Goal: Task Accomplishment & Management: Use online tool/utility

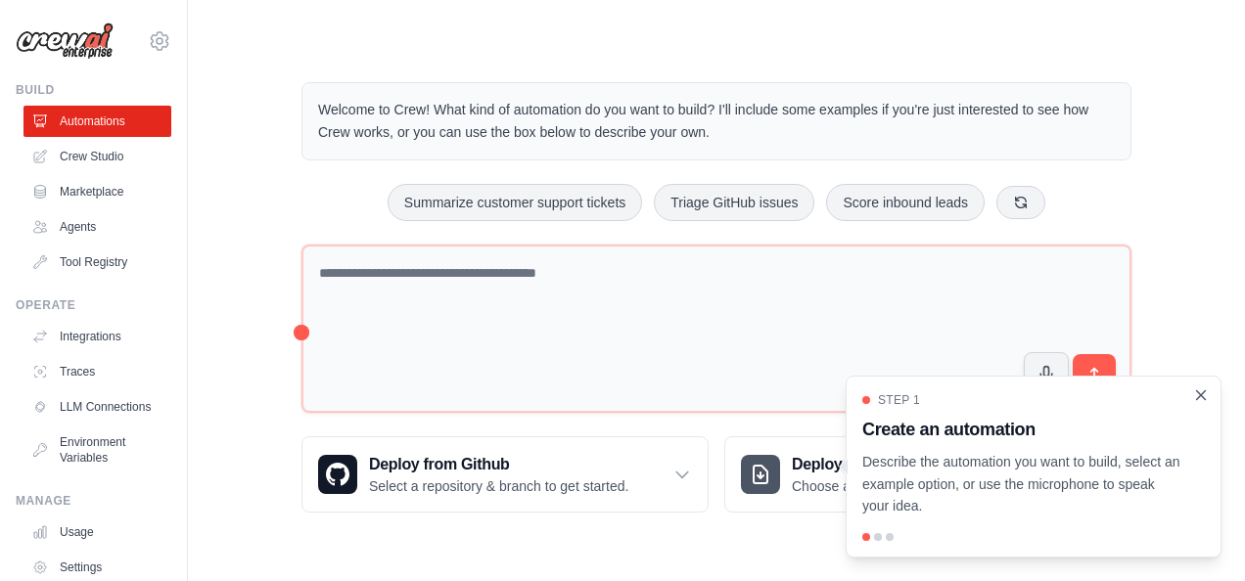
click at [1200, 397] on icon "Close walkthrough" at bounding box center [1201, 394] width 9 height 9
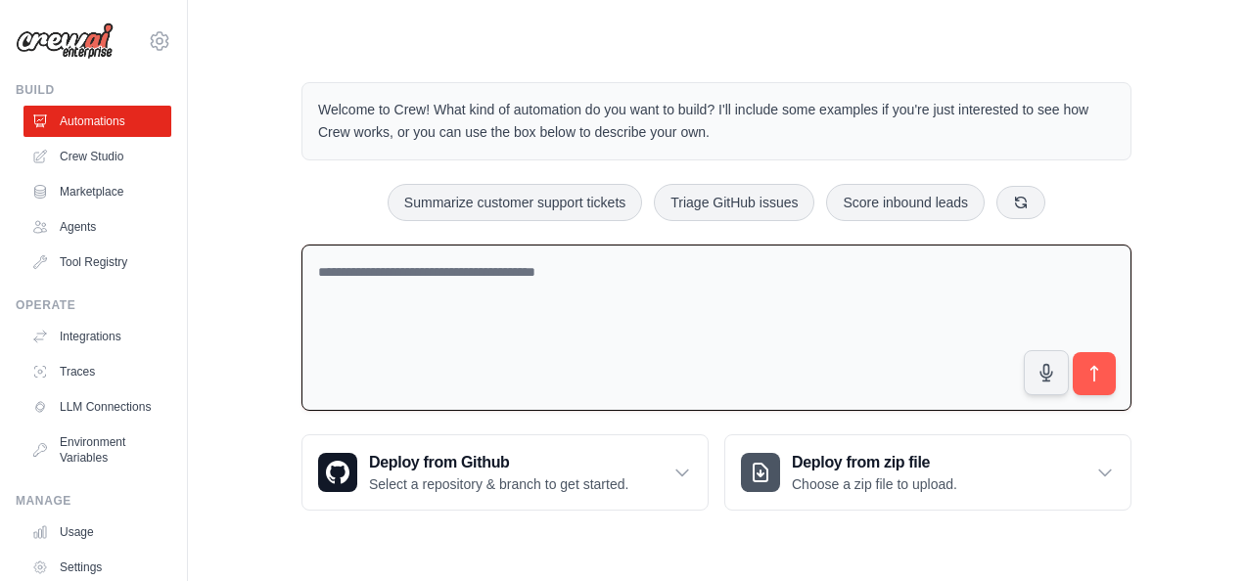
click at [695, 290] on textarea at bounding box center [716, 328] width 830 height 167
type textarea "*"
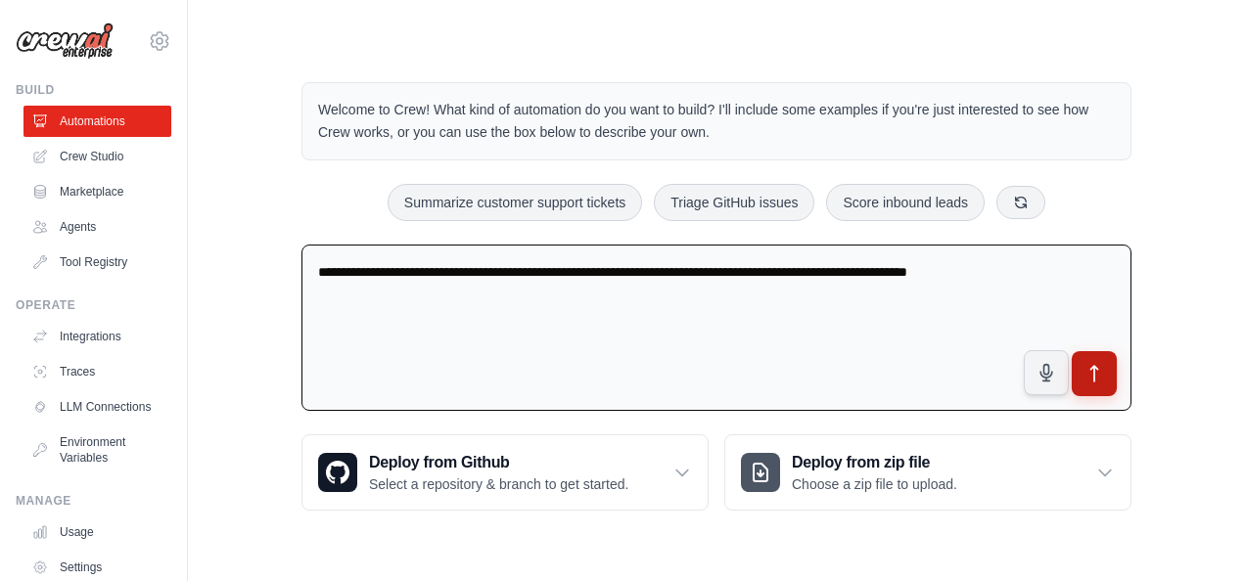
type textarea "**********"
click at [1103, 368] on icon "submit" at bounding box center [1094, 374] width 21 height 21
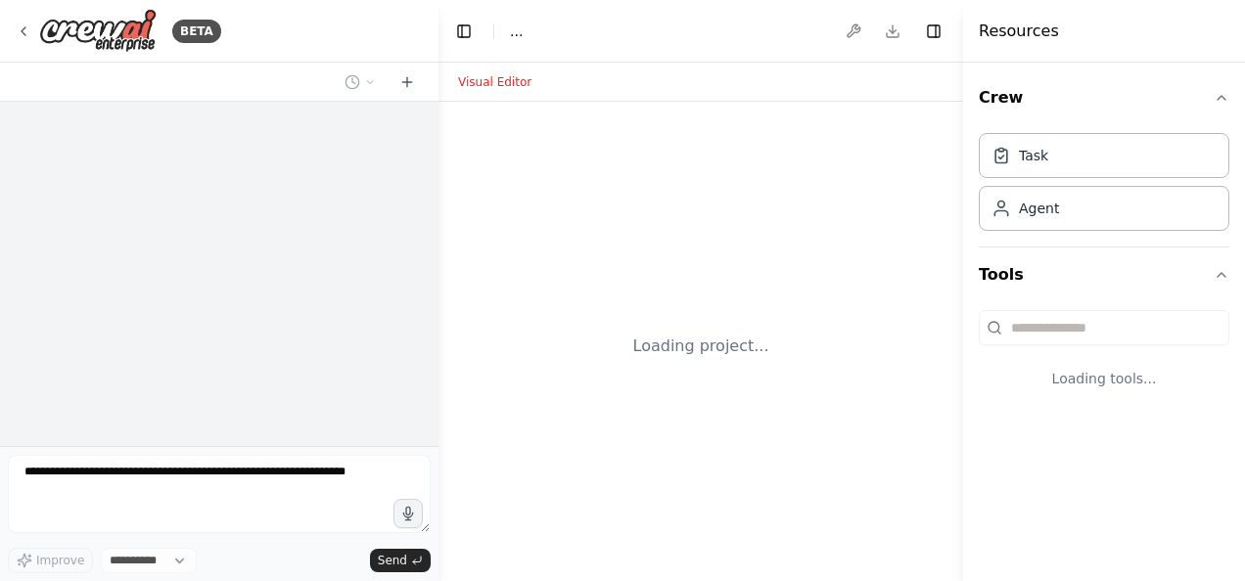
select select "****"
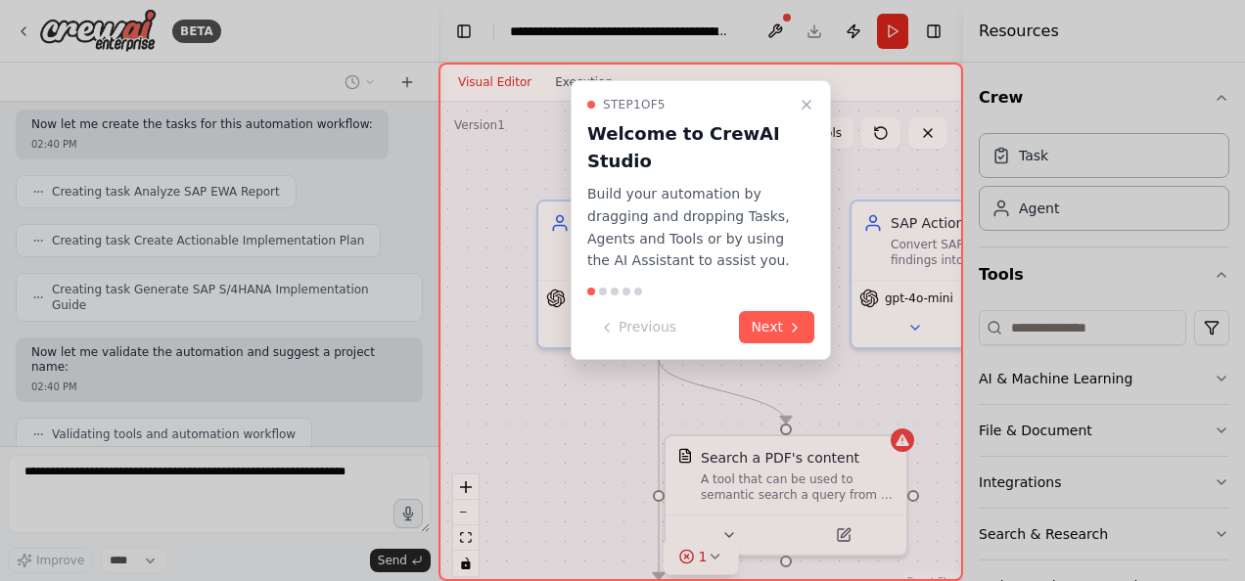
scroll to position [1013, 0]
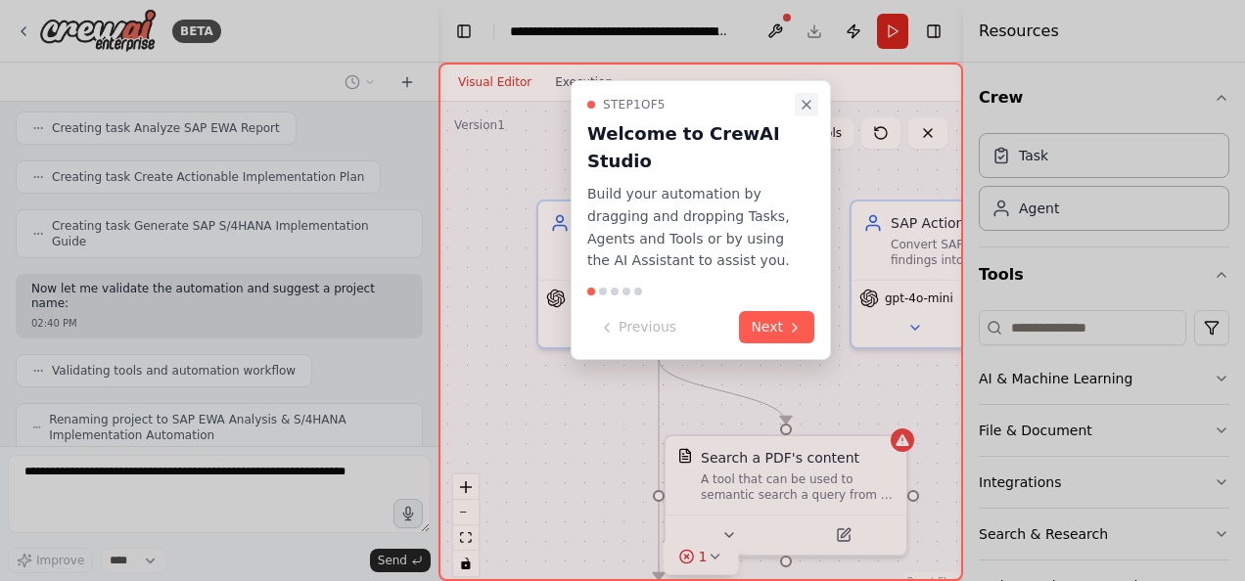
click at [811, 107] on icon "Close walkthrough" at bounding box center [807, 105] width 16 height 16
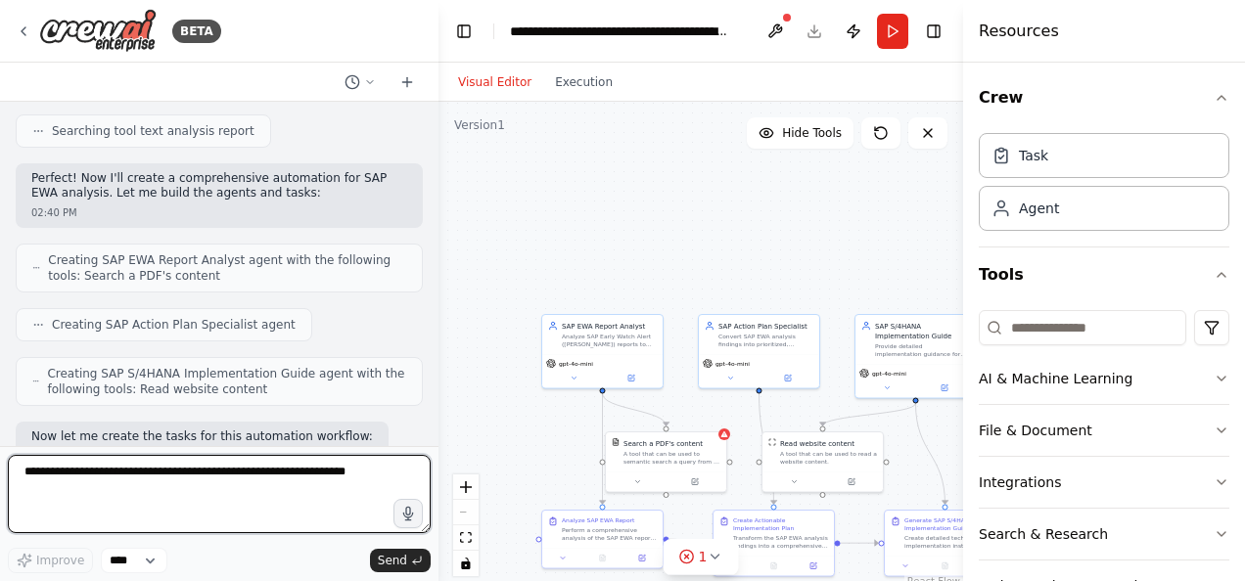
scroll to position [691, 0]
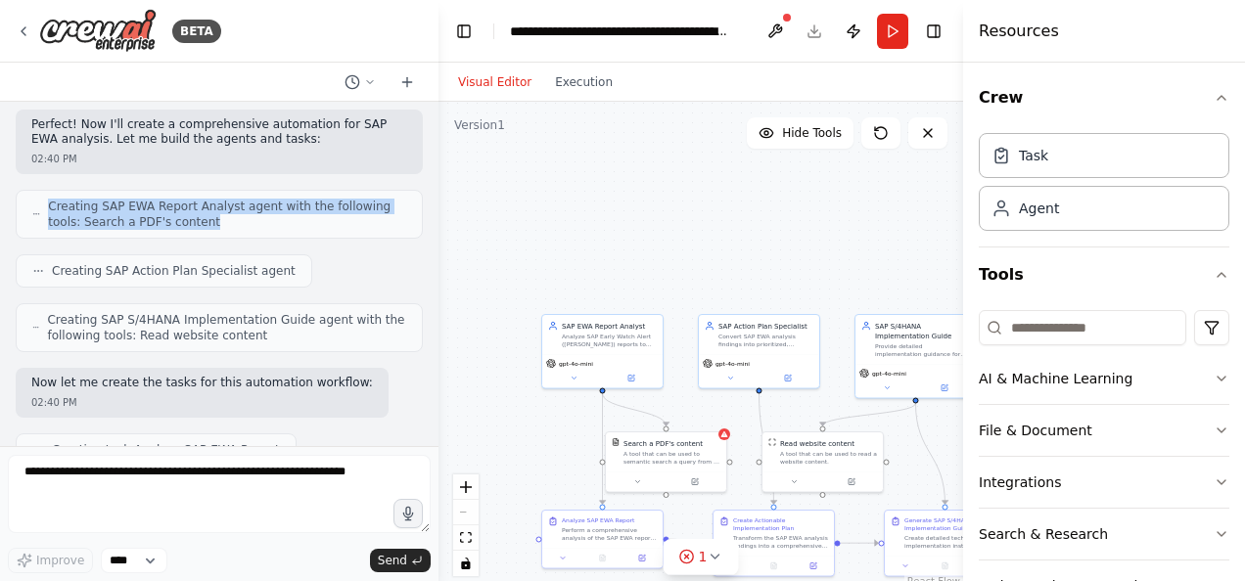
drag, startPoint x: 51, startPoint y: 173, endPoint x: 176, endPoint y: 185, distance: 125.8
click at [176, 199] on span "Creating SAP EWA Report Analyst agent with the following tools: Search a PDF's …" at bounding box center [227, 214] width 358 height 31
copy span "Creating SAP EWA Report Analyst agent with the following tools: Search a PDF's …"
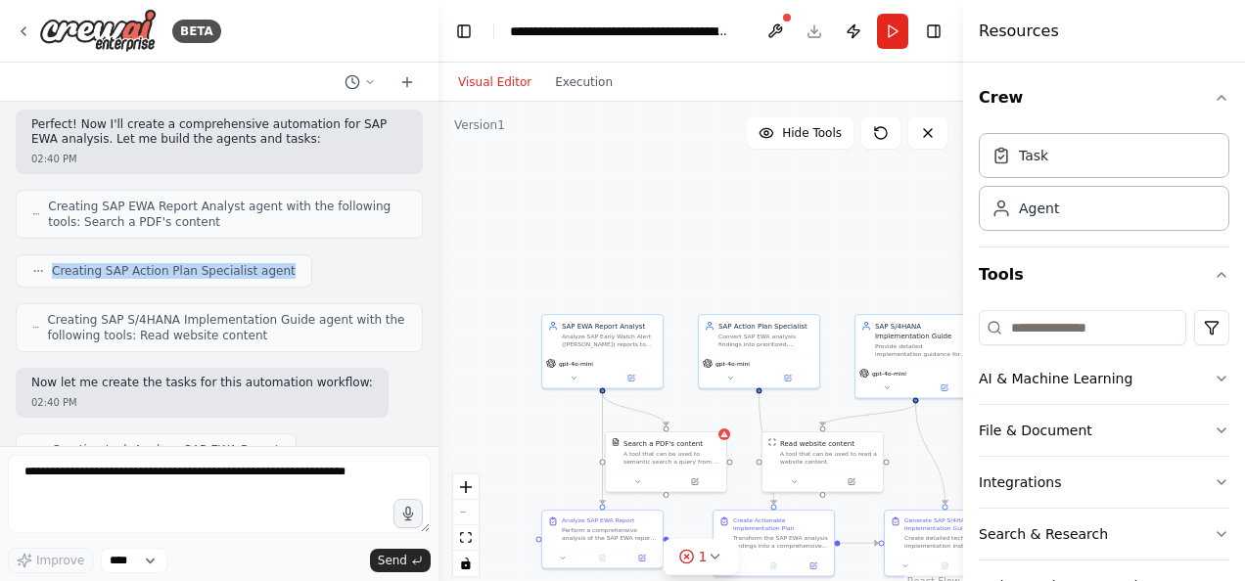
drag, startPoint x: 52, startPoint y: 234, endPoint x: 288, endPoint y: 238, distance: 235.9
click at [288, 254] on div "Creating SAP Action Plan Specialist agent" at bounding box center [219, 270] width 407 height 33
copy span "Creating SAP Action Plan Specialist agent"
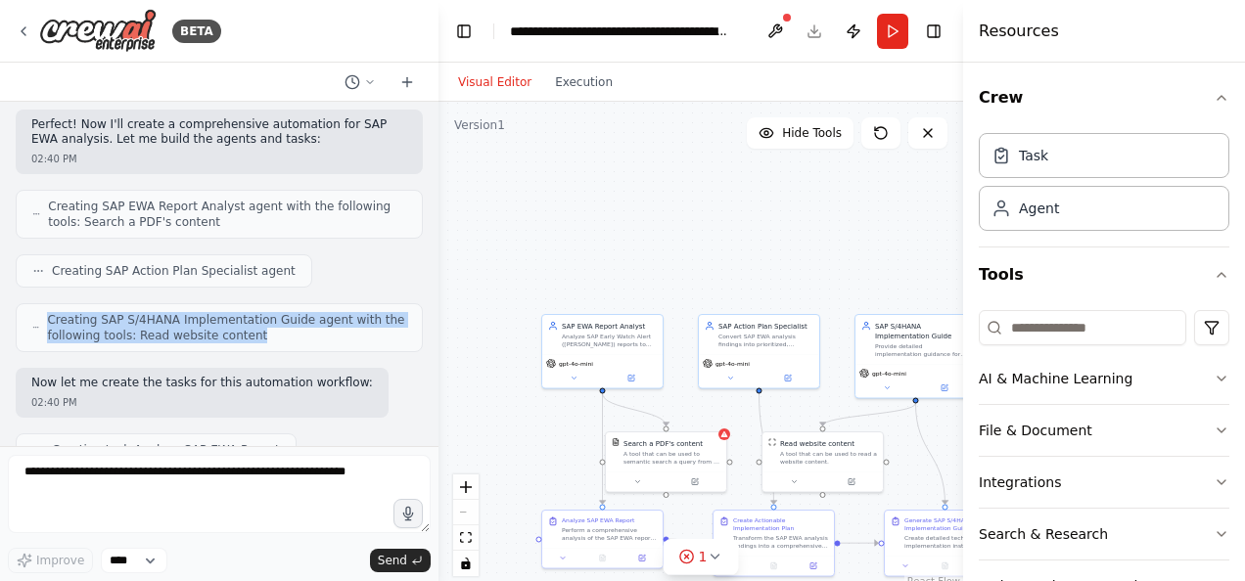
drag, startPoint x: 51, startPoint y: 281, endPoint x: 266, endPoint y: 298, distance: 216.0
click at [266, 312] on span "Creating SAP S/4HANA Implementation Guide agent with the following tools: Read …" at bounding box center [226, 327] width 359 height 31
copy span "Creating SAP S/4HANA Implementation Guide agent with the following tools: Read …"
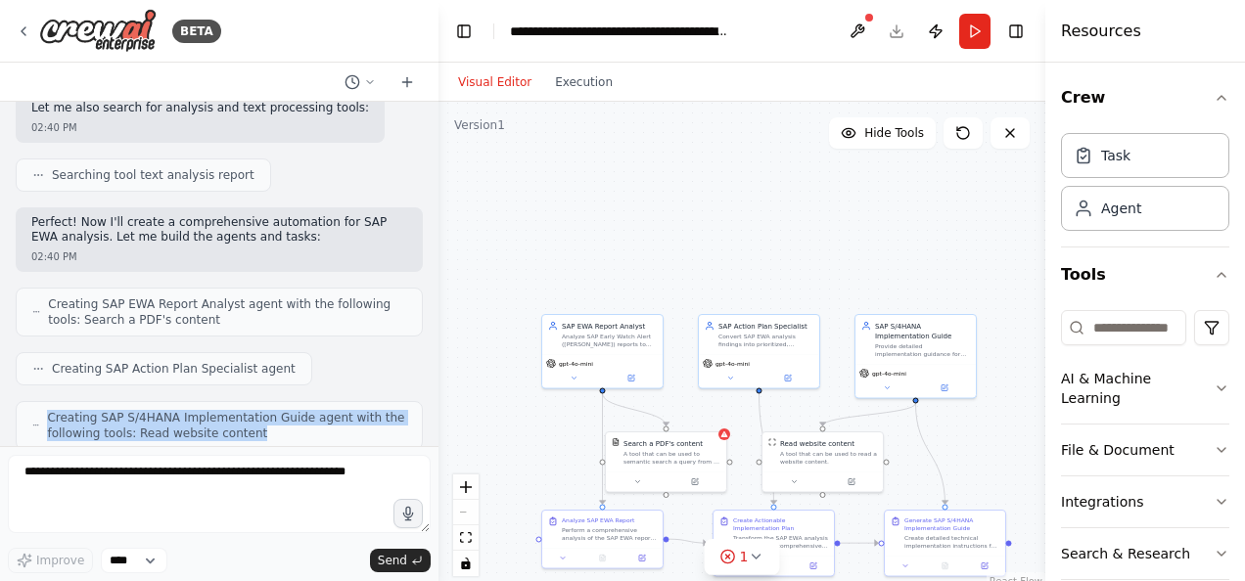
drag, startPoint x: 965, startPoint y: 302, endPoint x: 1142, endPoint y: 306, distance: 177.2
click at [1142, 306] on div "Resources Crew Task Agent Tools AI & Machine Learning File & Document Integrati…" at bounding box center [1145, 290] width 200 height 581
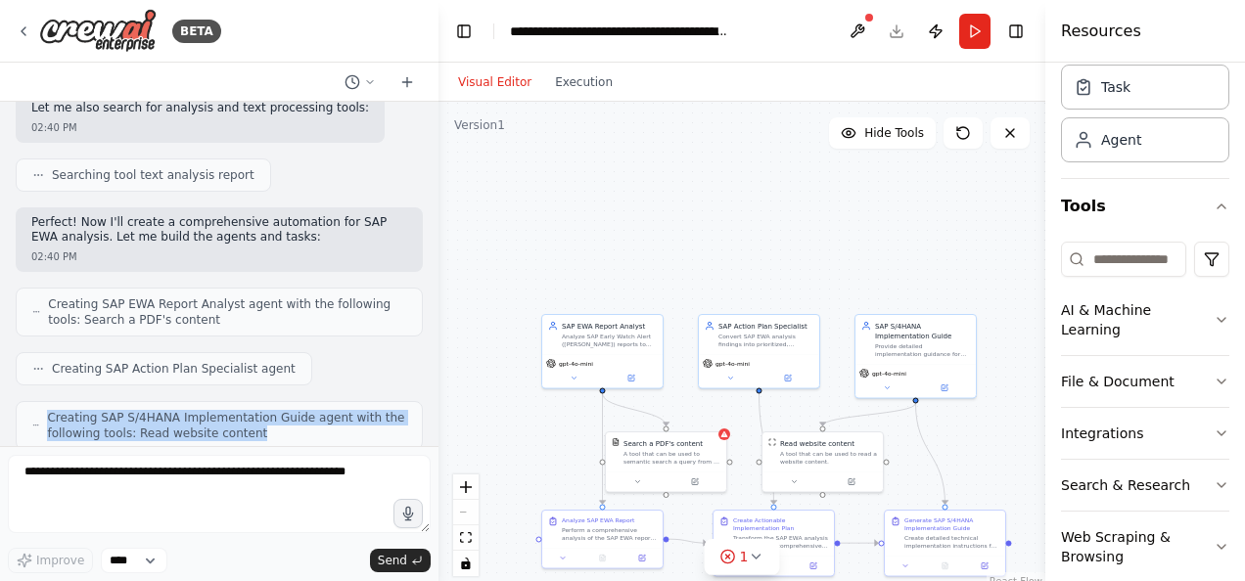
scroll to position [98, 0]
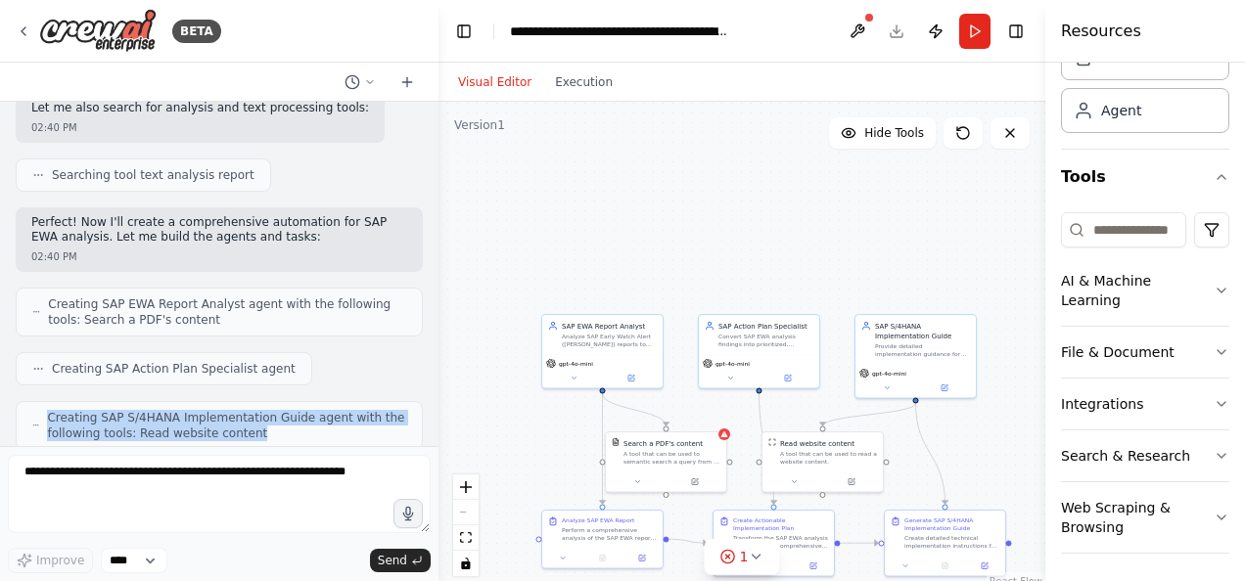
click at [775, 226] on div ".deletable-edge-delete-btn { width: 20px; height: 20px; border: 0px solid #ffff…" at bounding box center [741, 346] width 607 height 489
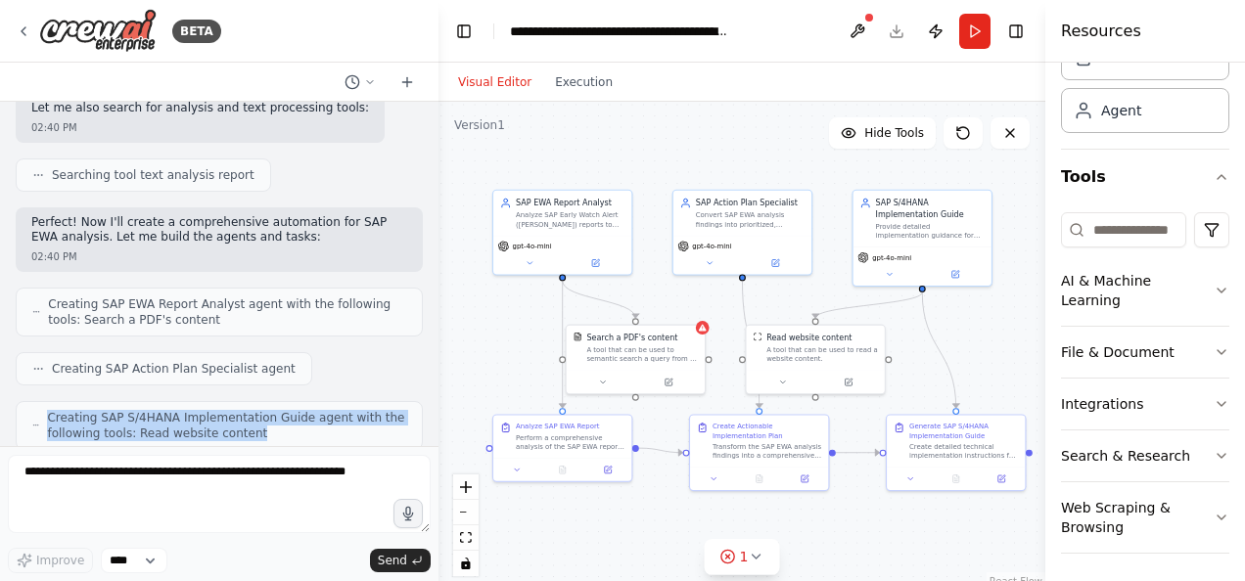
drag, startPoint x: 490, startPoint y: 133, endPoint x: 490, endPoint y: -6, distance: 139.0
click at [490, 0] on html "BETA Automate SAP EWA analysis report to convert into actionable points and the…" at bounding box center [622, 290] width 1245 height 581
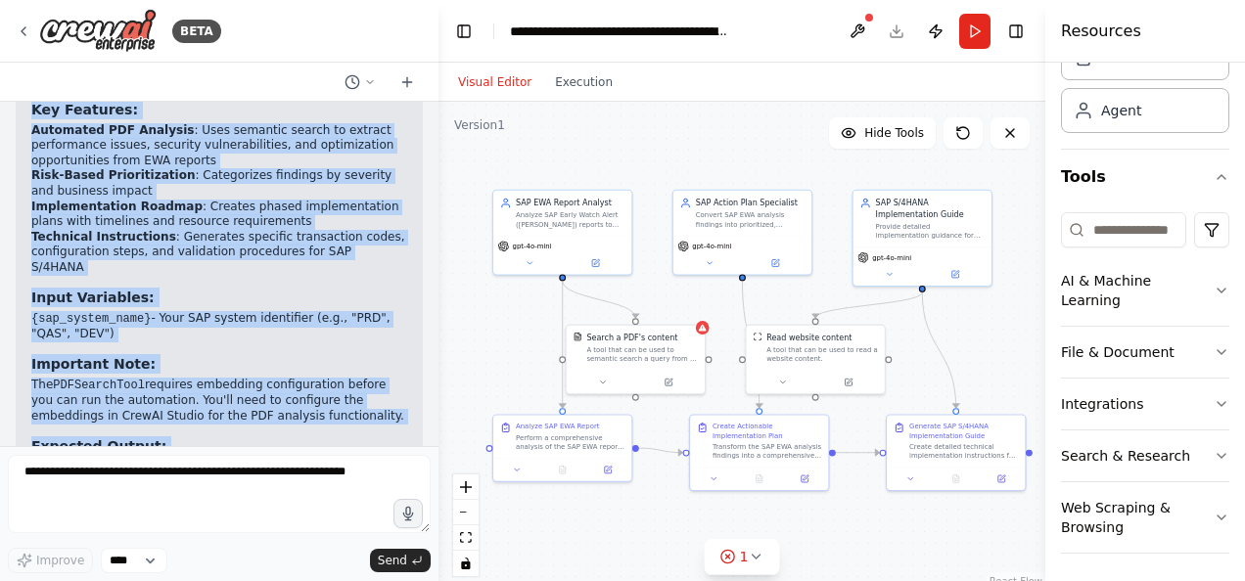
scroll to position [1695, 0]
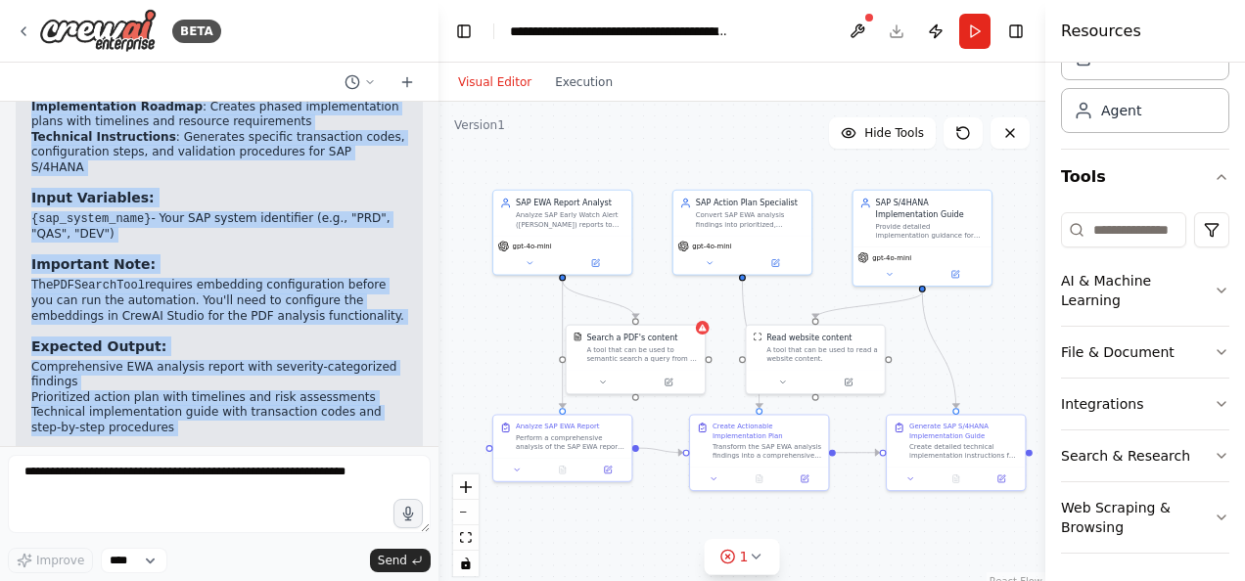
drag, startPoint x: 29, startPoint y: 135, endPoint x: 266, endPoint y: 397, distance: 353.4
click at [266, 397] on div "Perfect! I've created a comprehensive SAP EWA analysis automation for you. Here…" at bounding box center [219, 168] width 407 height 765
copy div "SAP EWA Analysis & S/4HANA Implementation Automation Workflow Overview: SAP EWA…"
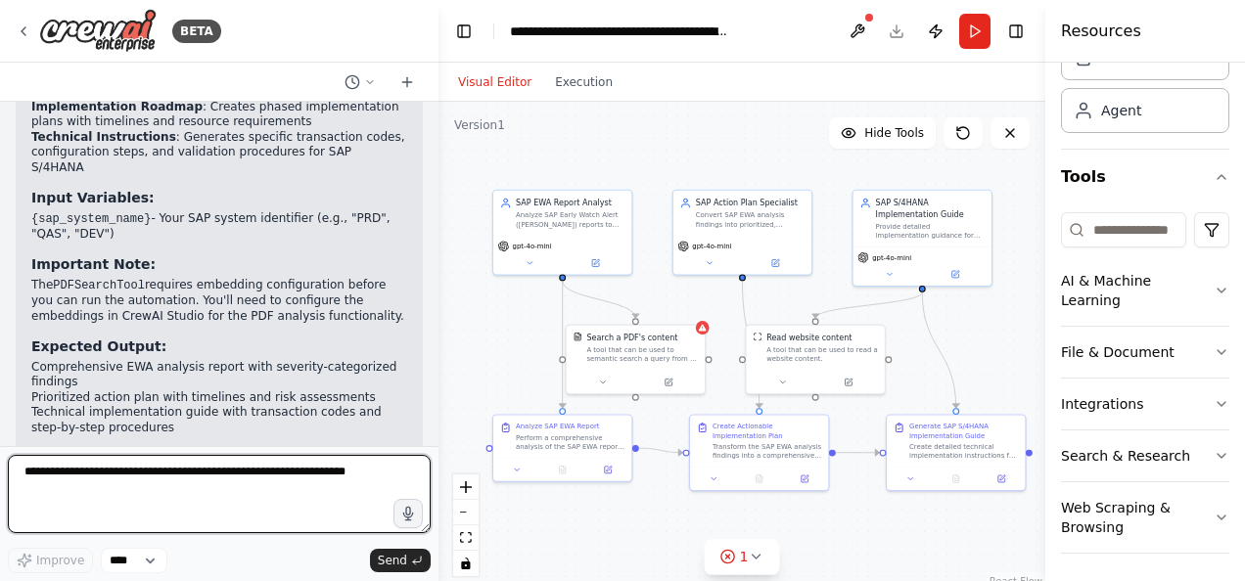
click at [184, 493] on textarea at bounding box center [219, 494] width 423 height 78
type textarea "**********"
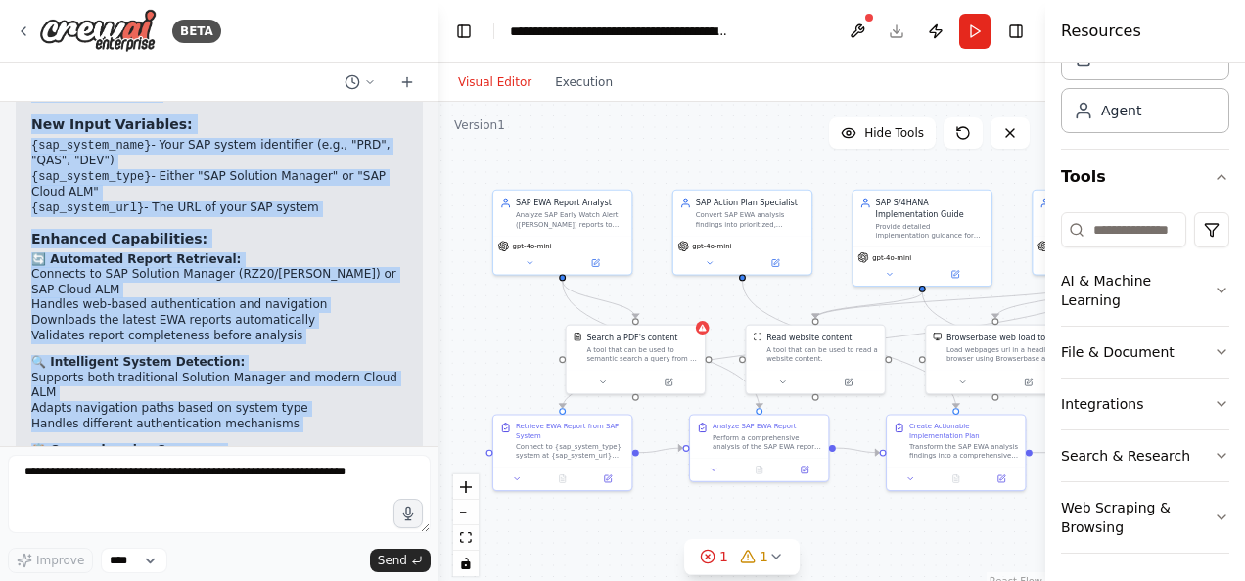
scroll to position [3908, 0]
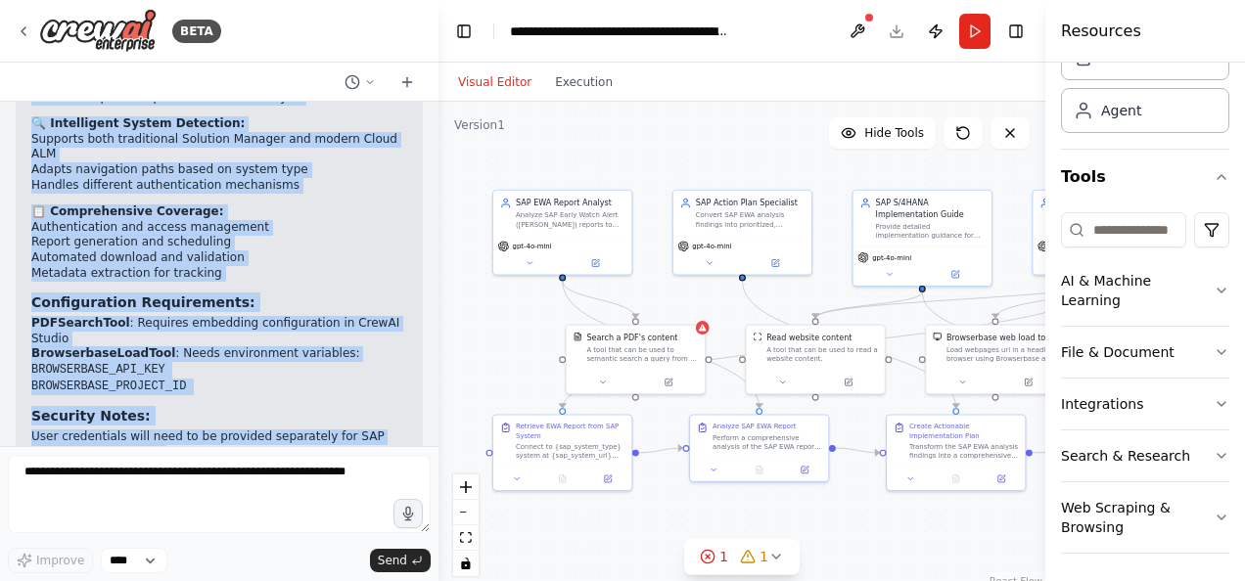
drag, startPoint x: 31, startPoint y: 245, endPoint x: 386, endPoint y: 319, distance: 362.0
click at [386, 319] on div "Perfect! I've successfully enhanced your SAP EWA automation with report retriev…" at bounding box center [219, 123] width 376 height 941
copy div "Enhanced SAP EWA Analysis & S/4HANA Implementation Automation Updated Workflow:…"
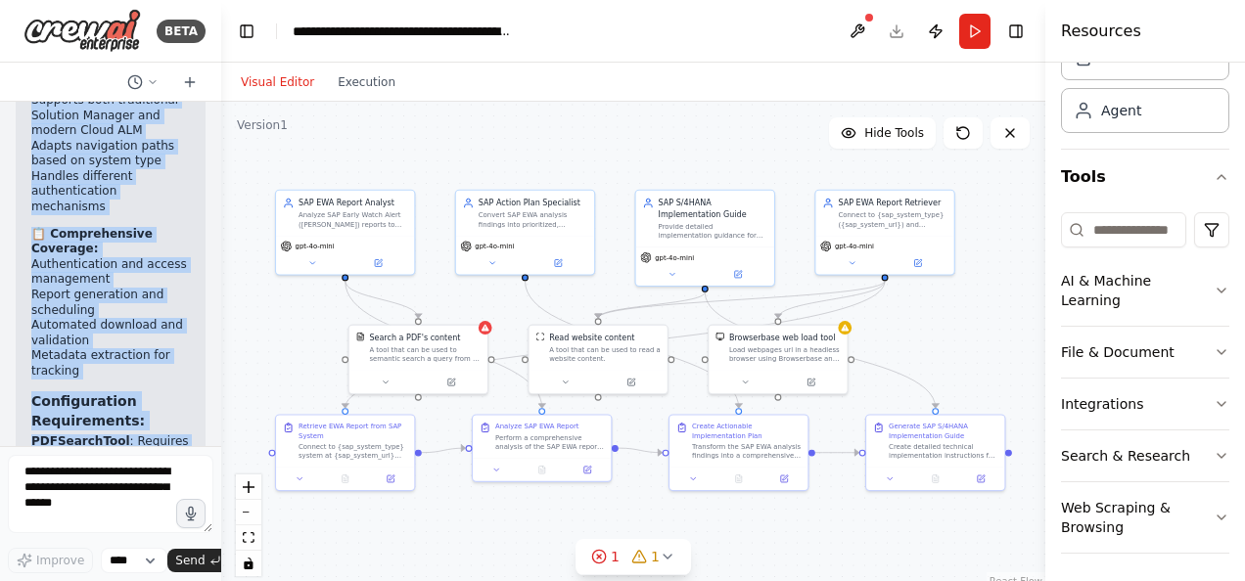
scroll to position [6784, 0]
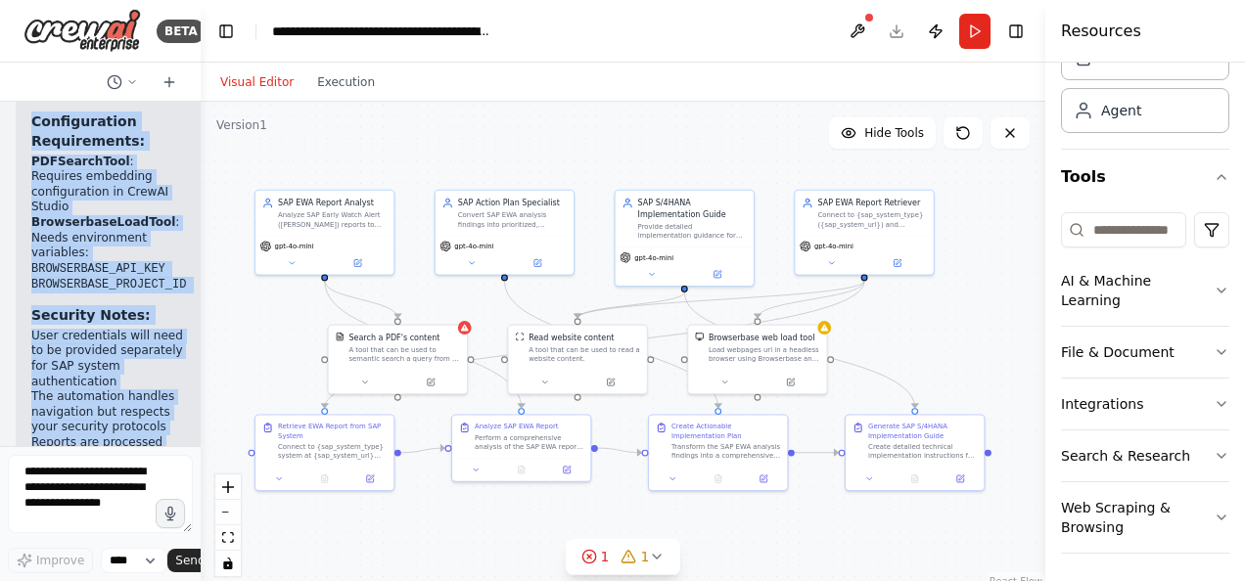
drag, startPoint x: 436, startPoint y: 190, endPoint x: 201, endPoint y: 199, distance: 236.0
click at [201, 199] on div "BETA Automate SAP EWA analysis report to convert into actionable points and the…" at bounding box center [622, 290] width 1245 height 581
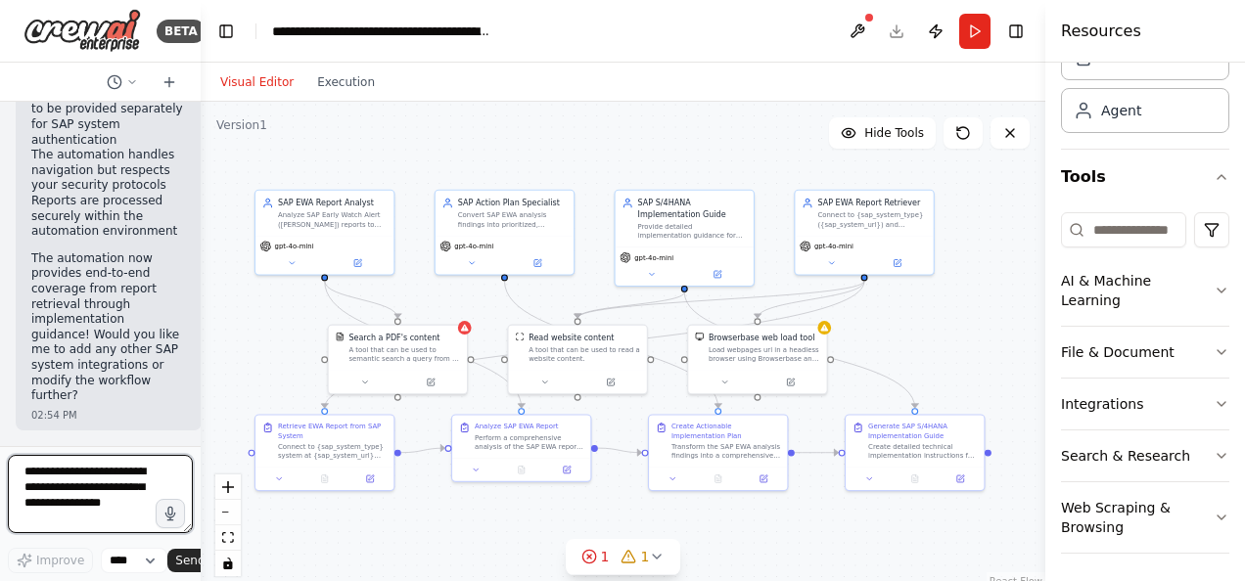
click at [140, 500] on textarea at bounding box center [100, 494] width 185 height 78
type textarea "**********"
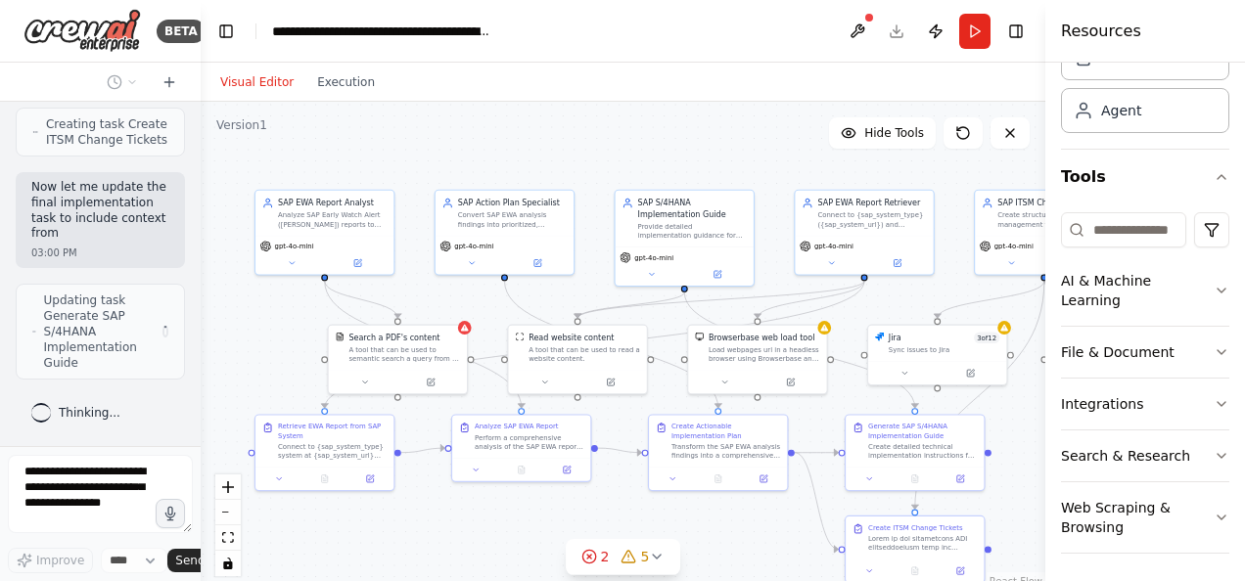
scroll to position [8841, 0]
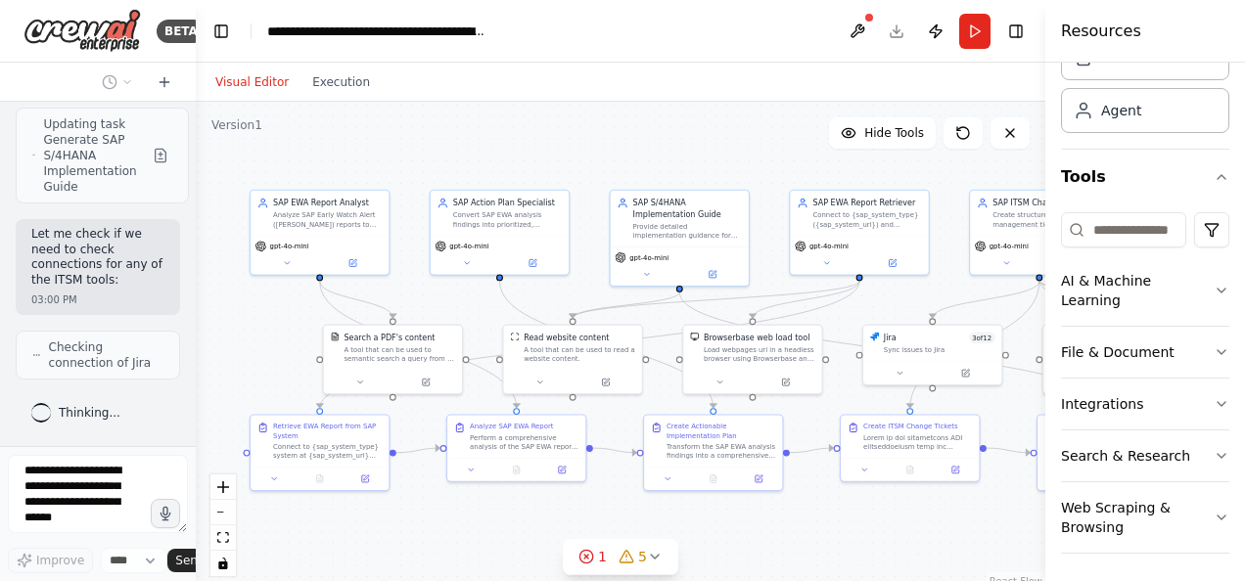
drag, startPoint x: 197, startPoint y: 320, endPoint x: 56, endPoint y: 319, distance: 140.9
click at [56, 319] on div "BETA Automate SAP EWA analysis report to convert into actionable points and the…" at bounding box center [98, 290] width 196 height 581
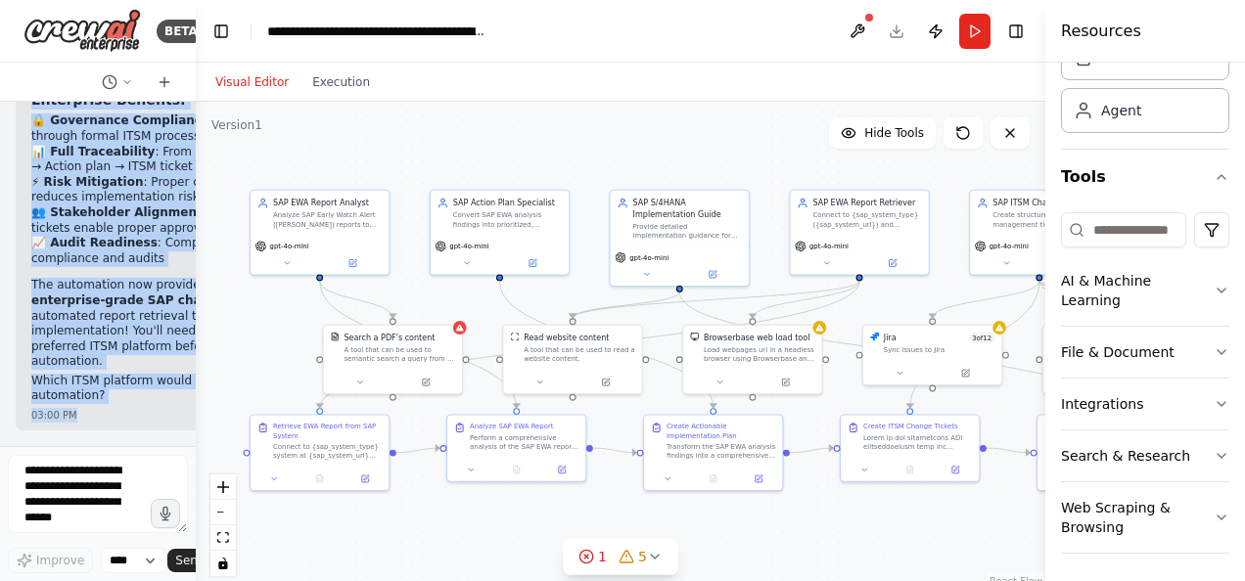
scroll to position [12239, 0]
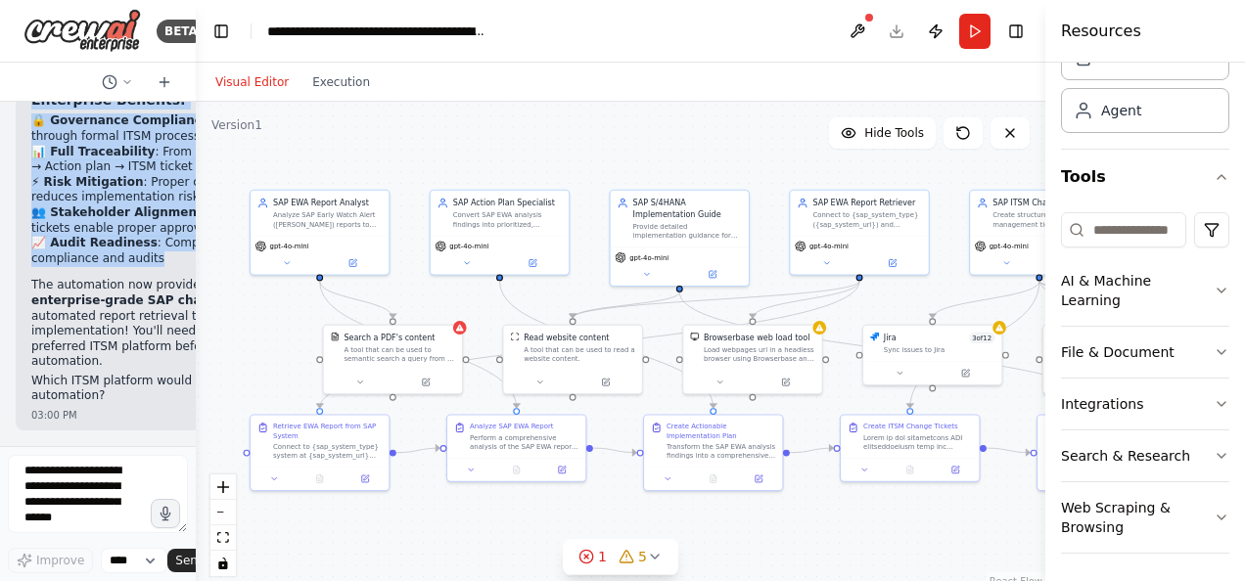
drag, startPoint x: 31, startPoint y: 320, endPoint x: 174, endPoint y: 172, distance: 205.5
click at [115, 346] on p "The automation now provides end-to-end enterprise-grade SAP change management f…" at bounding box center [189, 324] width 317 height 92
copy div "Enhanced SAP EWA Analysis & S/4HANA Implementation Automation with ITSM Integra…"
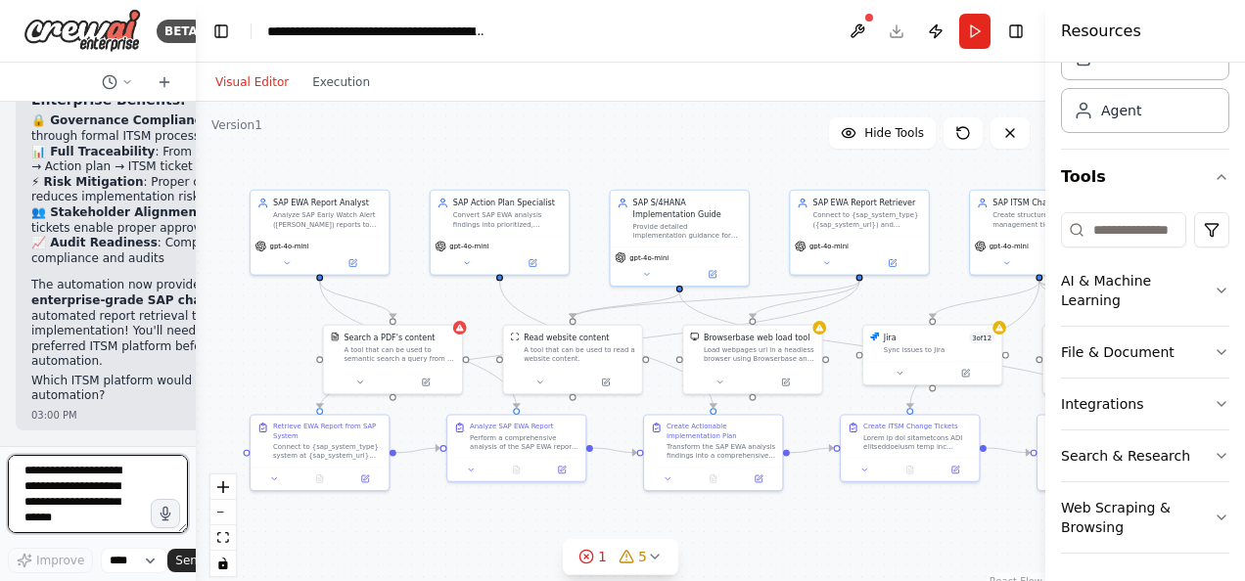
click at [120, 495] on textarea at bounding box center [98, 494] width 180 height 78
type textarea "**********"
drag, startPoint x: 1045, startPoint y: 371, endPoint x: 1196, endPoint y: 366, distance: 150.8
click at [1196, 366] on div "Resources Crew Task Agent Tools AI & Machine Learning File & Document Integrati…" at bounding box center [1145, 290] width 199 height 581
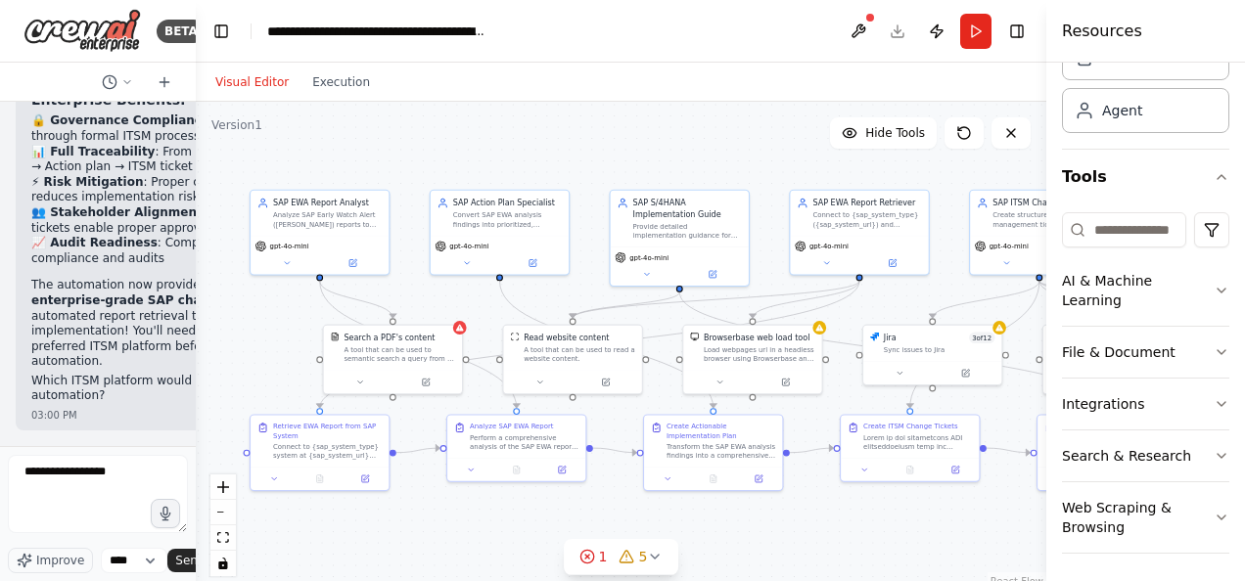
click at [895, 31] on header "**********" at bounding box center [621, 31] width 850 height 63
click at [896, 31] on header "**********" at bounding box center [621, 31] width 850 height 63
click at [734, 157] on div ".deletable-edge-delete-btn { width: 20px; height: 20px; border: 0px solid #ffff…" at bounding box center [621, 346] width 850 height 489
click at [261, 80] on button "Visual Editor" at bounding box center [252, 81] width 97 height 23
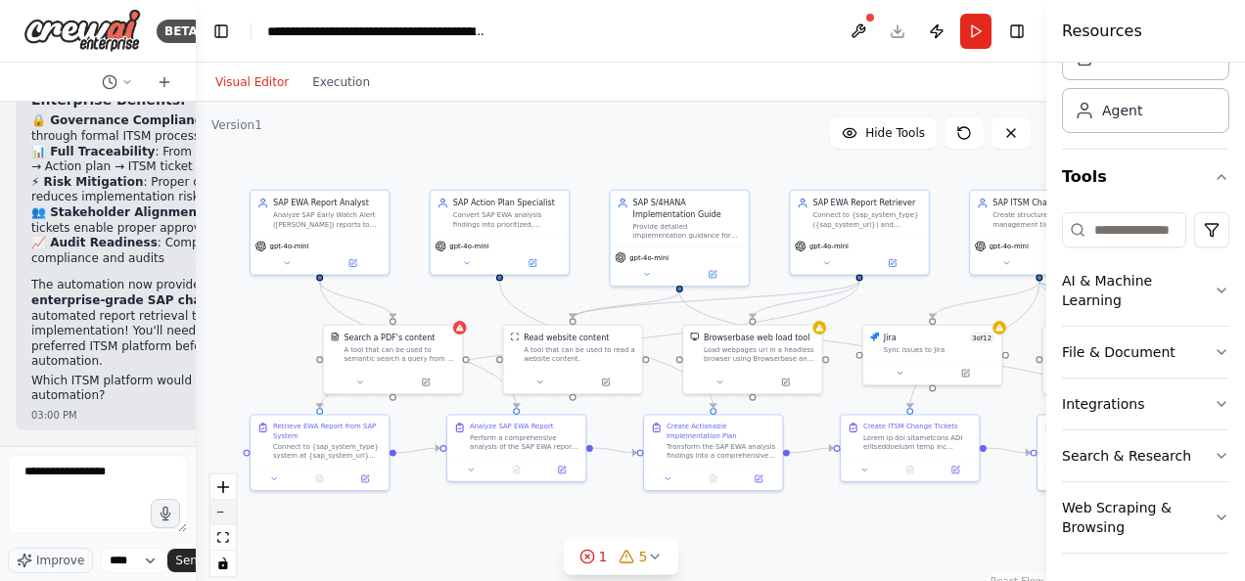
click at [221, 507] on button "zoom out" at bounding box center [222, 512] width 25 height 25
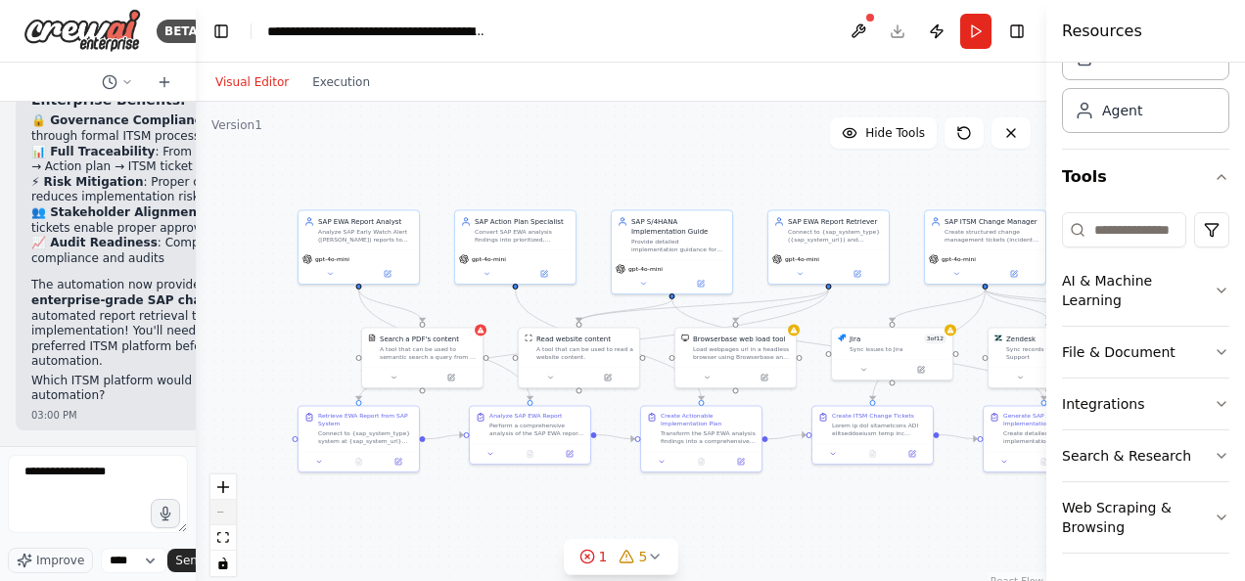
click at [221, 507] on div "React Flow controls" at bounding box center [222, 526] width 25 height 102
click at [226, 516] on div "React Flow controls" at bounding box center [222, 526] width 25 height 102
click at [225, 540] on icon "fit view" at bounding box center [223, 537] width 12 height 11
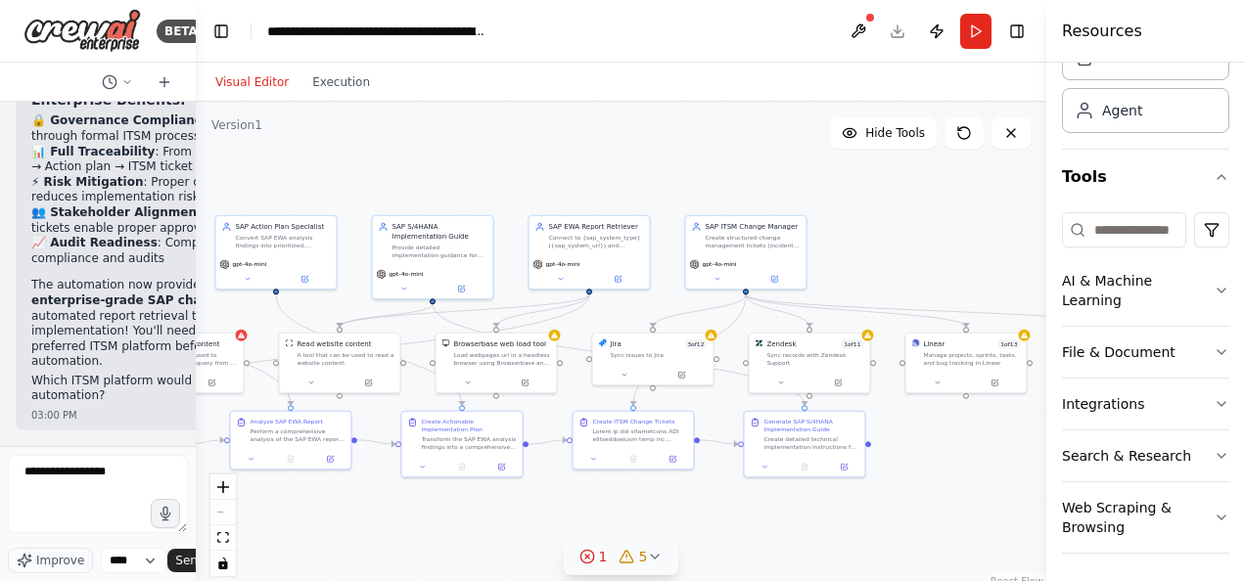
click at [649, 560] on icon at bounding box center [655, 557] width 16 height 16
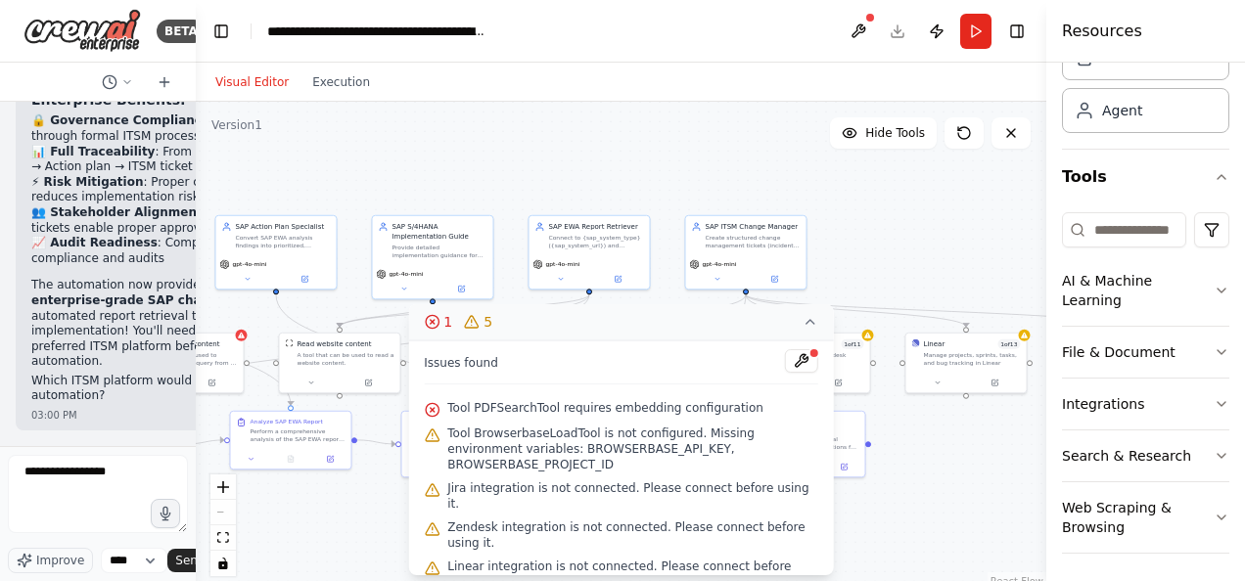
click at [475, 326] on icon at bounding box center [472, 322] width 16 height 16
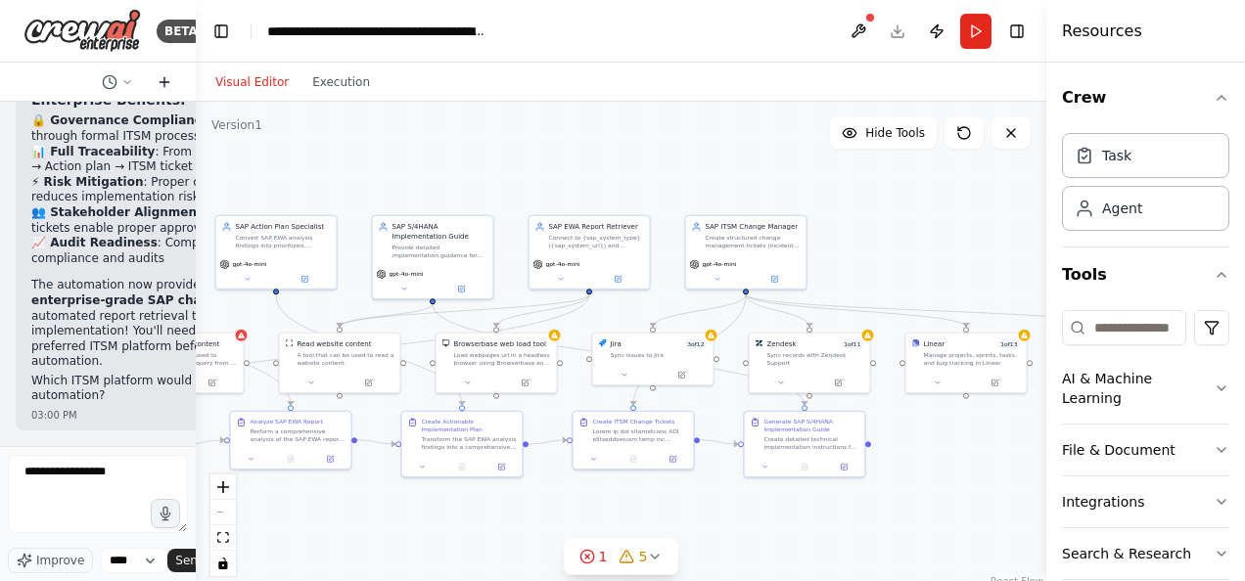
click at [164, 81] on icon at bounding box center [164, 81] width 0 height 9
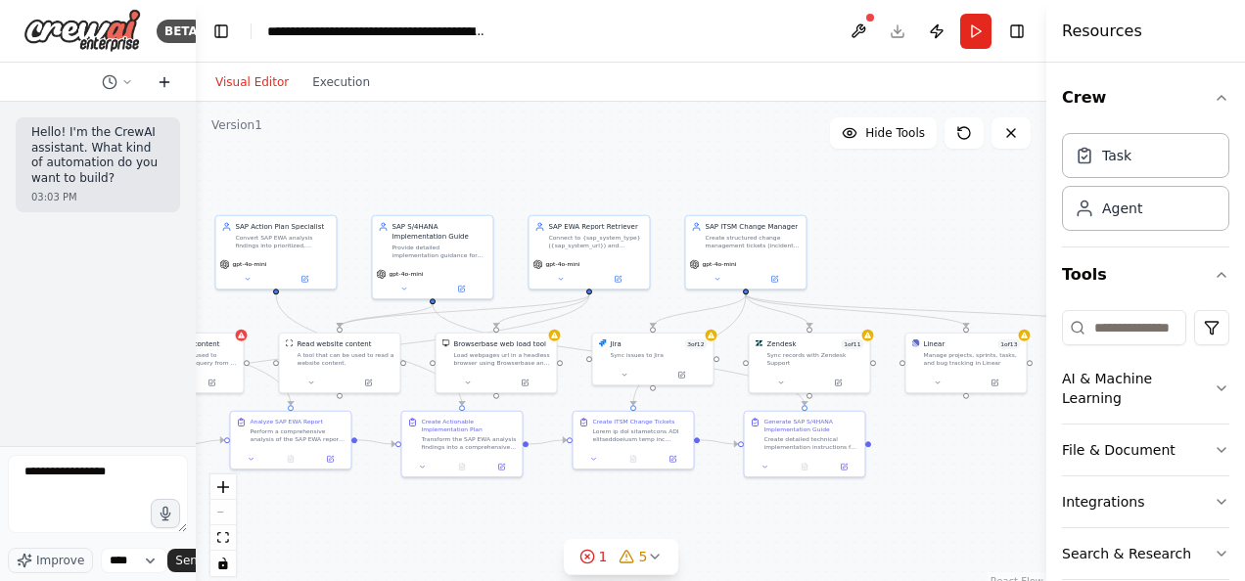
click at [164, 81] on icon at bounding box center [164, 81] width 0 height 9
click at [127, 82] on icon at bounding box center [127, 81] width 6 height 3
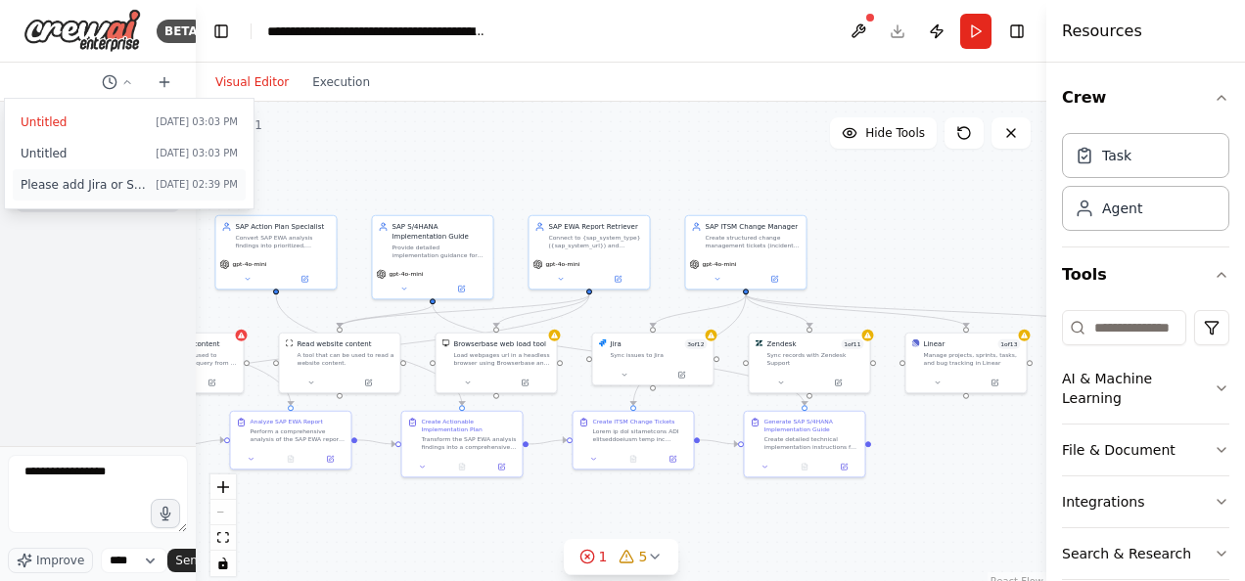
click at [98, 180] on span "Please add Jira or SNOW or ITSM tool integration for creation of user stories o…" at bounding box center [84, 185] width 127 height 16
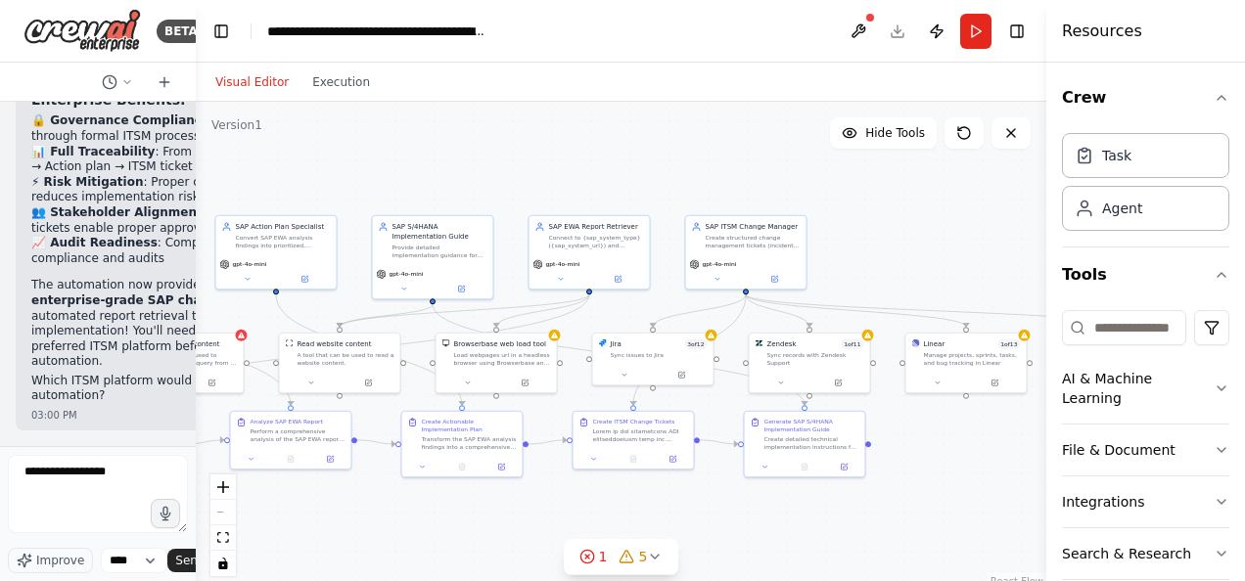
scroll to position [11359, 0]
click at [855, 35] on button at bounding box center [858, 31] width 31 height 35
click at [895, 34] on header "**********" at bounding box center [621, 31] width 850 height 63
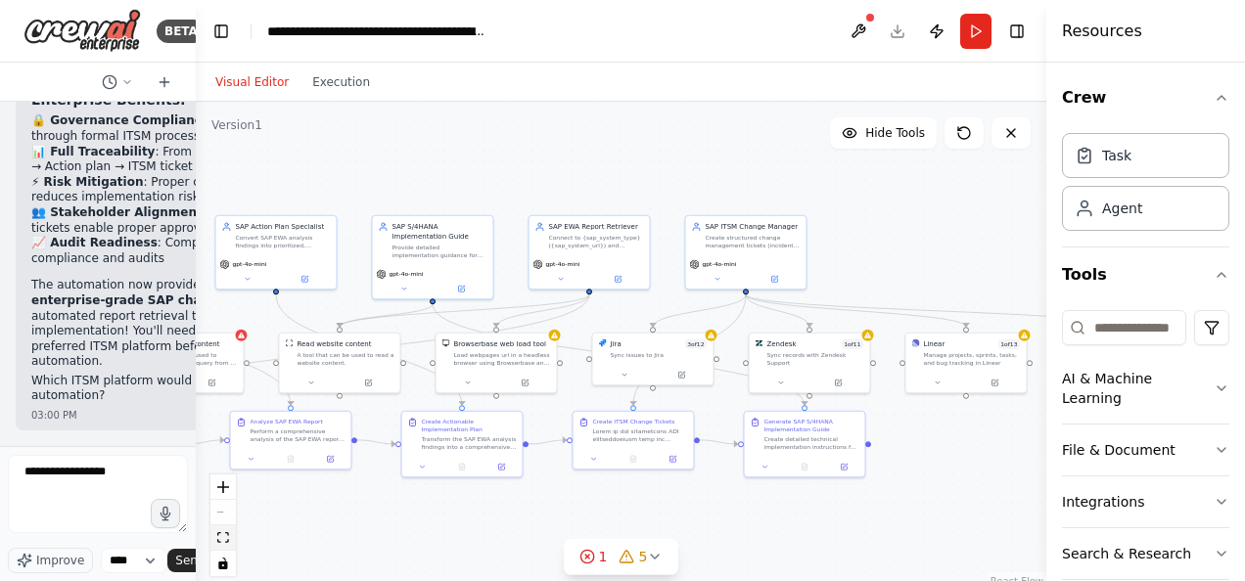
click at [227, 534] on icon "fit view" at bounding box center [223, 537] width 12 height 11
click at [227, 515] on div "React Flow controls" at bounding box center [222, 526] width 25 height 102
click at [317, 520] on div ".deletable-edge-delete-btn { width: 20px; height: 20px; border: 0px solid #ffff…" at bounding box center [621, 346] width 850 height 489
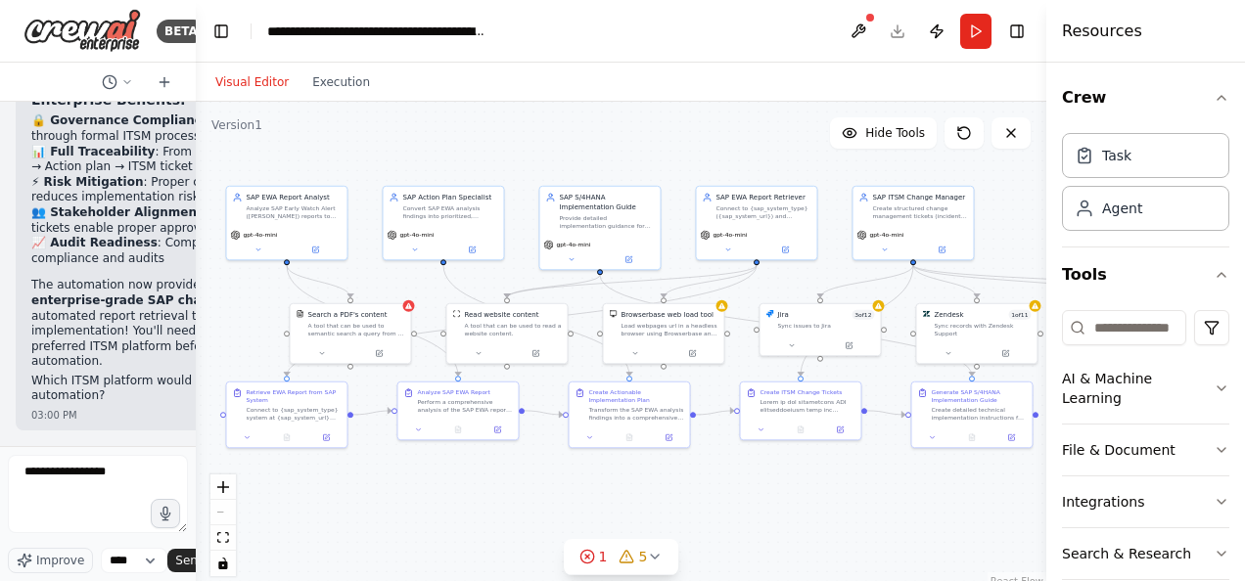
drag, startPoint x: 378, startPoint y: 162, endPoint x: 545, endPoint y: 133, distance: 169.9
click at [545, 133] on div ".deletable-edge-delete-btn { width: 20px; height: 20px; border: 0px solid #ffff…" at bounding box center [621, 346] width 850 height 489
click at [142, 482] on textarea "**********" at bounding box center [98, 494] width 180 height 78
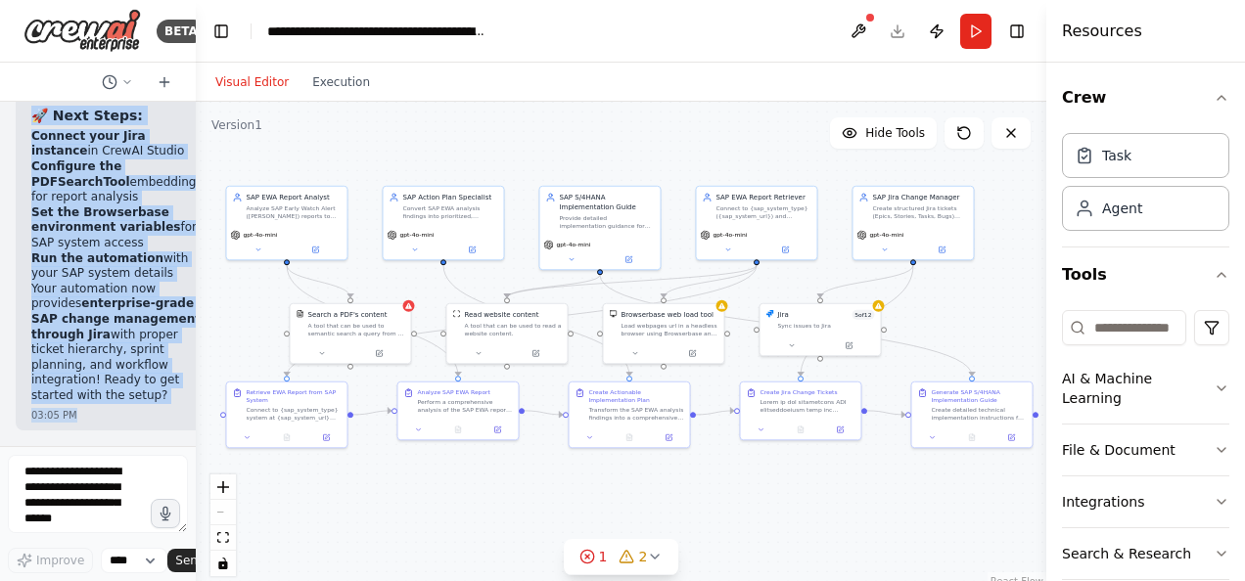
scroll to position [16834, 0]
drag, startPoint x: 31, startPoint y: 219, endPoint x: 92, endPoint y: 378, distance: 169.7
copy div "SAP EWA Analysis & Jira-Integrated S/4HANA Implementation 🎯 Optimized Jira Work…"
click at [592, 553] on icon at bounding box center [587, 557] width 16 height 16
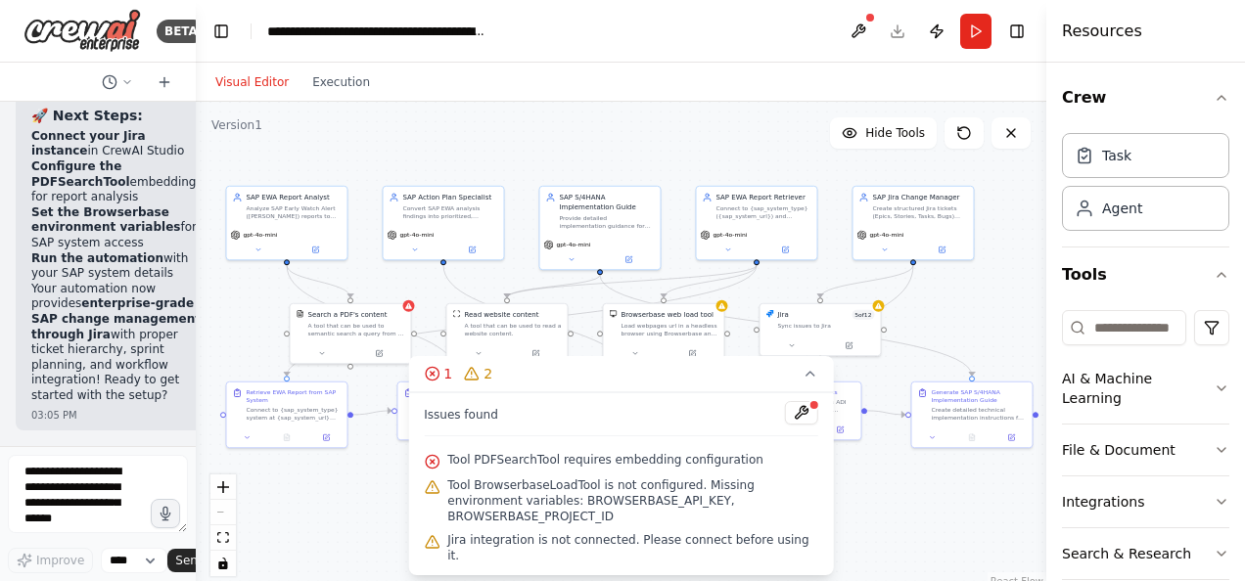
click at [491, 468] on span "Tool PDFSearchTool requires embedding configuration" at bounding box center [605, 460] width 316 height 16
click at [348, 497] on div ".deletable-edge-delete-btn { width: 20px; height: 20px; border: 0px solid #ffff…" at bounding box center [621, 346] width 850 height 489
click at [889, 514] on div ".deletable-edge-delete-btn { width: 20px; height: 20px; border: 0px solid #ffff…" at bounding box center [621, 346] width 850 height 489
click at [818, 392] on button "1 2" at bounding box center [621, 374] width 426 height 36
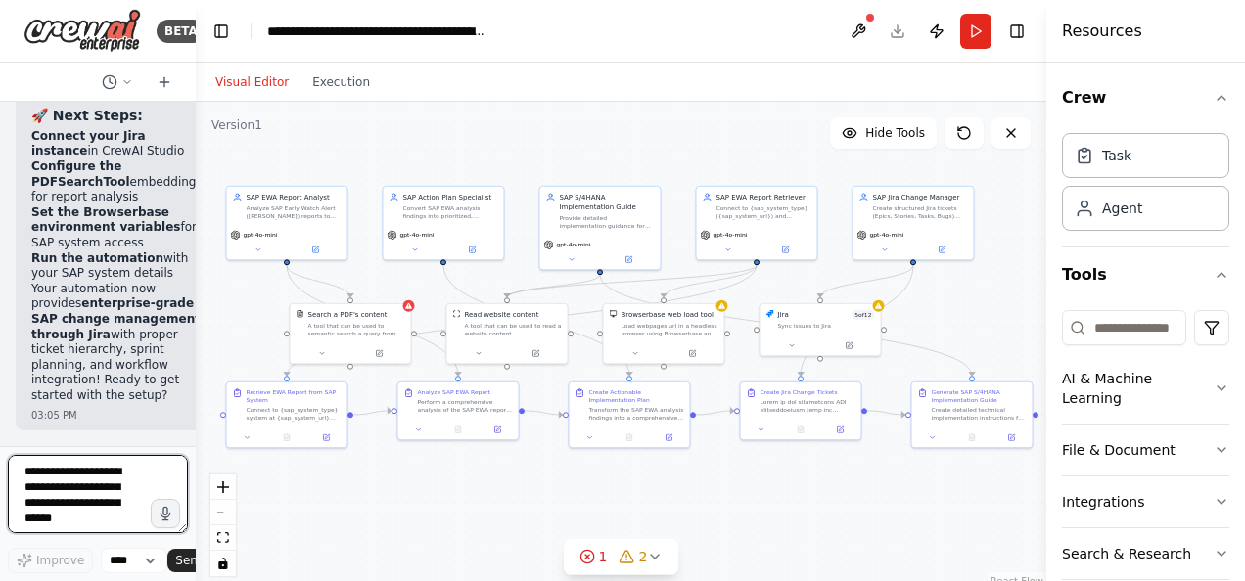
click at [72, 494] on textarea at bounding box center [98, 494] width 180 height 78
type textarea "**********"
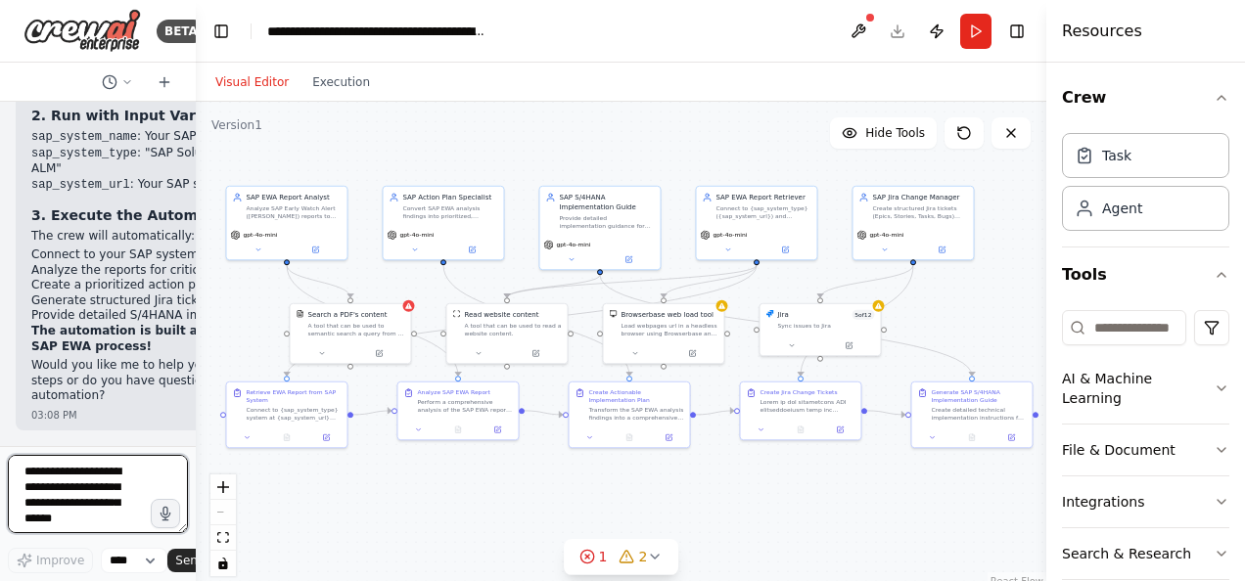
scroll to position [17339, 0]
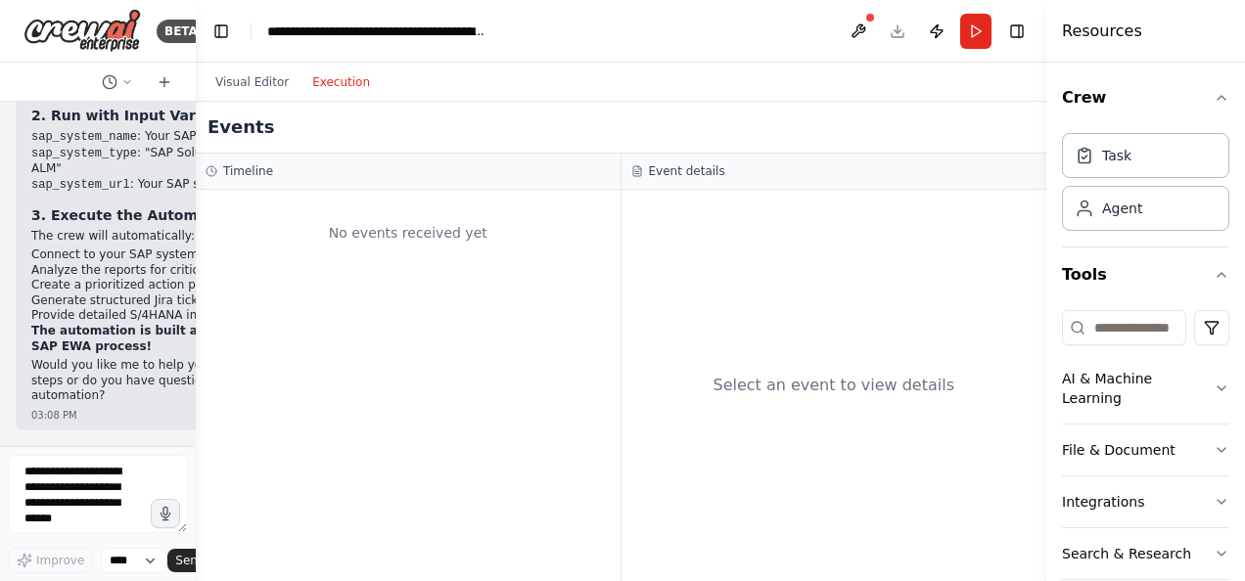
click at [322, 82] on button "Execution" at bounding box center [340, 81] width 81 height 23
click at [70, 480] on textarea at bounding box center [98, 494] width 180 height 78
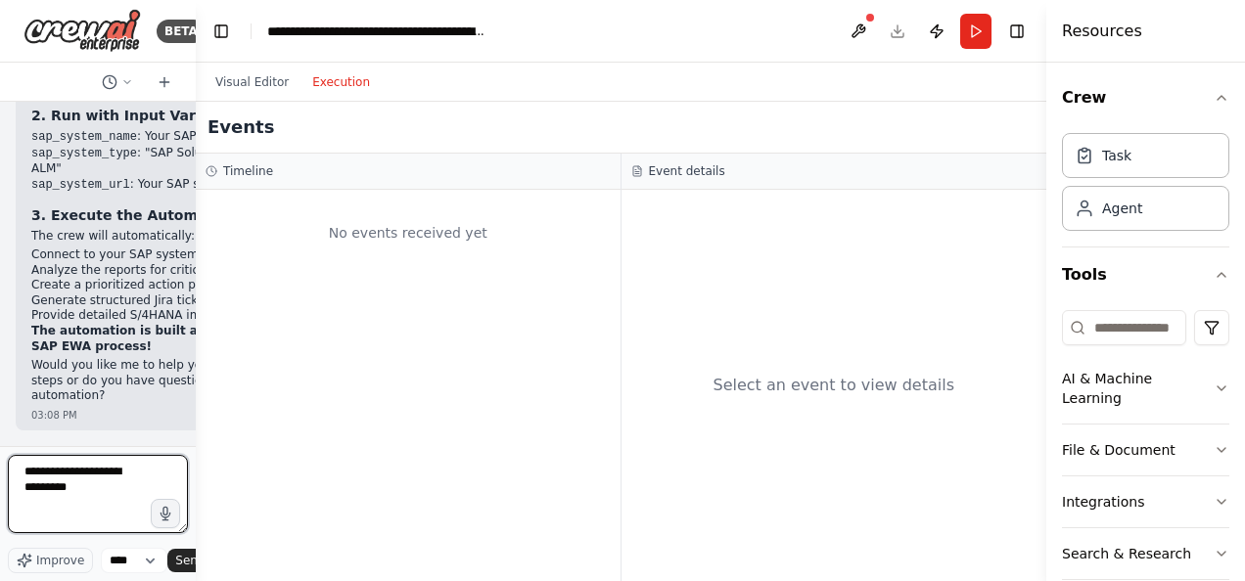
type textarea "**********"
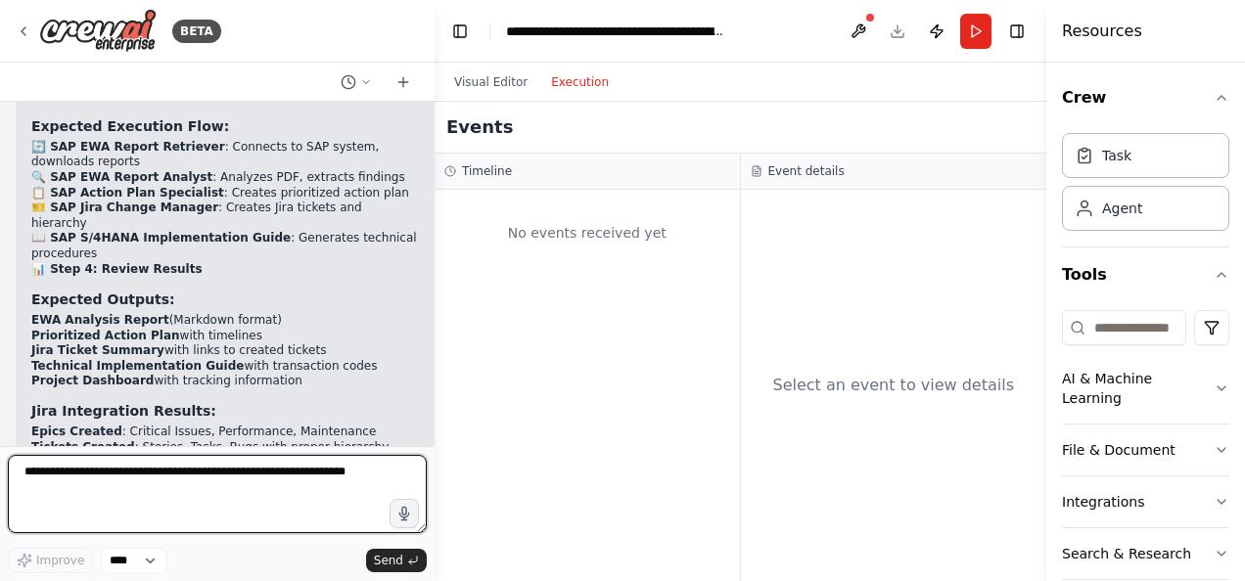
scroll to position [12298, 0]
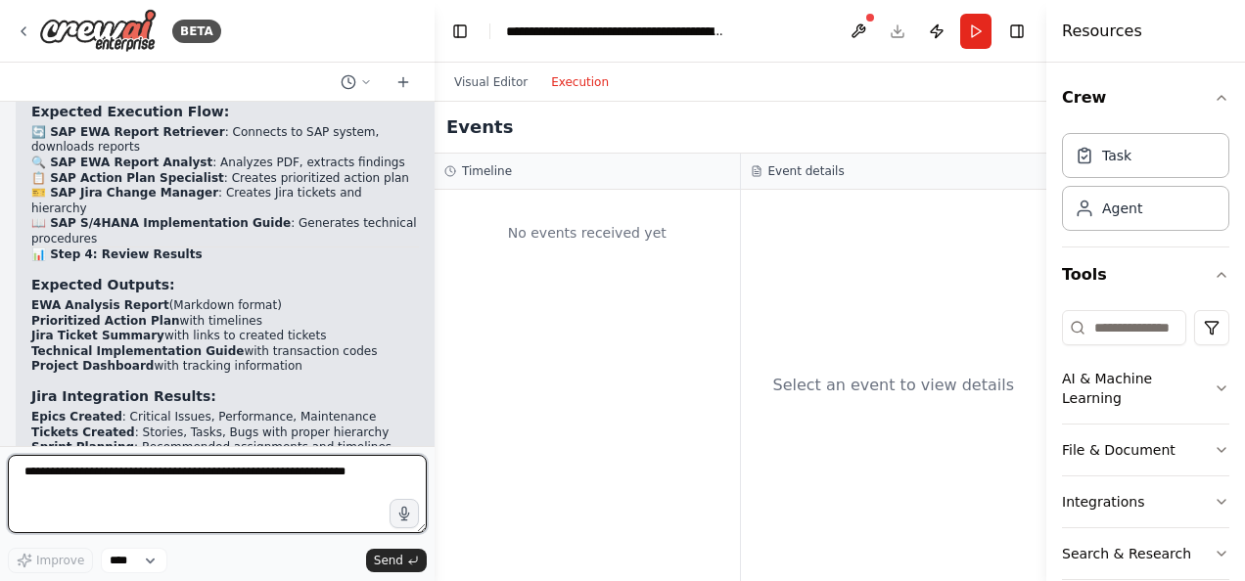
drag, startPoint x: 194, startPoint y: 326, endPoint x: 434, endPoint y: 341, distance: 241.2
click at [434, 341] on div "BETA Automate SAP EWA analysis report to convert into actionable points and the…" at bounding box center [622, 290] width 1245 height 581
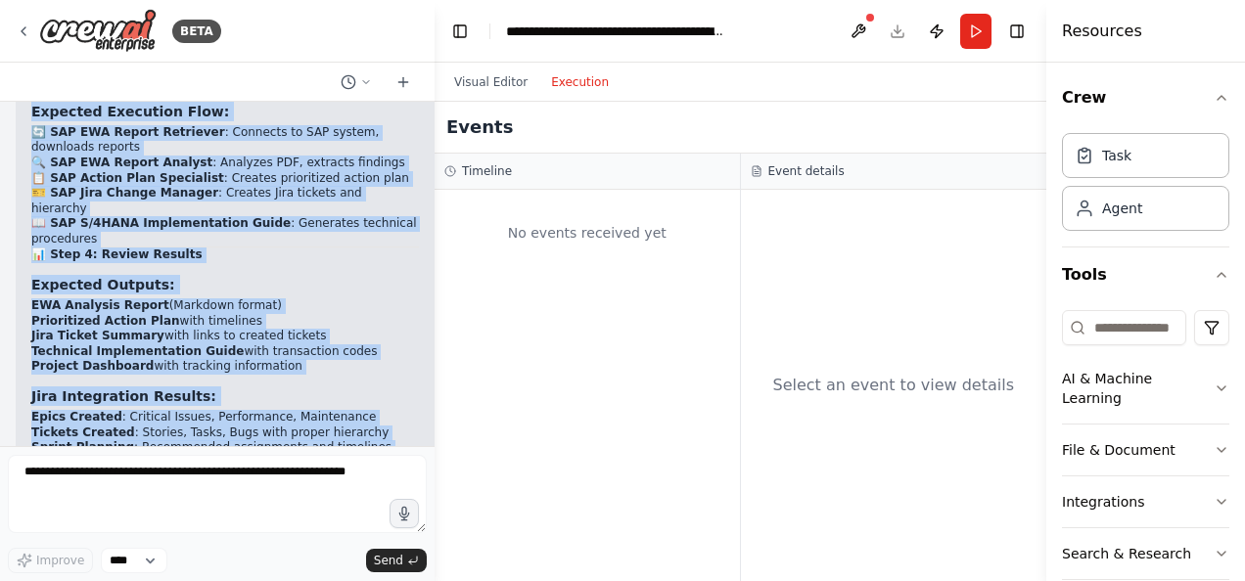
drag, startPoint x: 51, startPoint y: 289, endPoint x: 333, endPoint y: 363, distance: 291.5
click at [333, 363] on div "▶ Thought process Great question! Here's your complete guide to executing the S…" at bounding box center [225, 103] width 388 height 1987
copy div "tep 1: Complete Configuration (Prerequisites) A. Connect Jira Integration Go to…"
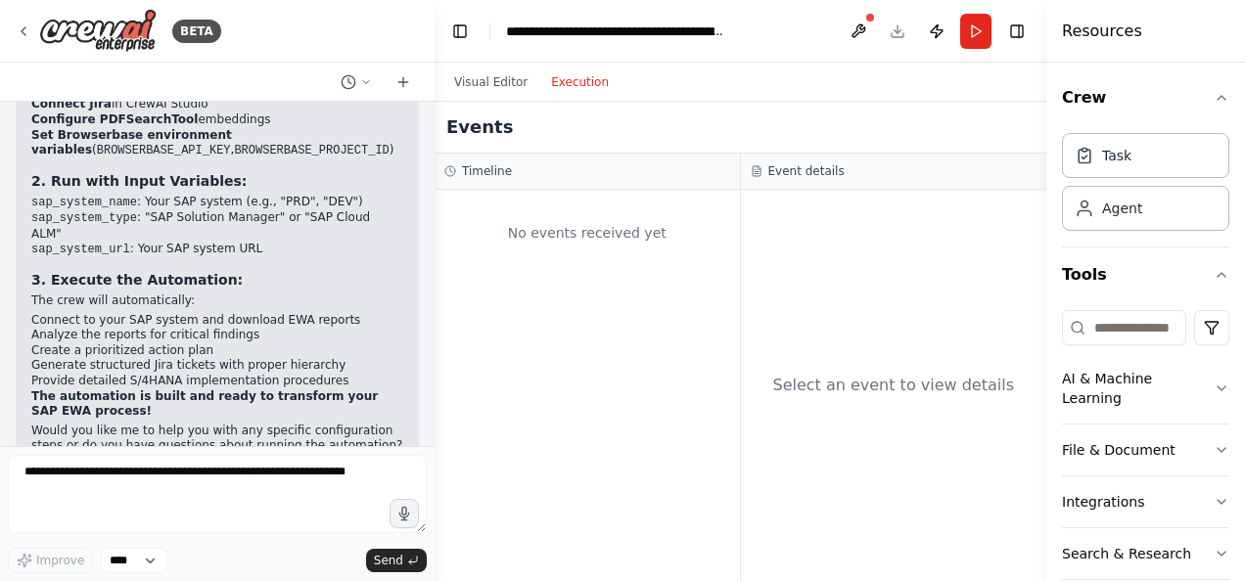
scroll to position [10721, 0]
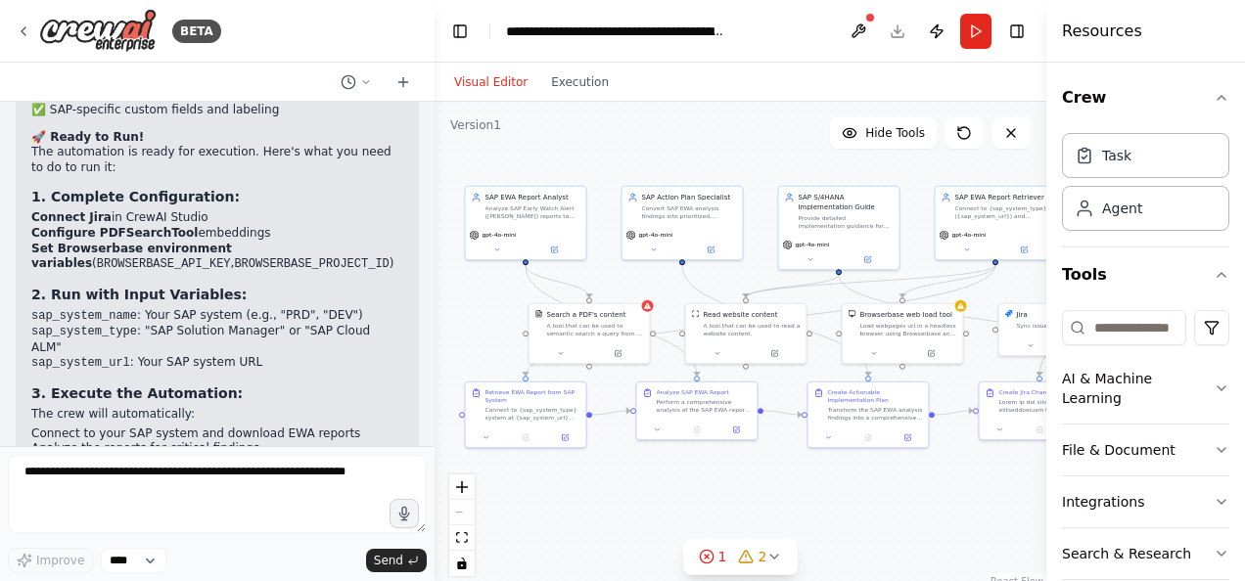
click at [495, 81] on button "Visual Editor" at bounding box center [490, 81] width 97 height 23
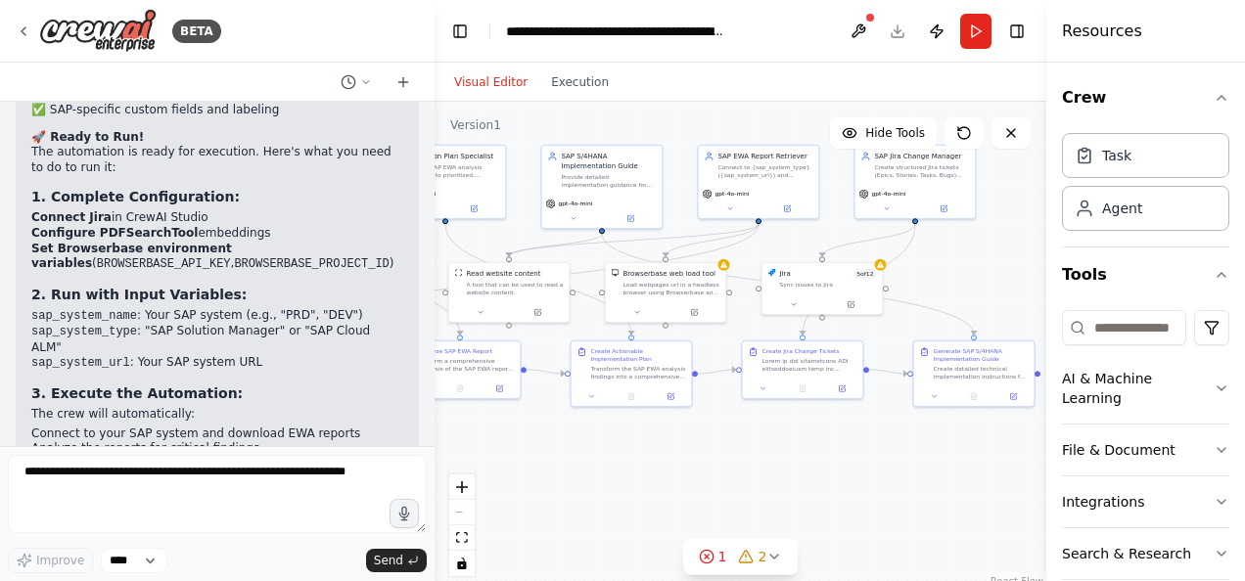
drag, startPoint x: 947, startPoint y: 483, endPoint x: 710, endPoint y: 442, distance: 240.4
click at [710, 442] on div ".deletable-edge-delete-btn { width: 20px; height: 20px; border: 0px solid #ffff…" at bounding box center [740, 346] width 612 height 489
click at [975, 31] on button "Run" at bounding box center [975, 31] width 31 height 35
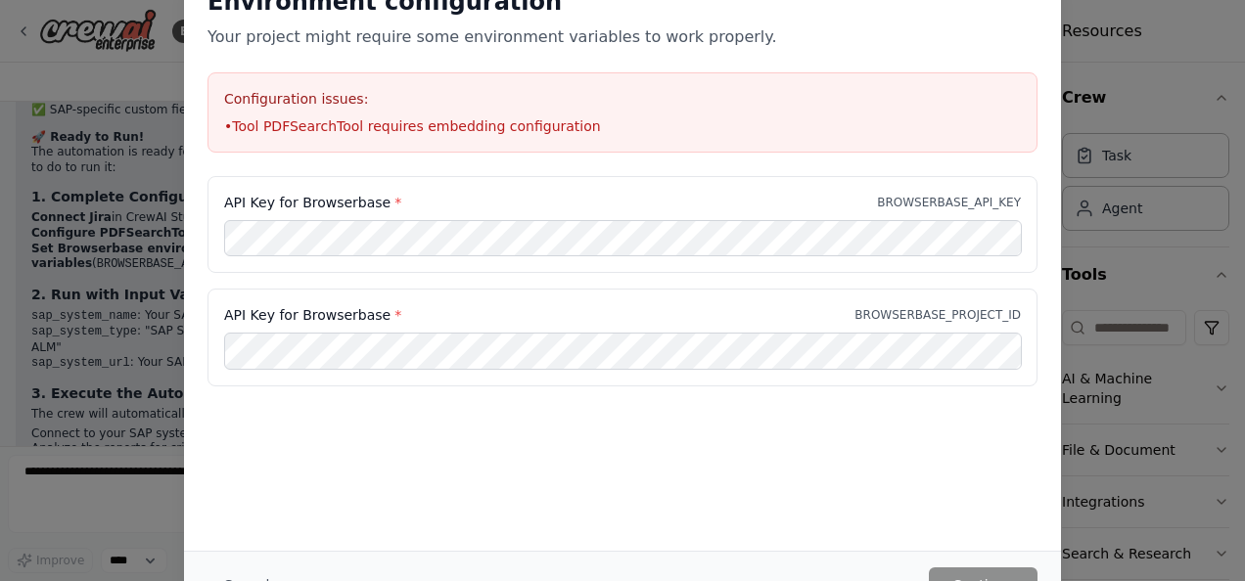
click at [344, 124] on li "• Tool PDFSearchTool requires embedding configuration" at bounding box center [622, 126] width 797 height 20
drag, startPoint x: 1239, startPoint y: 475, endPoint x: 1244, endPoint y: 544, distance: 69.7
click at [1244, 544] on div "Environment configuration Your project might require some environment variables…" at bounding box center [622, 290] width 1245 height 581
click at [72, 69] on div "Environment configuration Your project might require some environment variables…" at bounding box center [622, 290] width 1245 height 581
click at [787, 65] on div "Environment configuration Your project might require some environment variables…" at bounding box center [622, 69] width 877 height 213
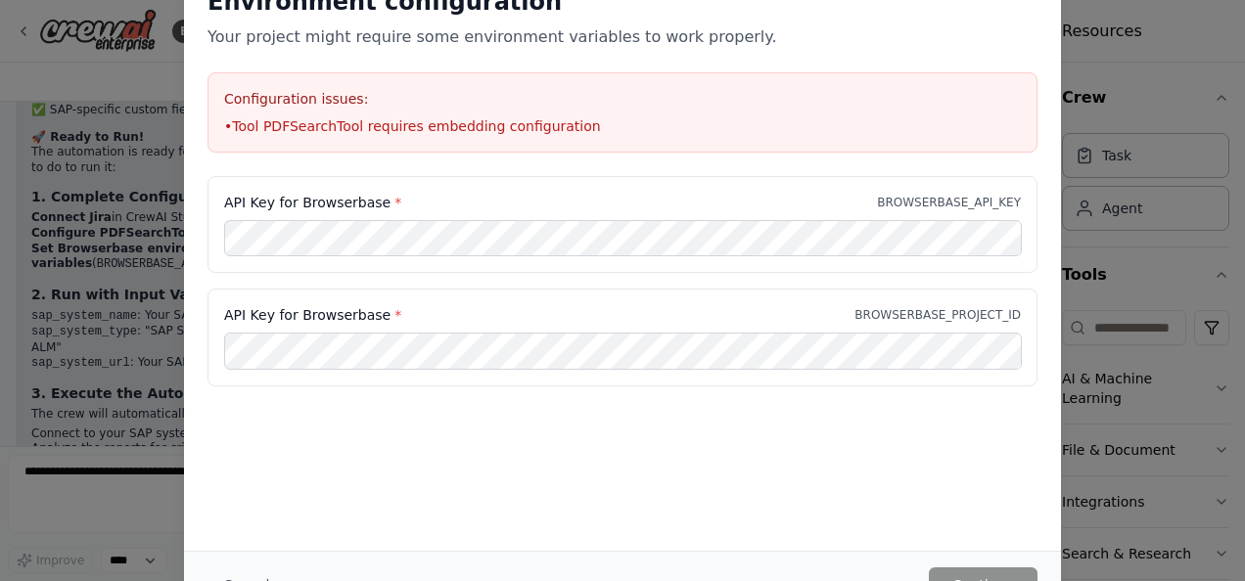
click at [787, 65] on div "Environment configuration Your project might require some environment variables…" at bounding box center [622, 69] width 877 height 213
click at [976, 578] on div "Cancel Continue" at bounding box center [622, 585] width 877 height 68
click at [118, 351] on div "Environment configuration Your project might require some environment variables…" at bounding box center [622, 290] width 1245 height 581
click at [123, 65] on div "Environment configuration Your project might require some environment variables…" at bounding box center [622, 290] width 1245 height 581
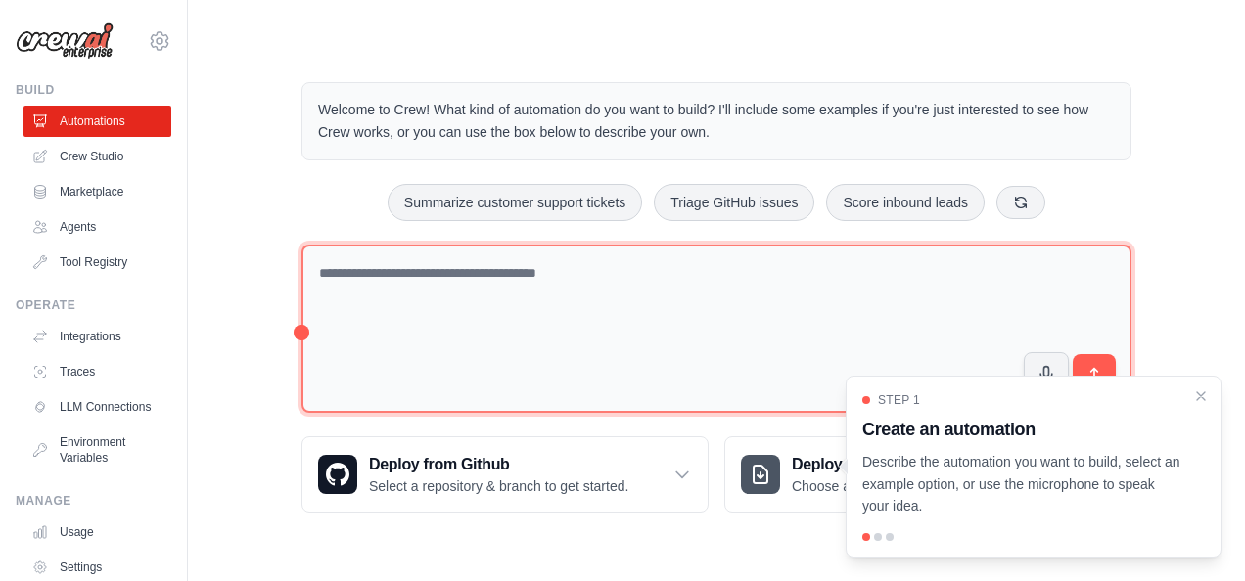
click at [383, 260] on textarea at bounding box center [716, 329] width 830 height 169
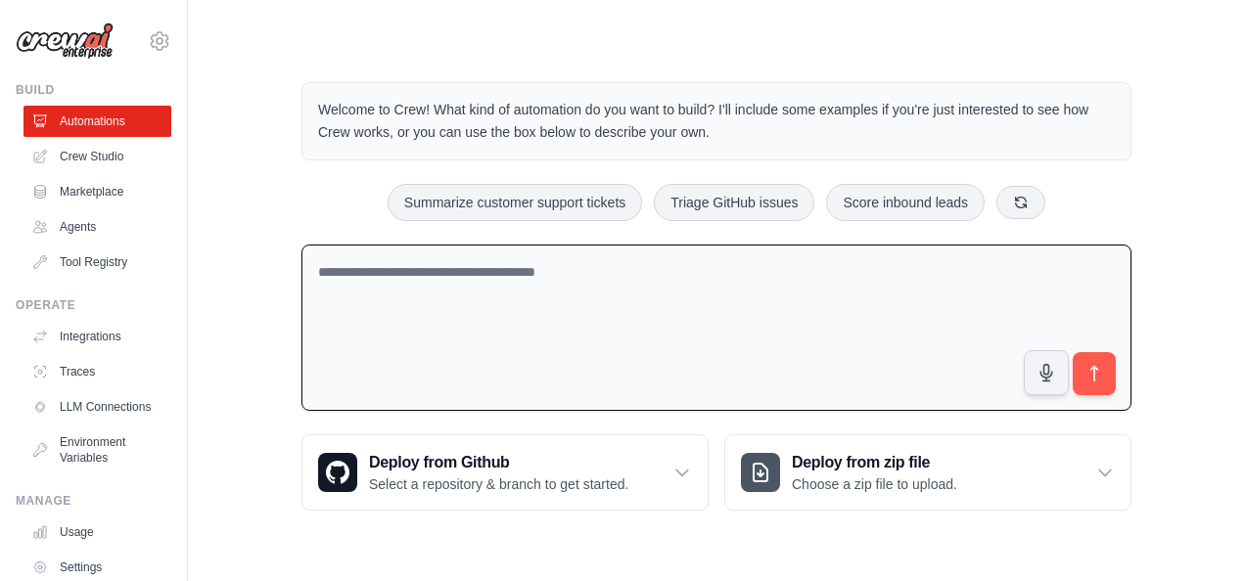
click at [1095, 272] on textarea at bounding box center [716, 328] width 830 height 167
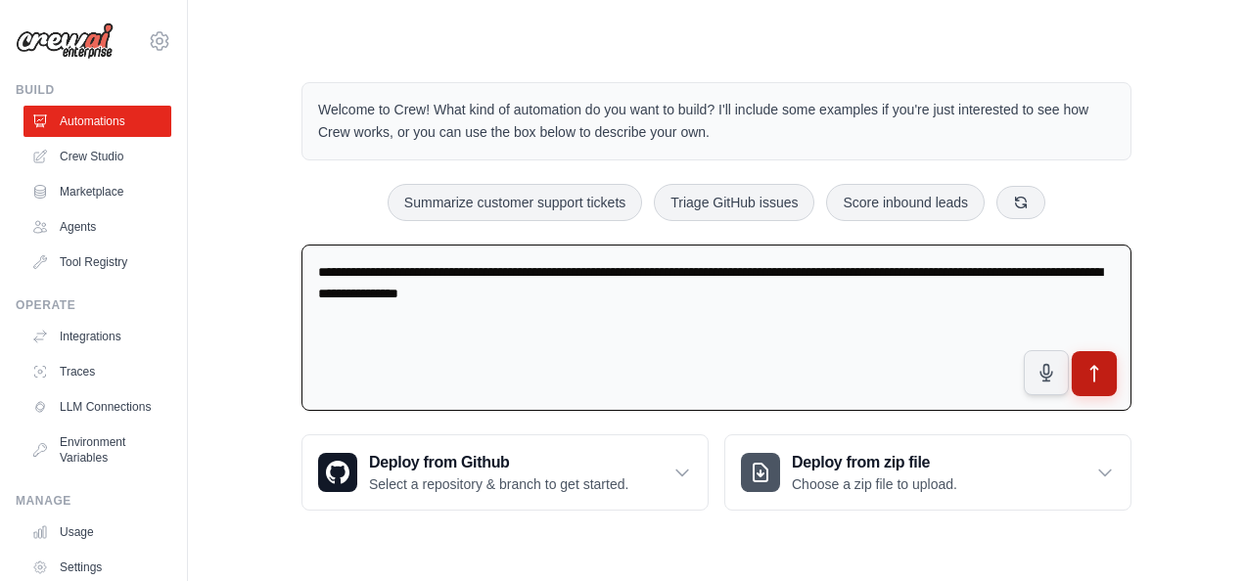
type textarea "**********"
click at [1087, 374] on icon "submit" at bounding box center [1094, 374] width 21 height 21
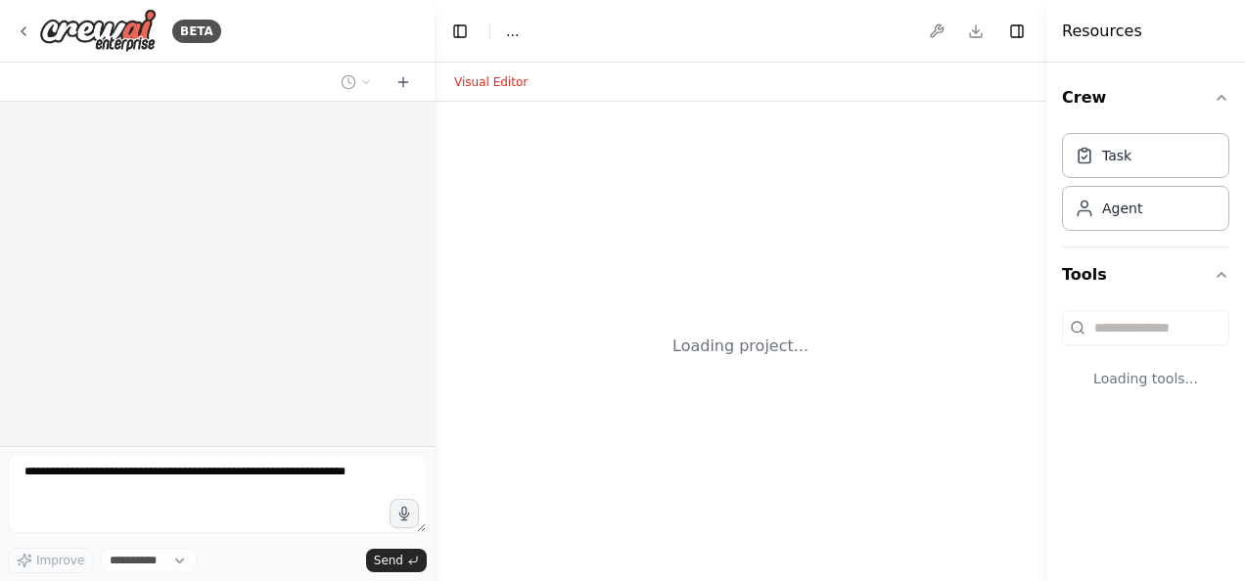
select select "****"
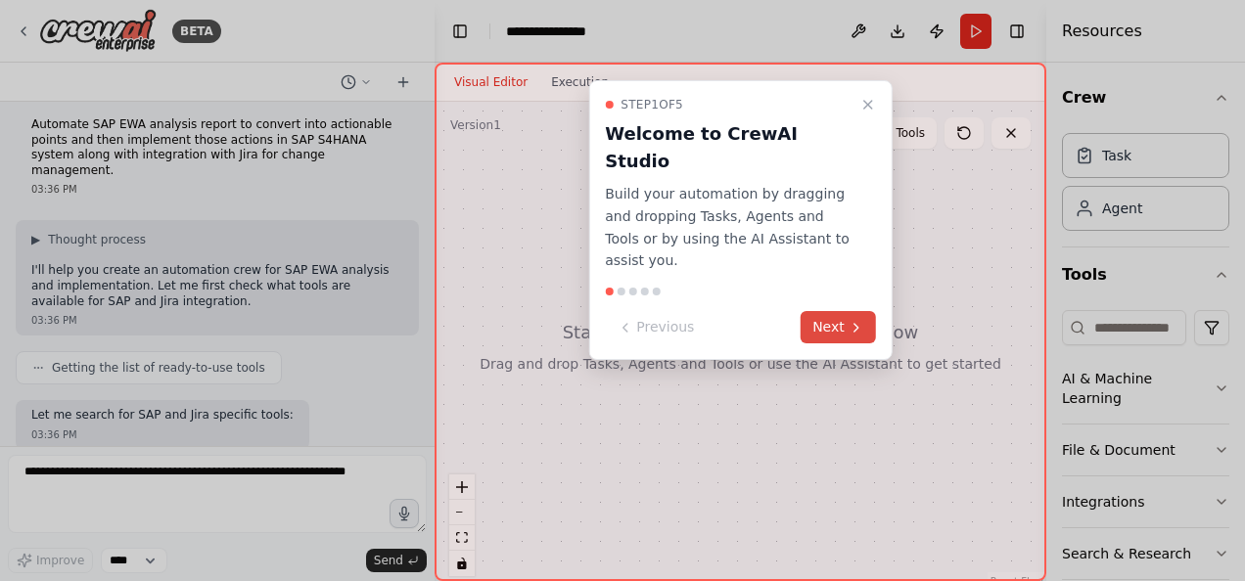
scroll to position [108, 0]
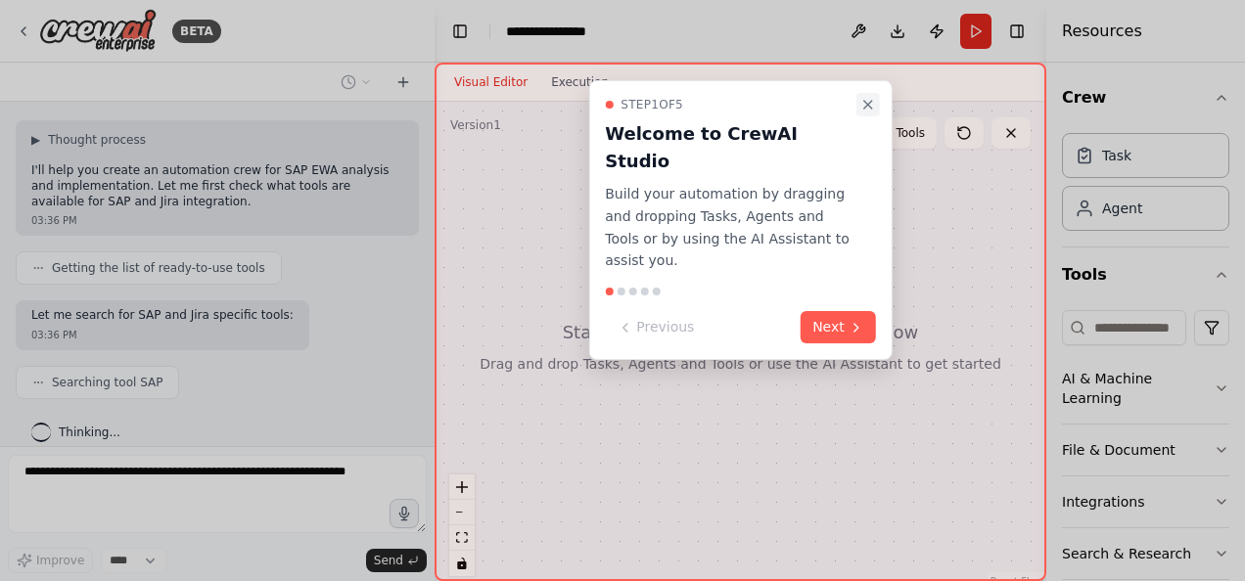
click at [873, 108] on icon "Close walkthrough" at bounding box center [868, 105] width 16 height 16
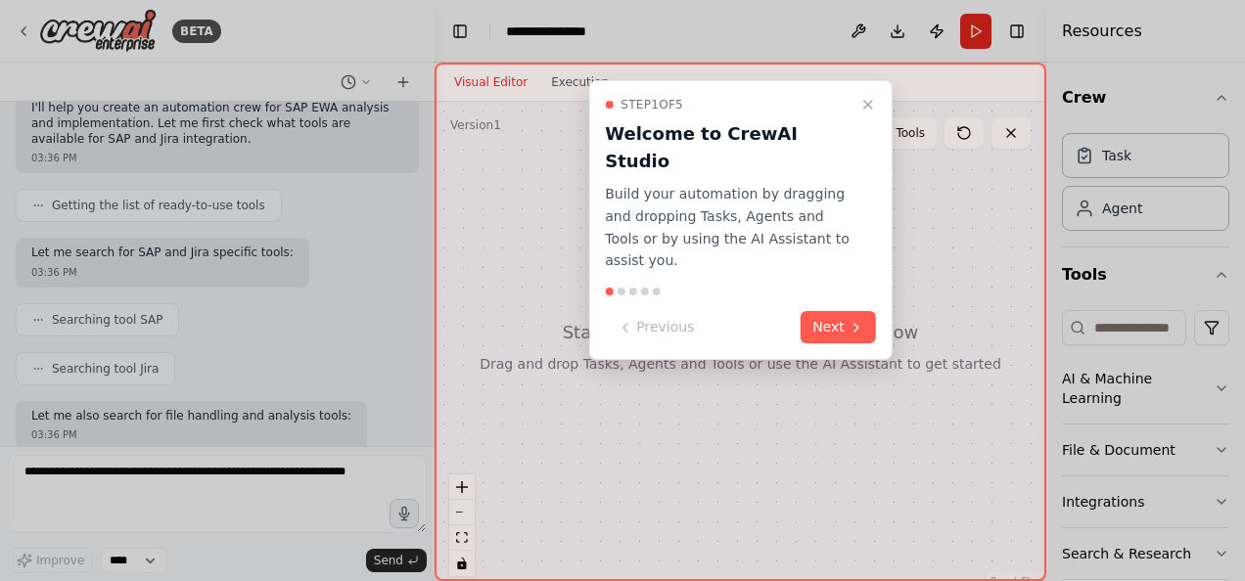
scroll to position [269, 0]
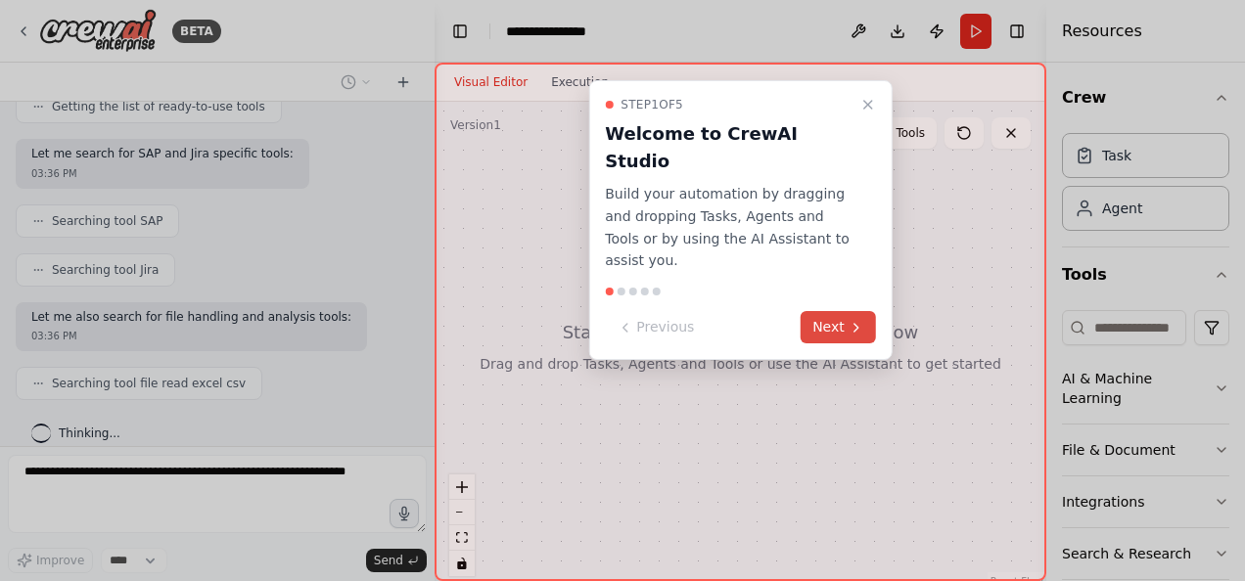
click at [857, 320] on icon at bounding box center [856, 328] width 16 height 16
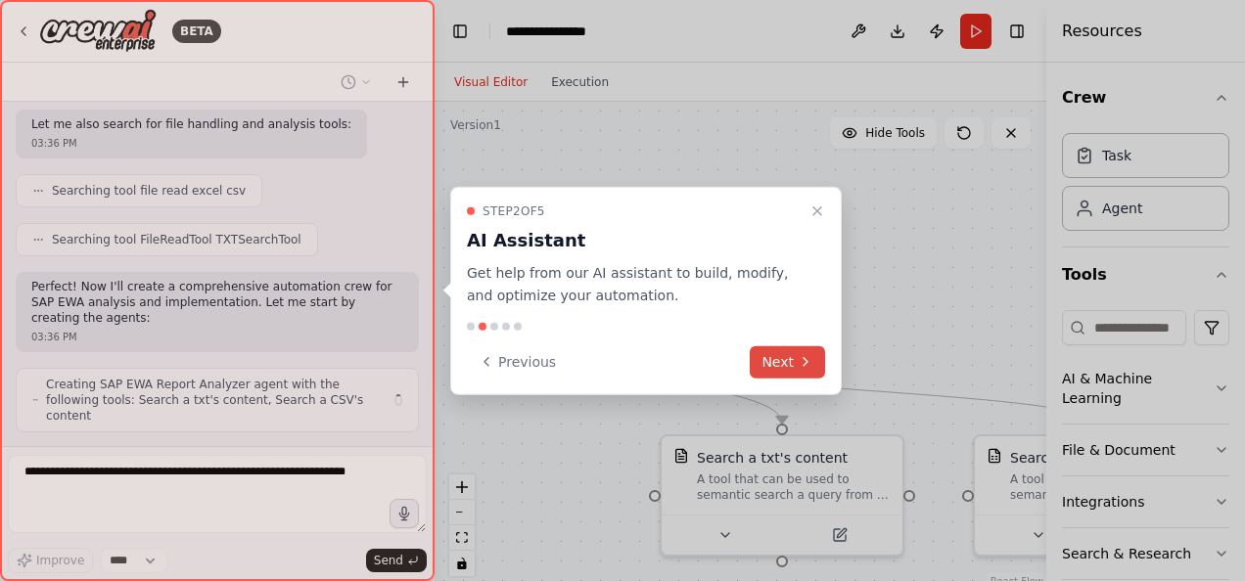
scroll to position [478, 0]
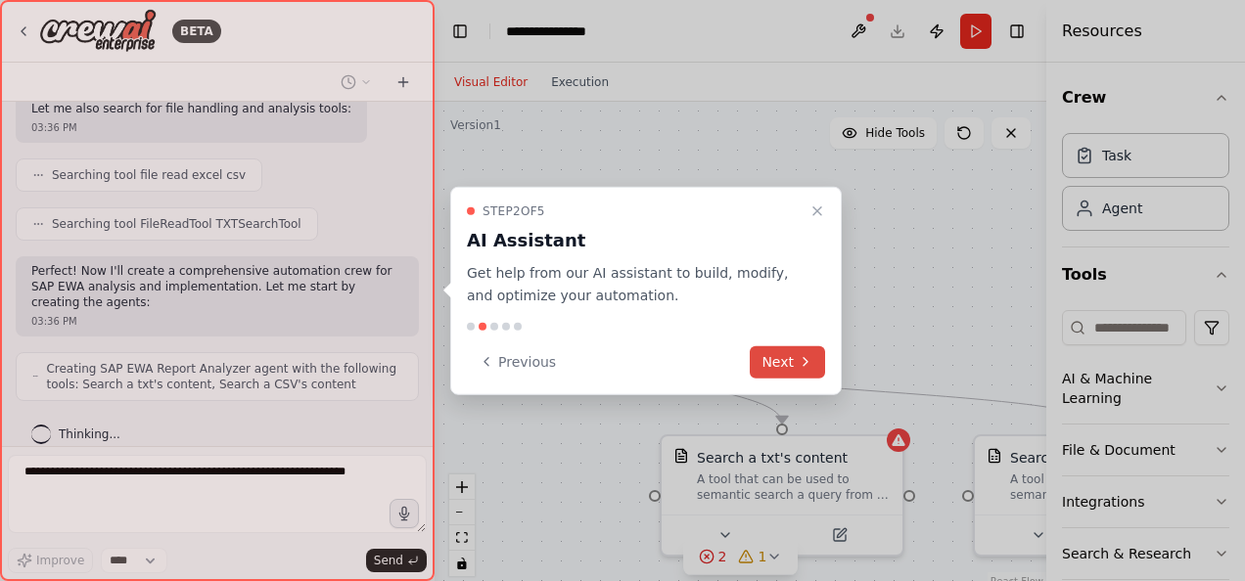
click at [813, 364] on button "Next" at bounding box center [787, 361] width 75 height 32
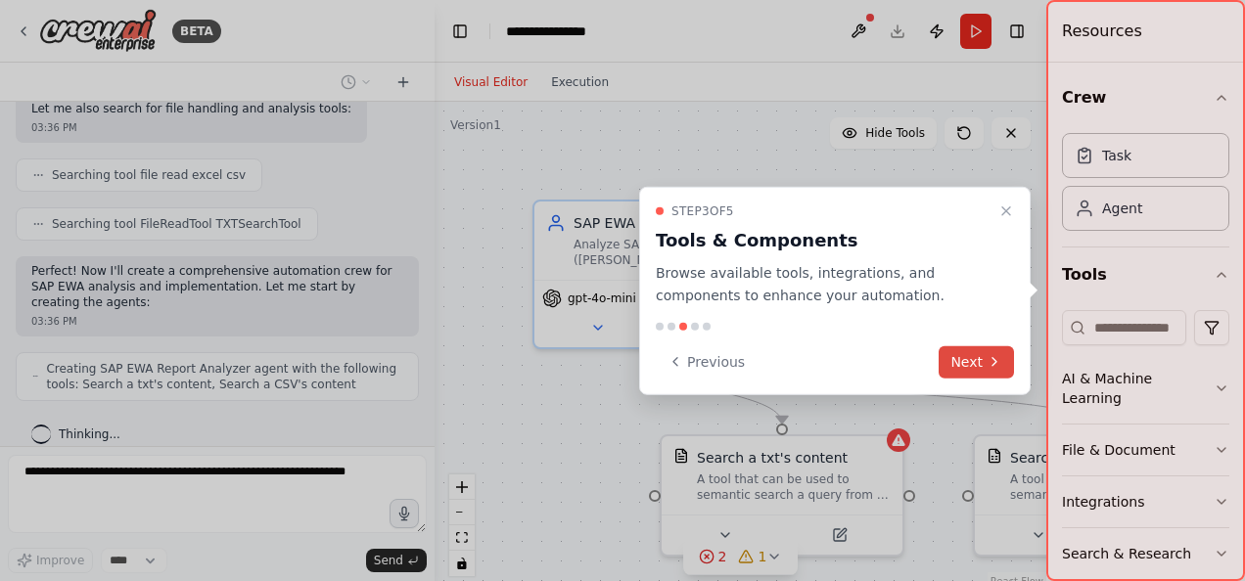
scroll to position [526, 0]
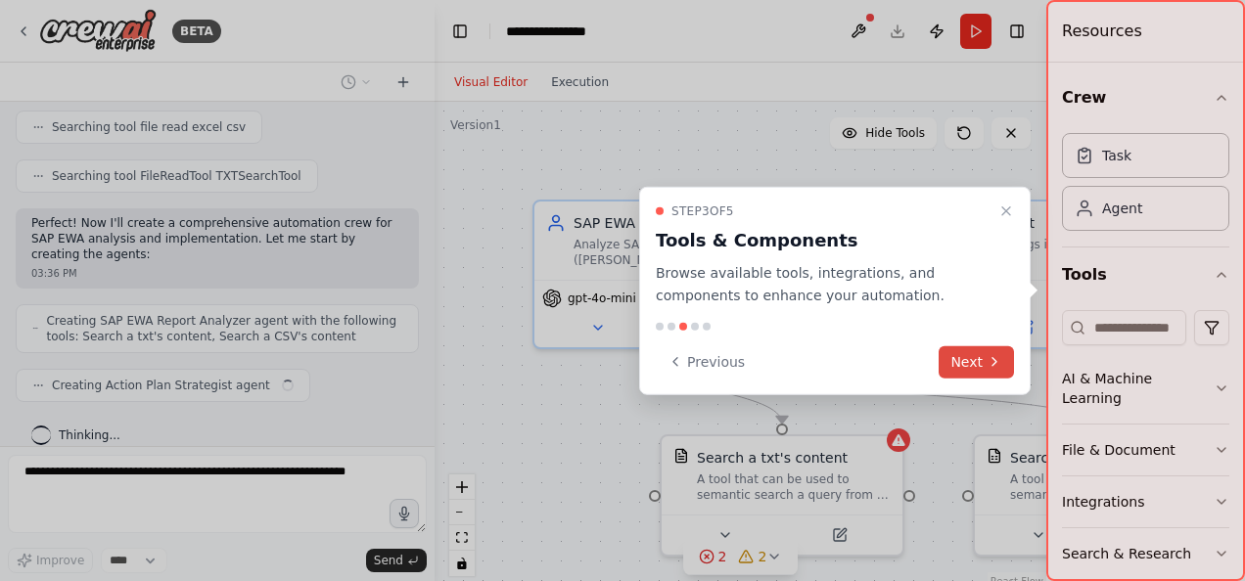
click at [985, 360] on button "Next" at bounding box center [975, 361] width 75 height 32
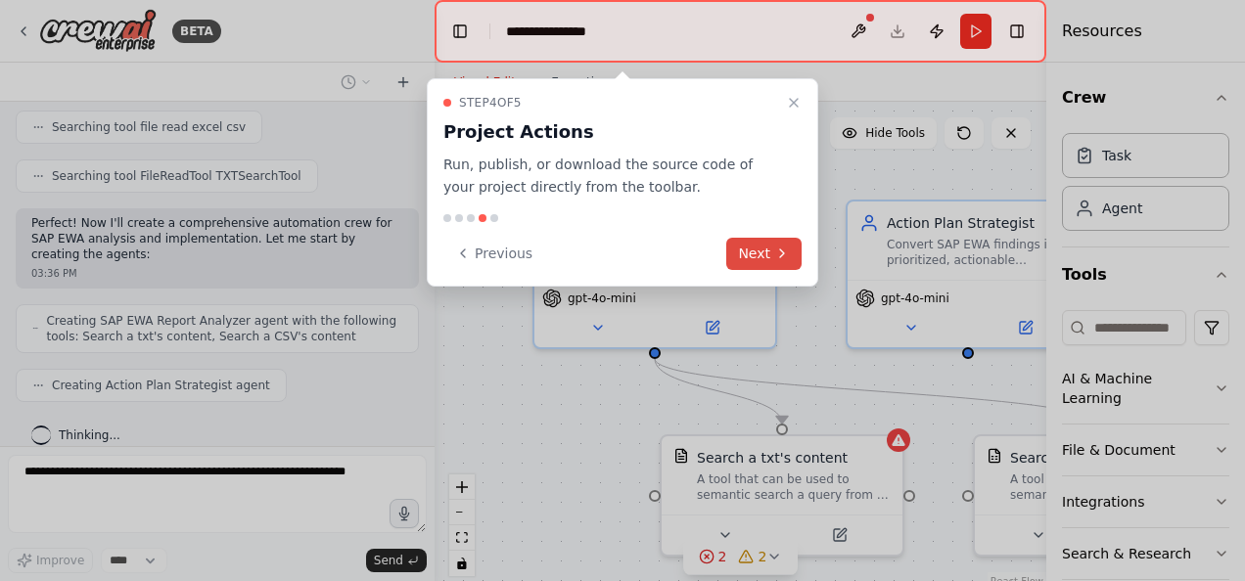
scroll to position [589, 0]
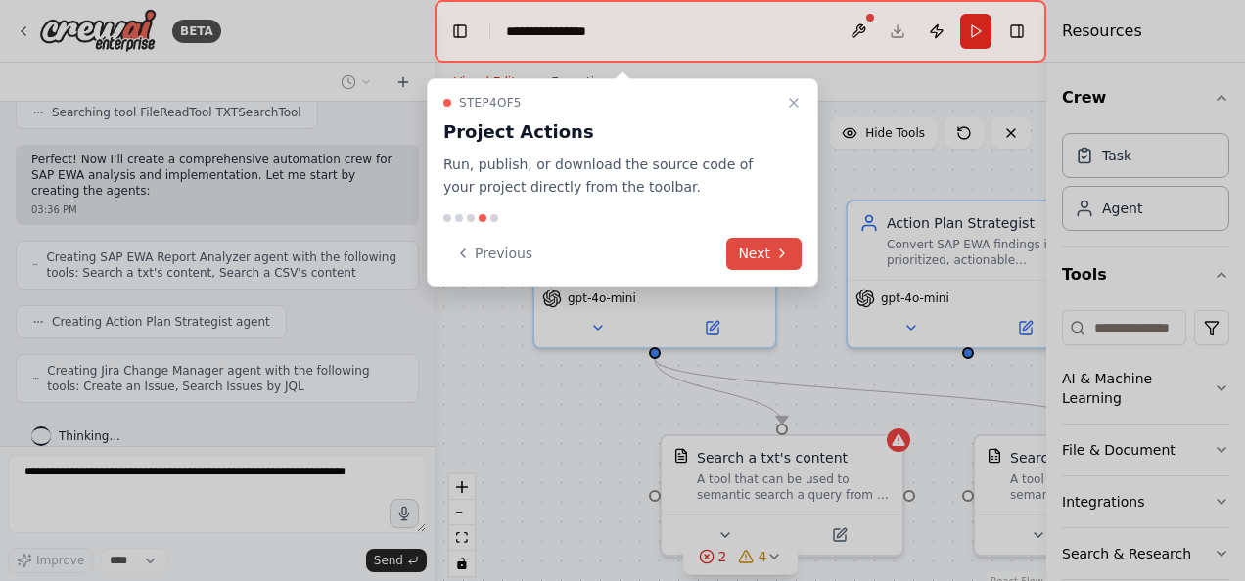
click at [781, 255] on icon at bounding box center [782, 254] width 4 height 8
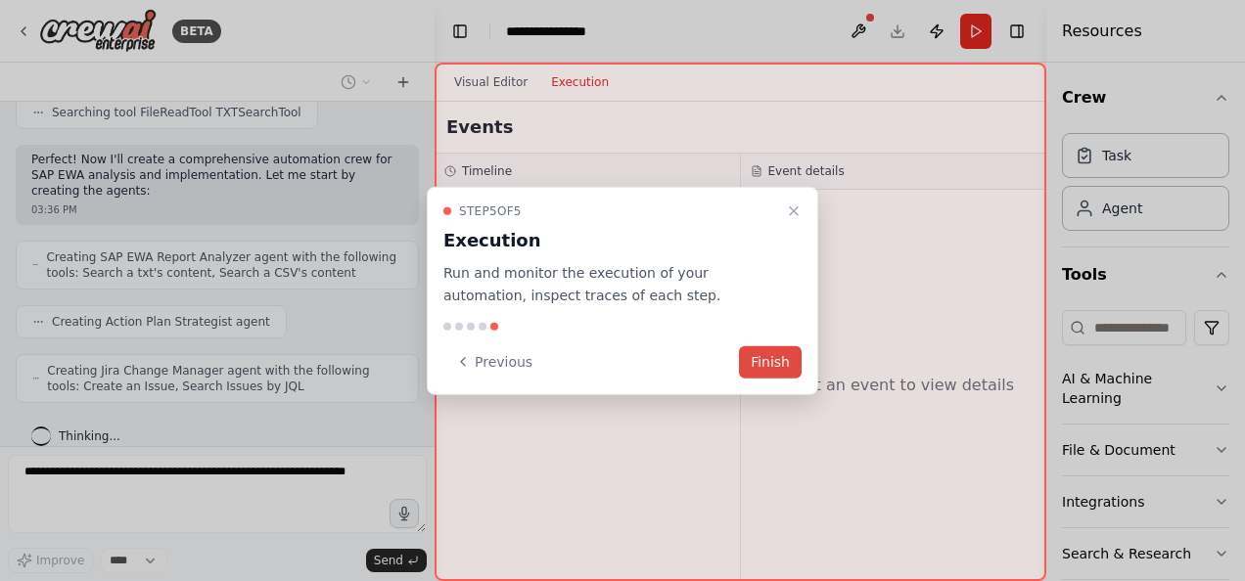
click at [779, 361] on button "Finish" at bounding box center [770, 361] width 63 height 32
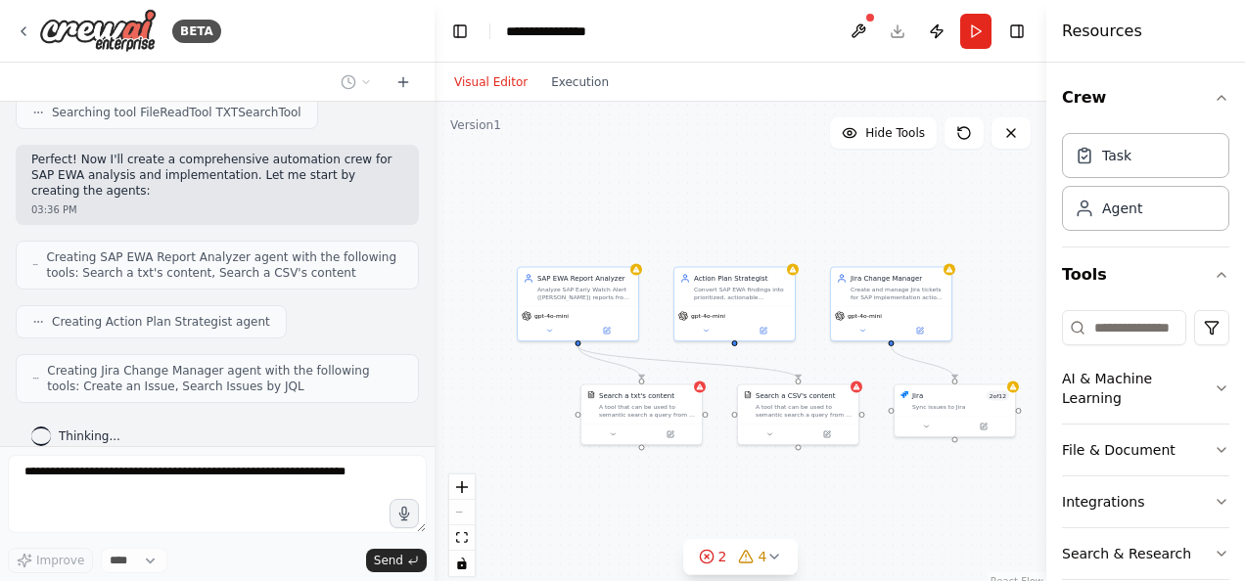
drag, startPoint x: 758, startPoint y: 236, endPoint x: 701, endPoint y: 168, distance: 88.8
click at [701, 168] on div ".deletable-edge-delete-btn { width: 20px; height: 20px; border: 0px solid #ffff…" at bounding box center [740, 346] width 612 height 489
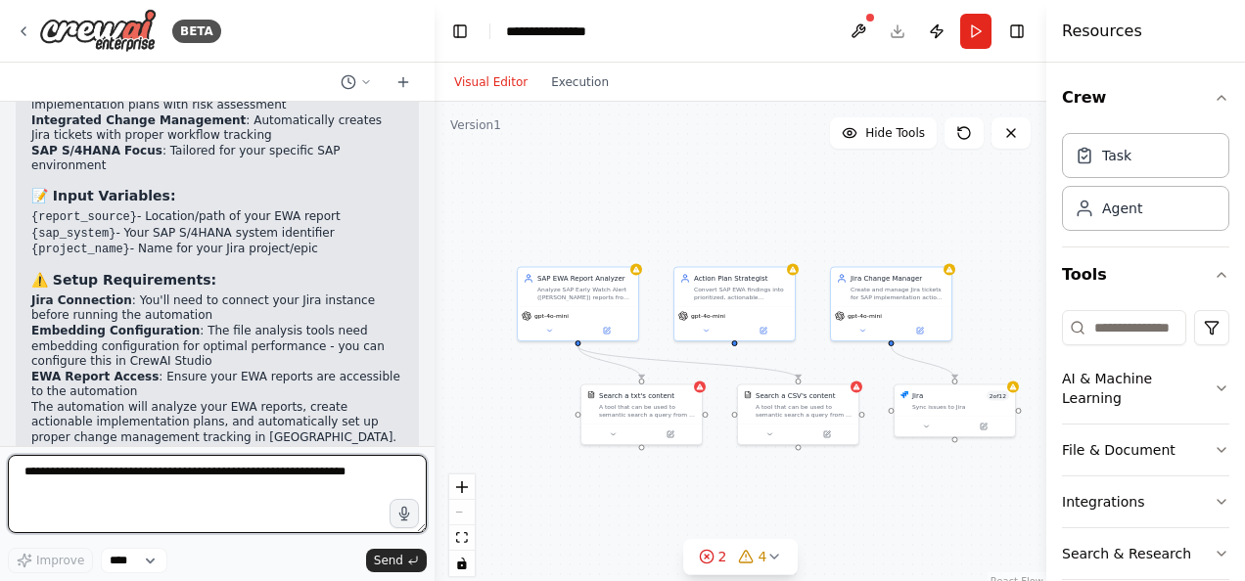
scroll to position [1890, 0]
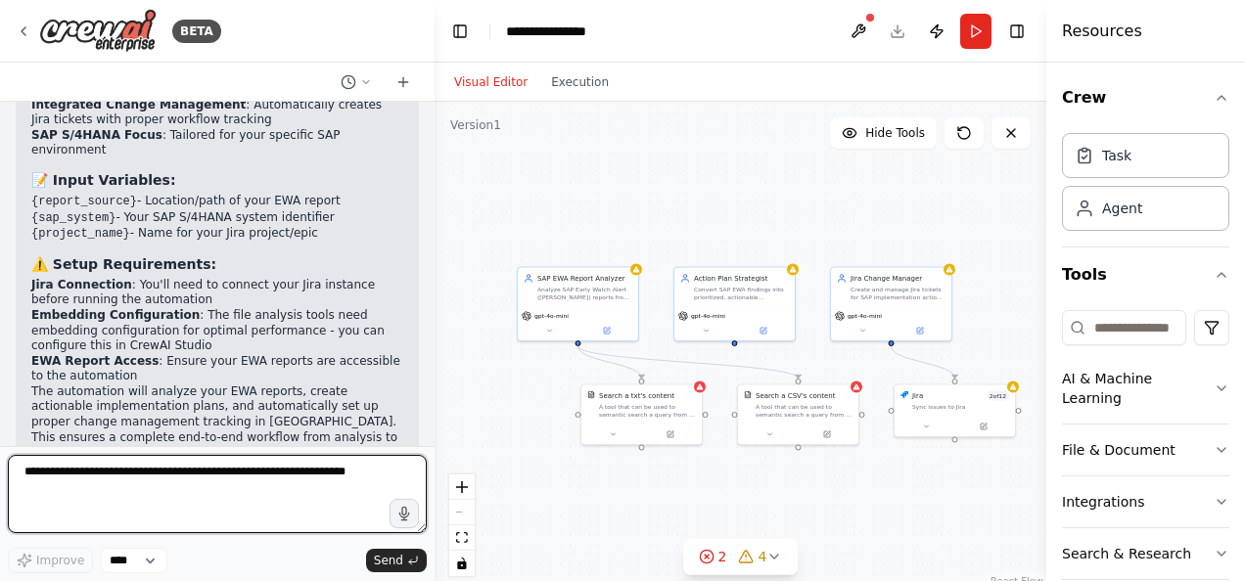
click at [427, 150] on div at bounding box center [431, 290] width 8 height 581
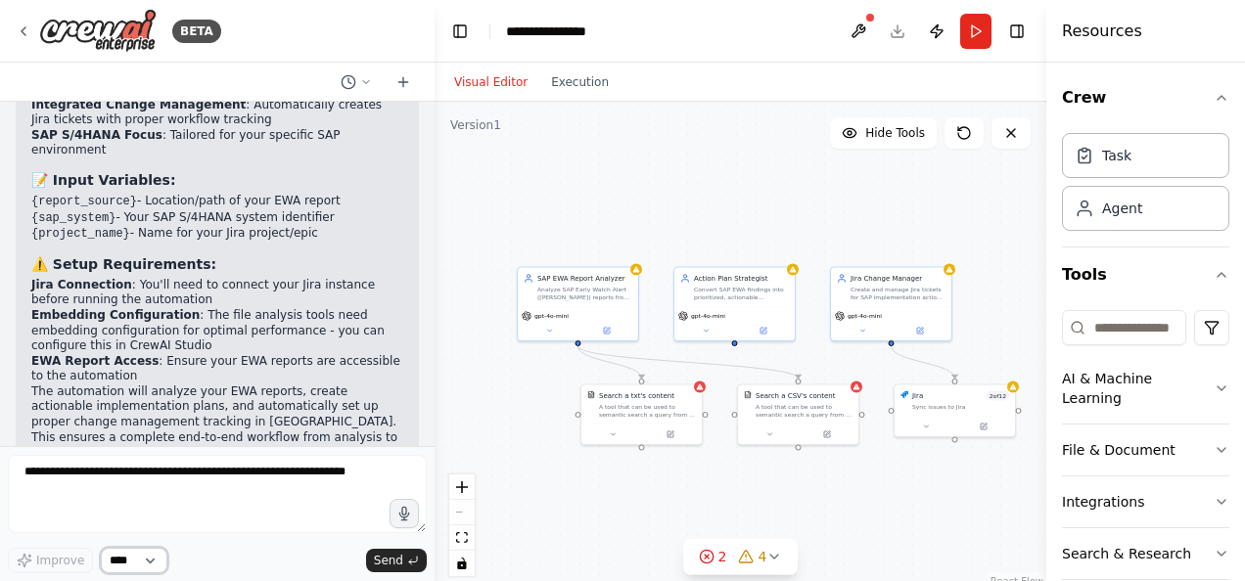
click at [151, 561] on select "****" at bounding box center [134, 560] width 67 height 25
click at [562, 30] on div "**********" at bounding box center [555, 32] width 98 height 20
click at [626, 37] on div "**********" at bounding box center [579, 32] width 147 height 20
drag, startPoint x: 626, startPoint y: 37, endPoint x: 382, endPoint y: 45, distance: 244.8
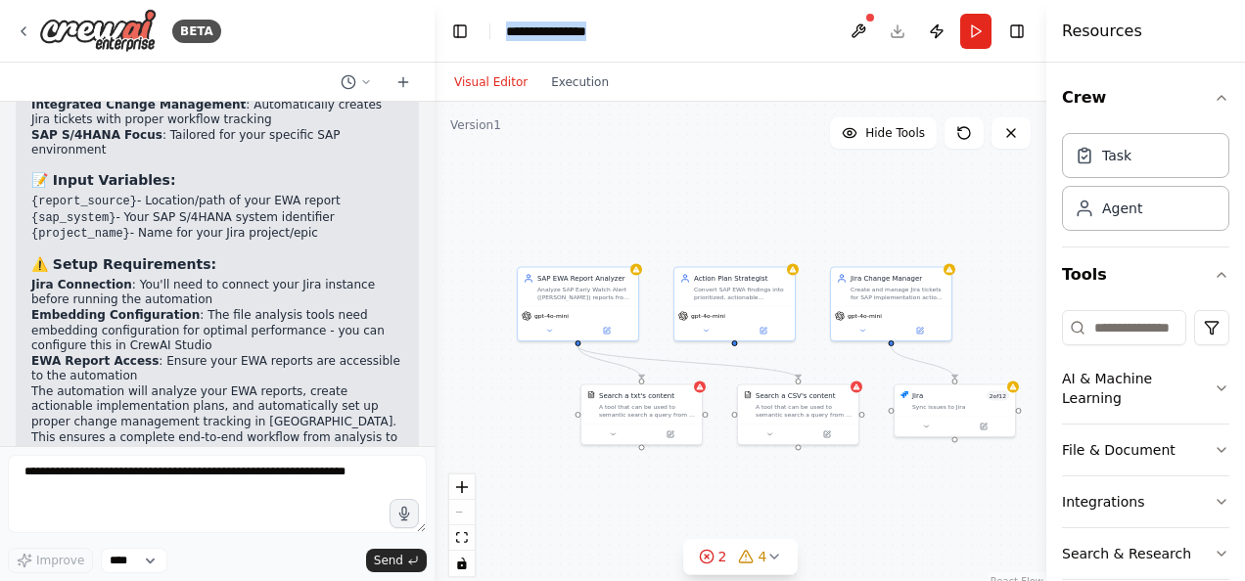
click at [382, 45] on div "BETA Automate SAP EWA analysis report to convert into actionable points and the…" at bounding box center [622, 290] width 1245 height 581
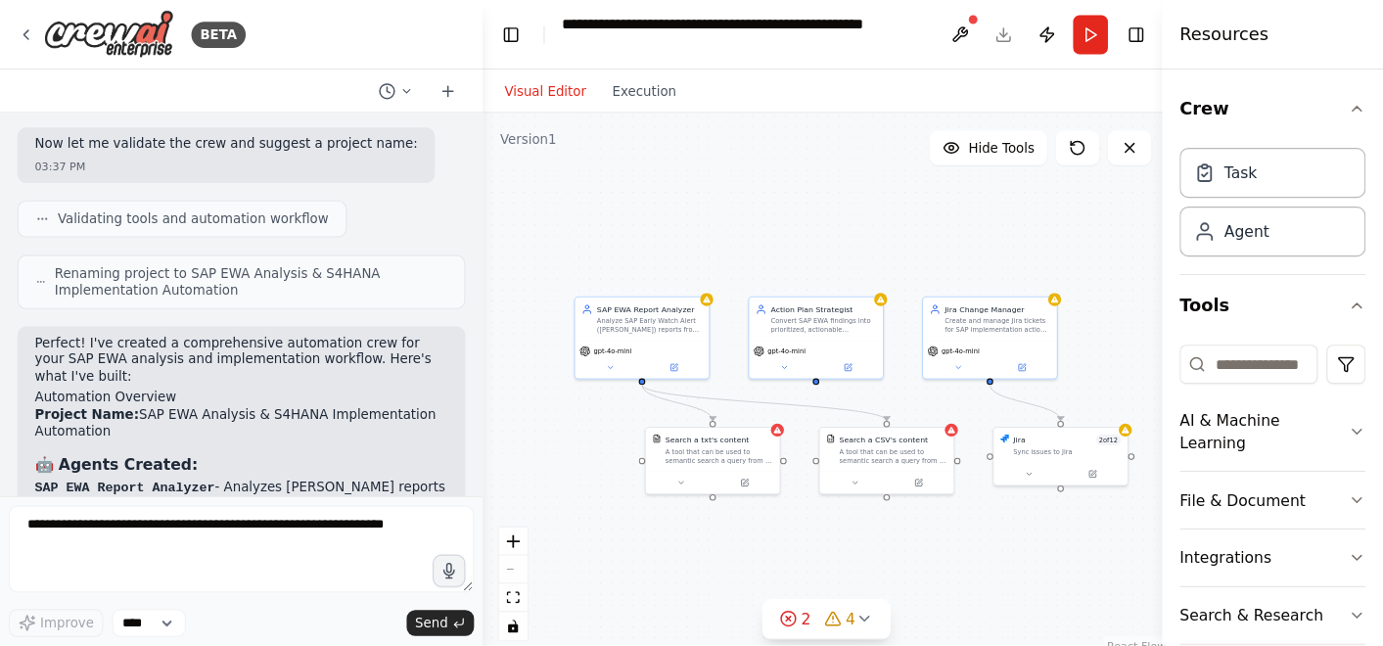
scroll to position [1205, 0]
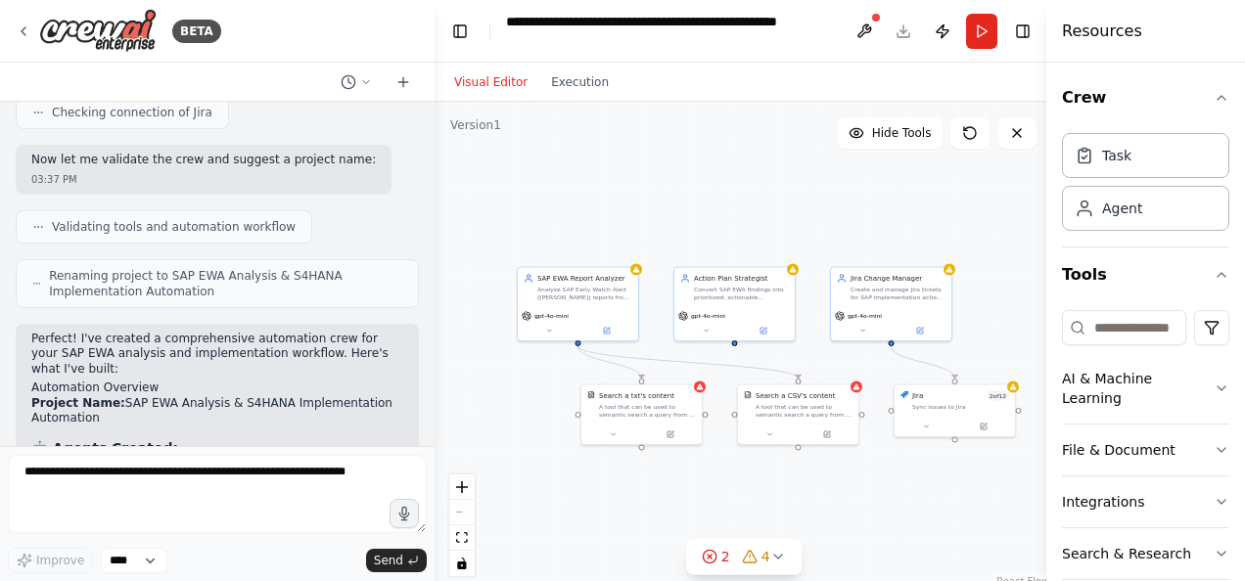
click at [615, 169] on div ".deletable-edge-delete-btn { width: 20px; height: 20px; border: 0px solid #ffff…" at bounding box center [742, 346] width 617 height 489
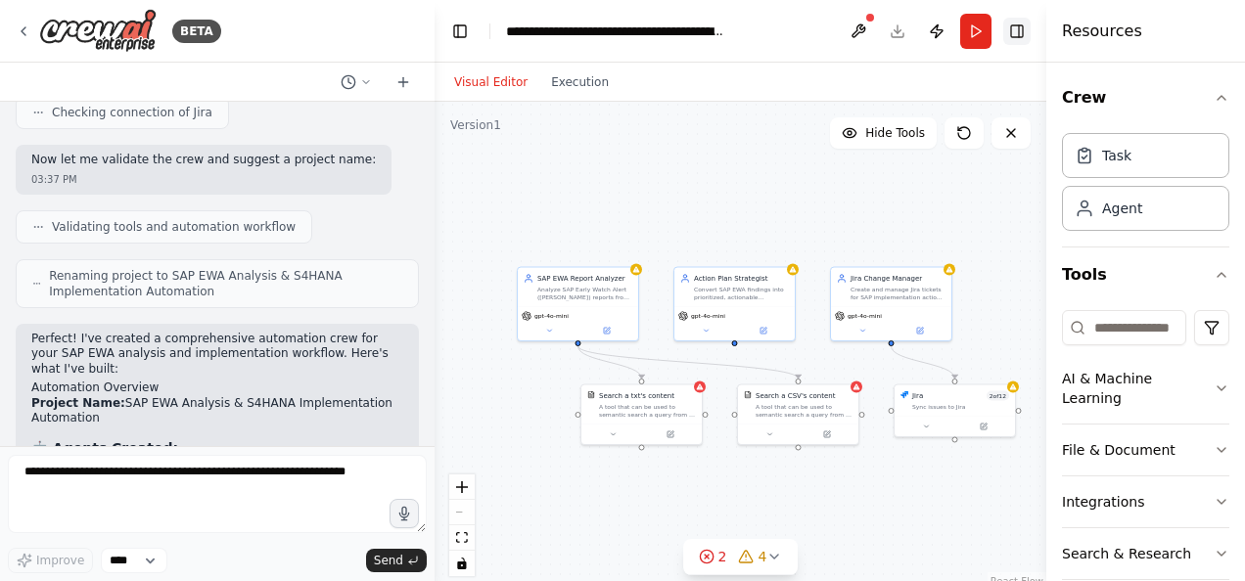
click at [1021, 33] on button "Toggle Right Sidebar" at bounding box center [1016, 31] width 27 height 27
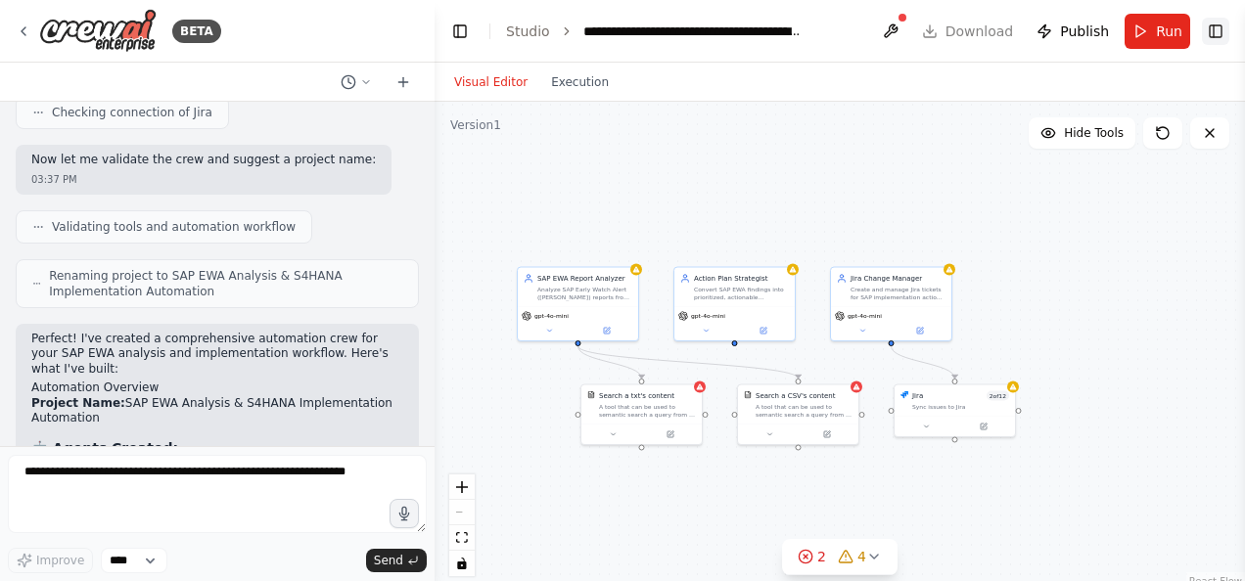
click at [1224, 35] on button "Toggle Right Sidebar" at bounding box center [1215, 31] width 27 height 27
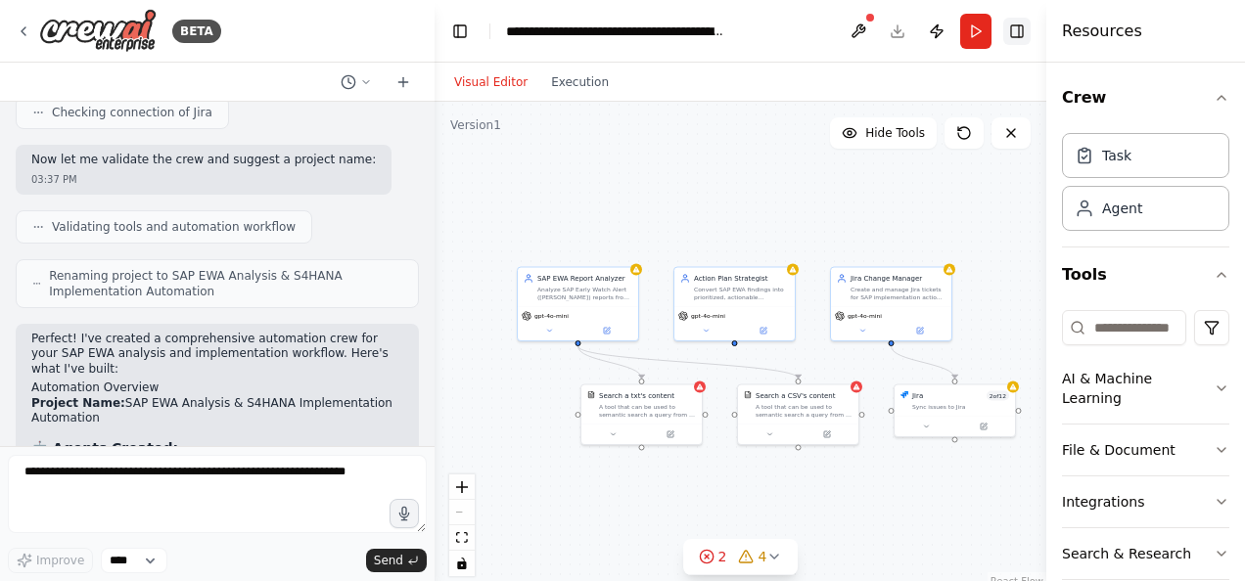
click at [1014, 31] on button "Toggle Right Sidebar" at bounding box center [1016, 31] width 27 height 27
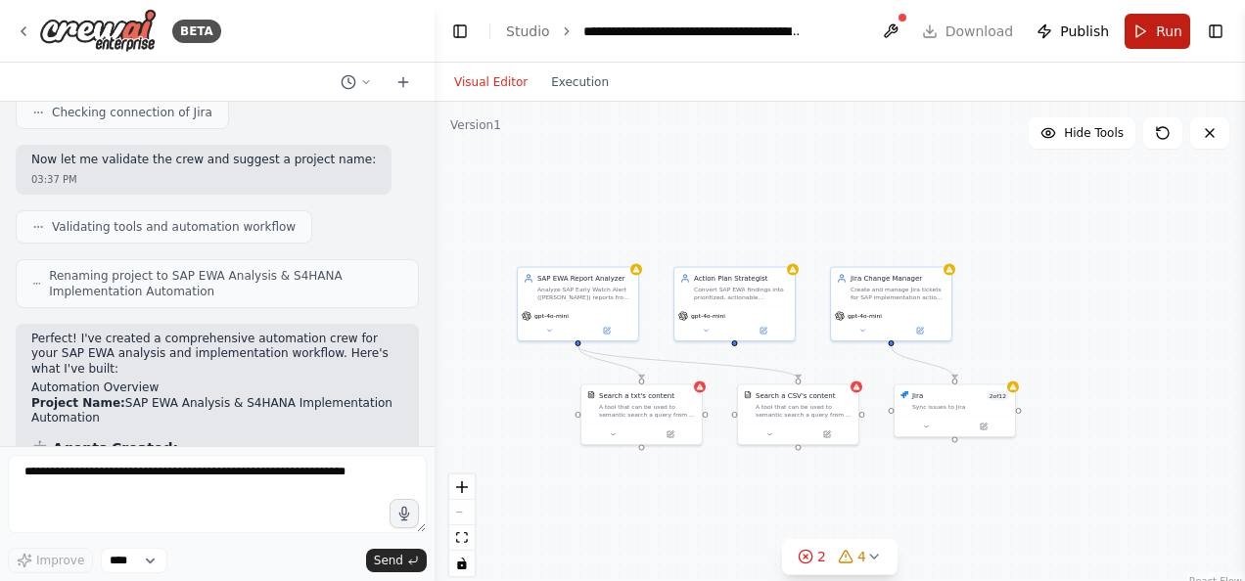
click at [1168, 40] on span "Run" at bounding box center [1169, 32] width 26 height 20
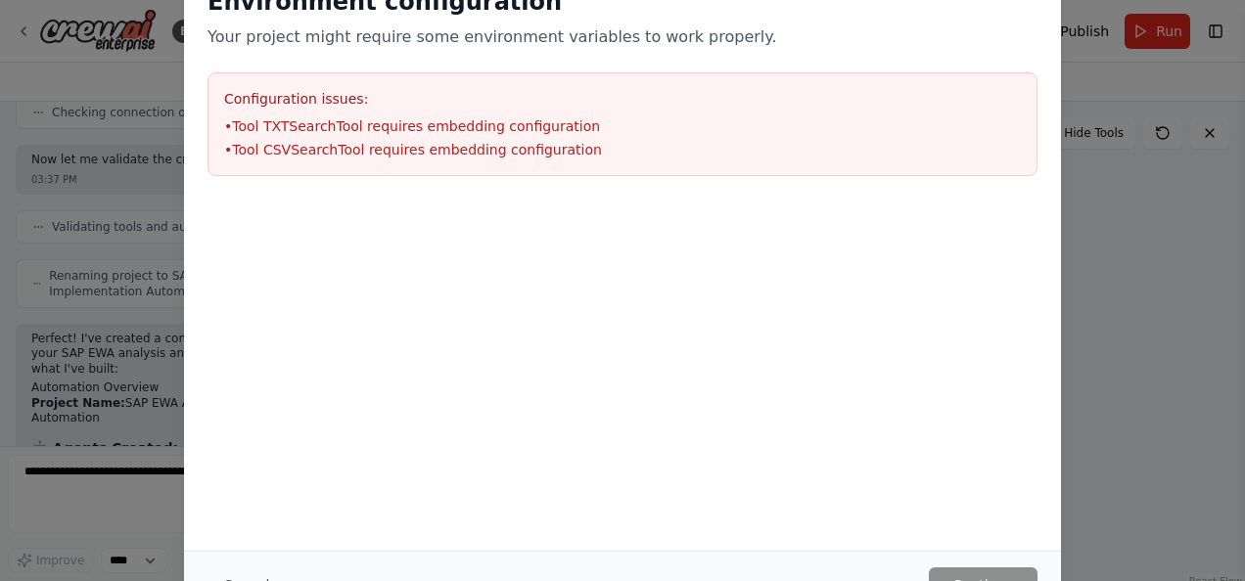
click at [239, 126] on li "• Tool TXTSearchTool requires embedding configuration" at bounding box center [622, 126] width 797 height 20
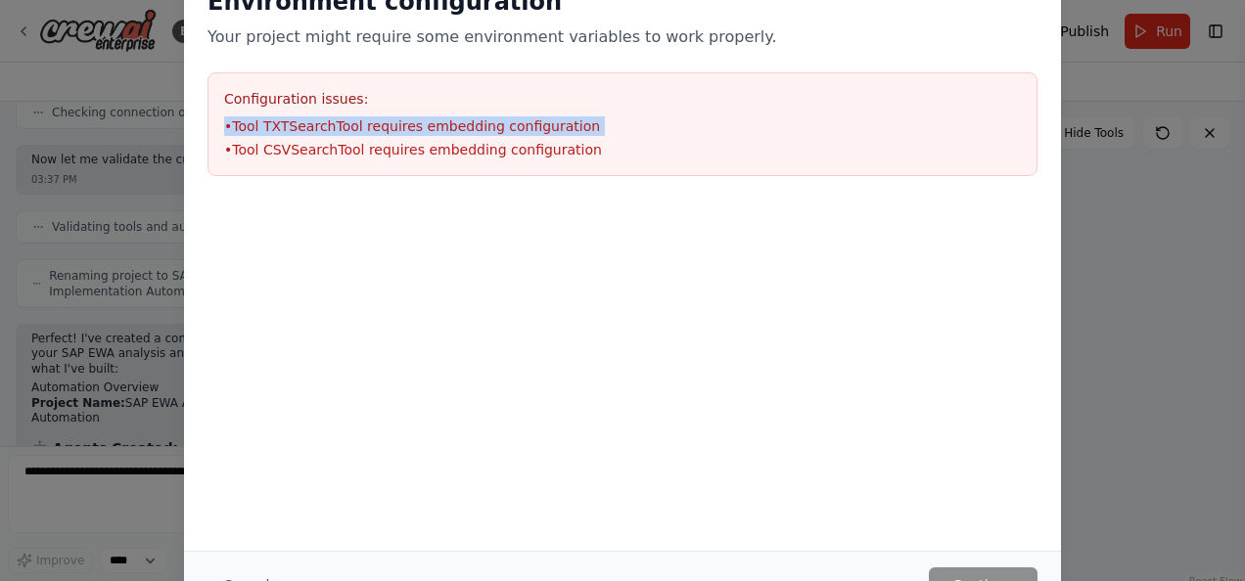
click at [239, 126] on li "• Tool TXTSearchTool requires embedding configuration" at bounding box center [622, 126] width 797 height 20
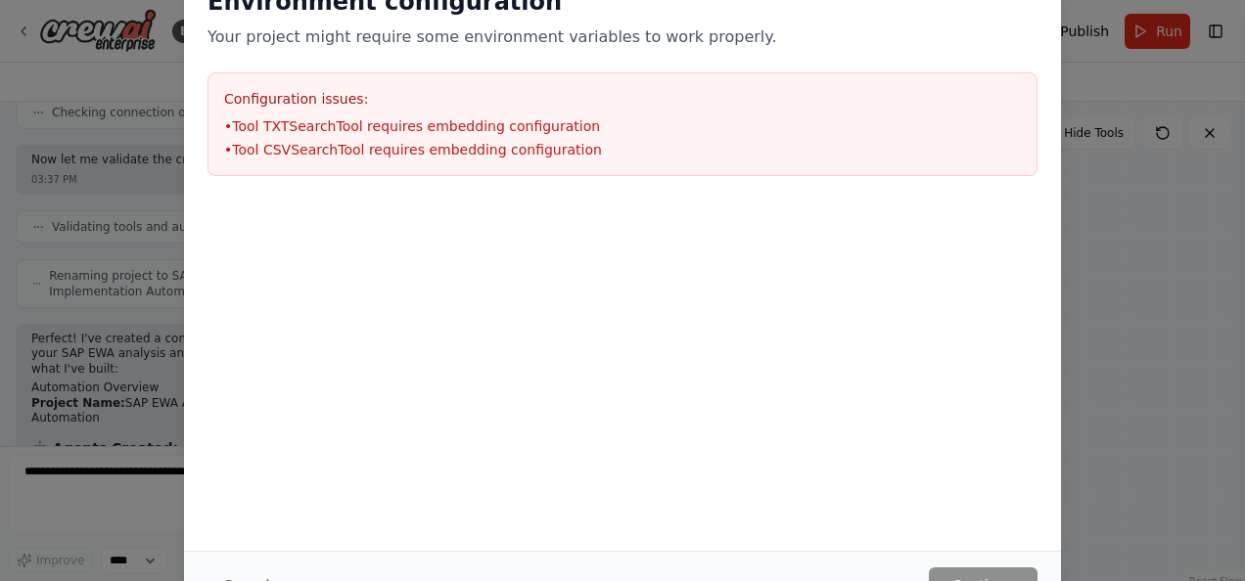
drag, startPoint x: 239, startPoint y: 126, endPoint x: 378, endPoint y: 147, distance: 140.5
click at [378, 147] on li "• Tool CSVSearchTool requires embedding configuration" at bounding box center [622, 150] width 797 height 20
click at [722, 243] on div at bounding box center [622, 298] width 877 height 196
click at [1244, 229] on html "BETA Automate SAP EWA analysis report to convert into actionable points and the…" at bounding box center [622, 290] width 1245 height 581
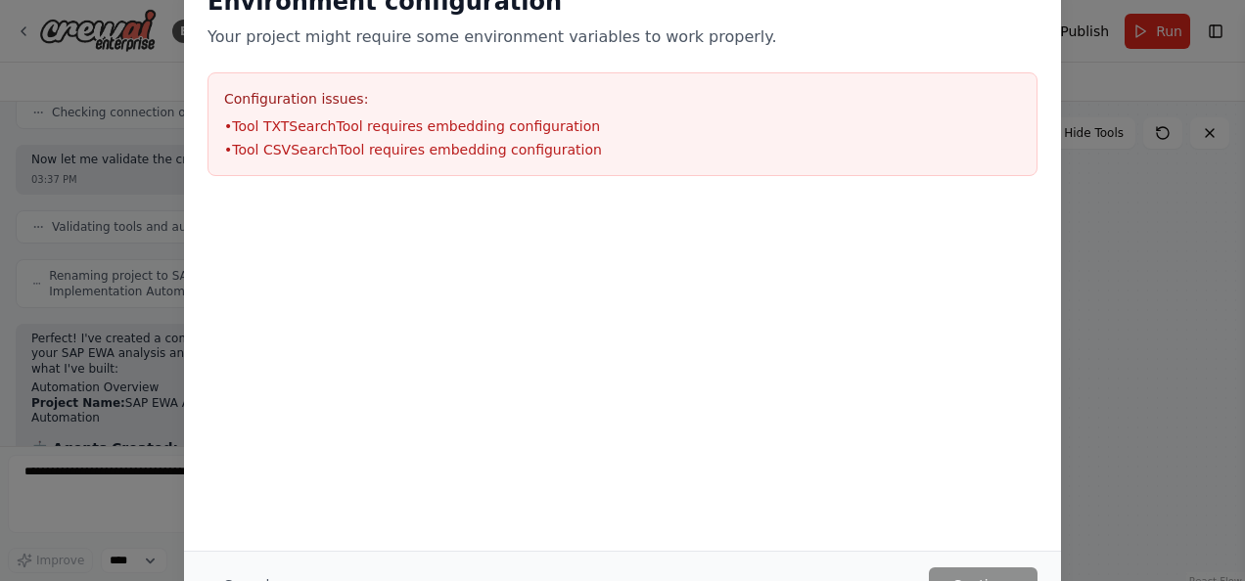
click at [1087, 35] on div "Environment configuration Your project might require some environment variables…" at bounding box center [622, 290] width 1245 height 581
click at [1218, 31] on div "Environment configuration Your project might require some environment variables…" at bounding box center [622, 290] width 1245 height 581
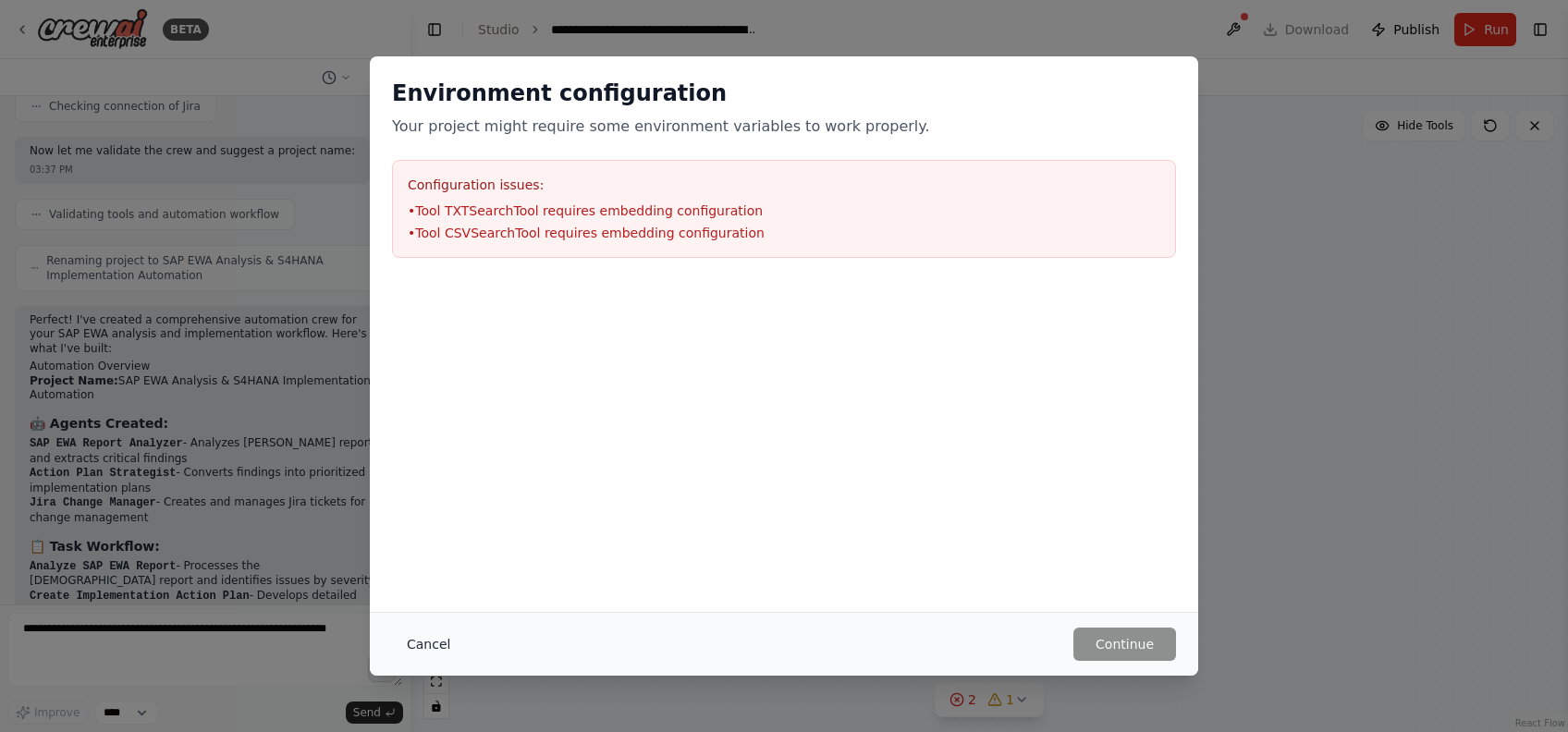
drag, startPoint x: 1059, startPoint y: 0, endPoint x: 453, endPoint y: 643, distance: 883.6
click at [453, 548] on button "Cancel" at bounding box center [428, 643] width 73 height 33
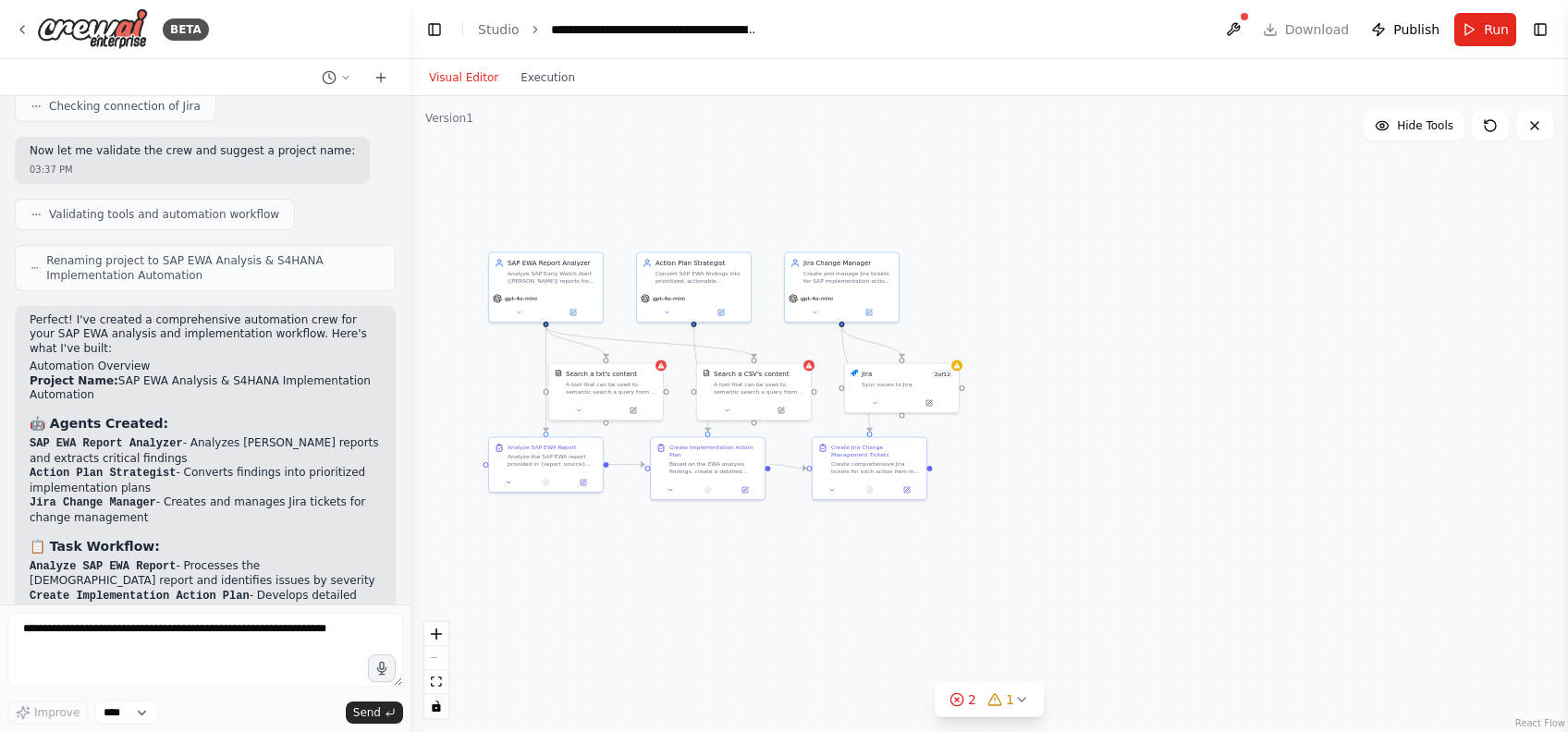
click at [1175, 29] on header "**********" at bounding box center [988, 29] width 1157 height 60
click at [1175, 22] on span "Publish" at bounding box center [1416, 30] width 46 height 19
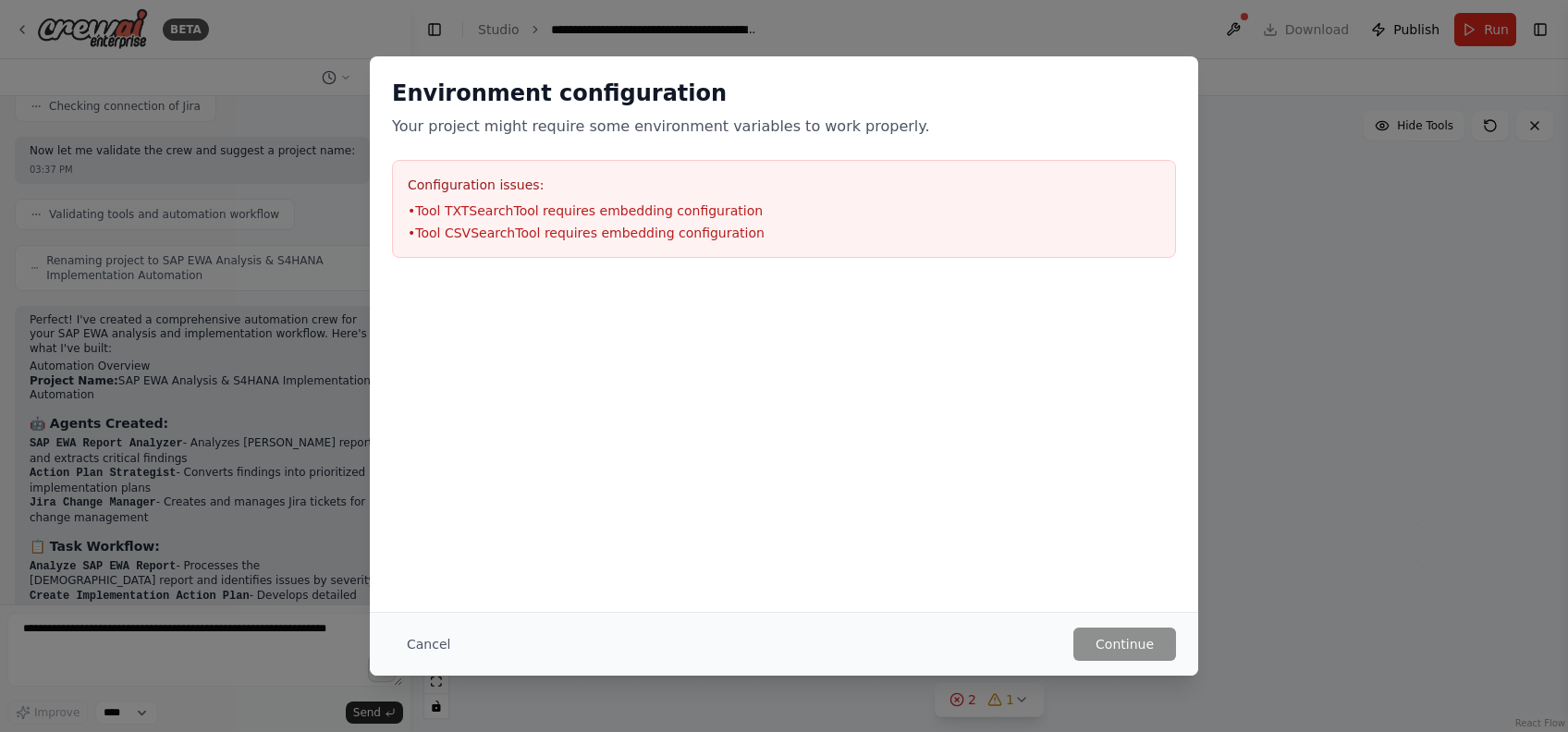
click at [577, 185] on h3 "Configuration issues:" at bounding box center [784, 185] width 753 height 19
click at [565, 209] on li "• Tool TXTSearchTool requires embedding configuration" at bounding box center [784, 211] width 753 height 19
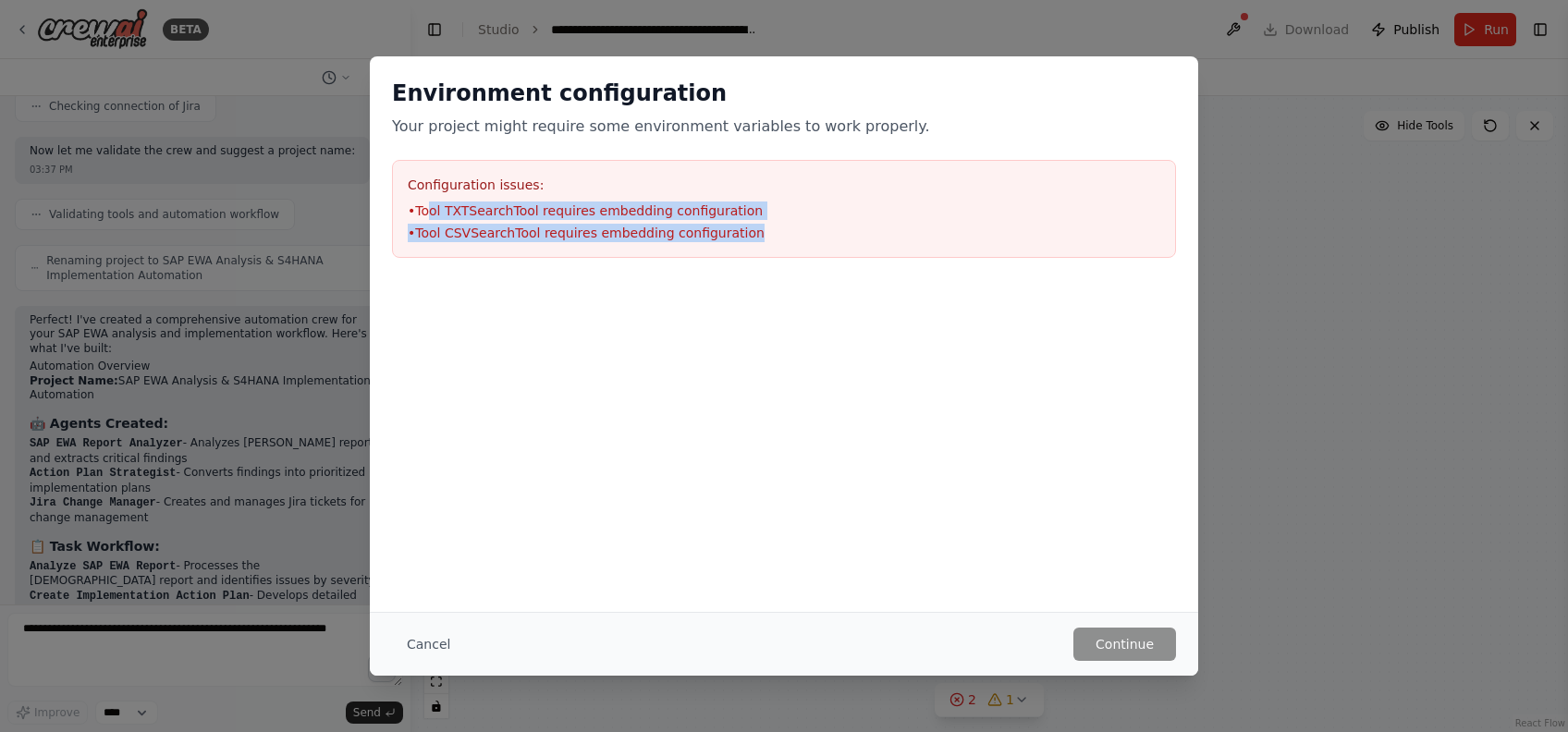
drag, startPoint x: 431, startPoint y: 213, endPoint x: 755, endPoint y: 228, distance: 324.3
click at [755, 228] on ul "• Tool TXTSearchTool requires embedding configuration • Tool CSVSearchTool requ…" at bounding box center [784, 221] width 753 height 41
click at [409, 548] on button "Cancel" at bounding box center [428, 643] width 73 height 33
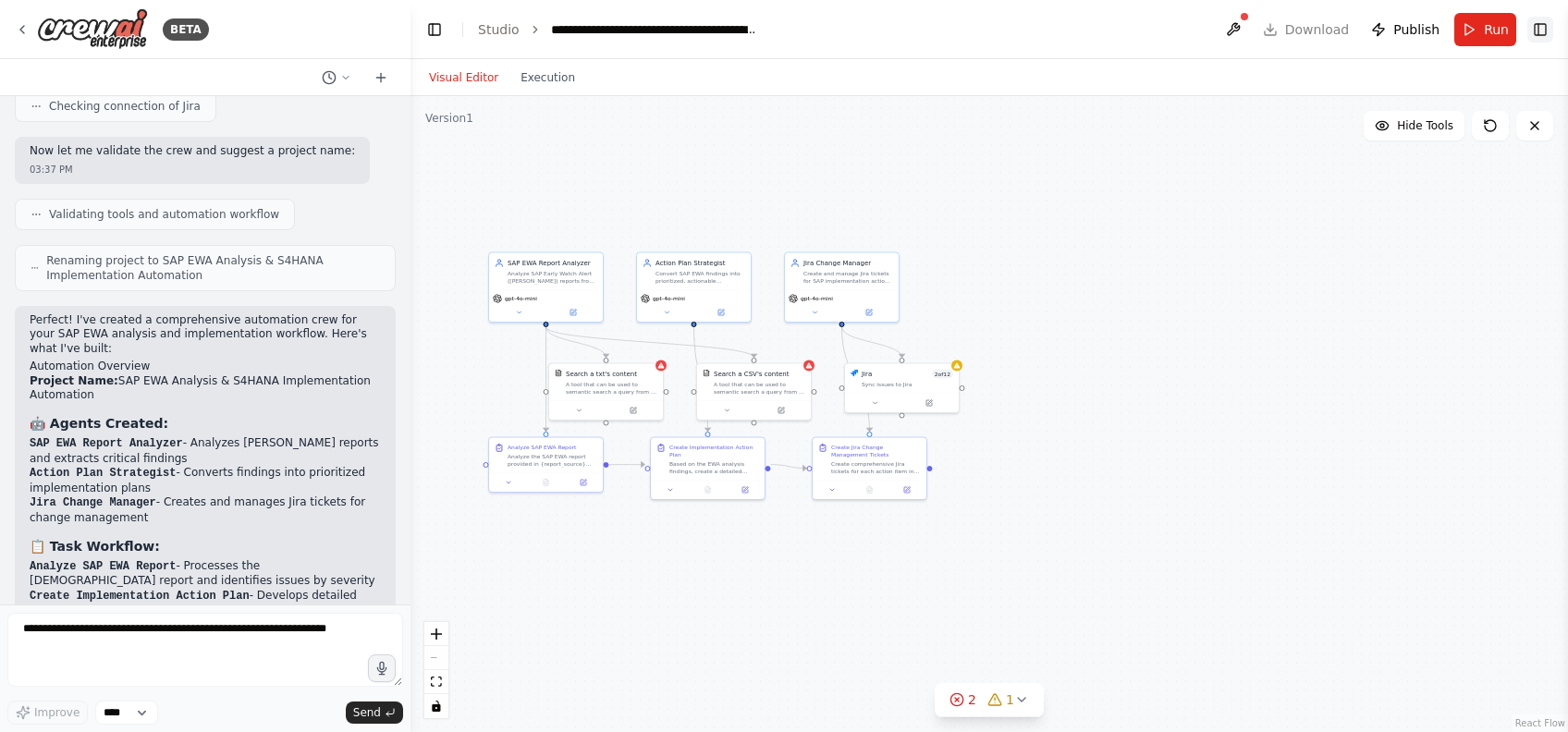
click at [1175, 32] on button "Toggle Right Sidebar" at bounding box center [1540, 29] width 26 height 26
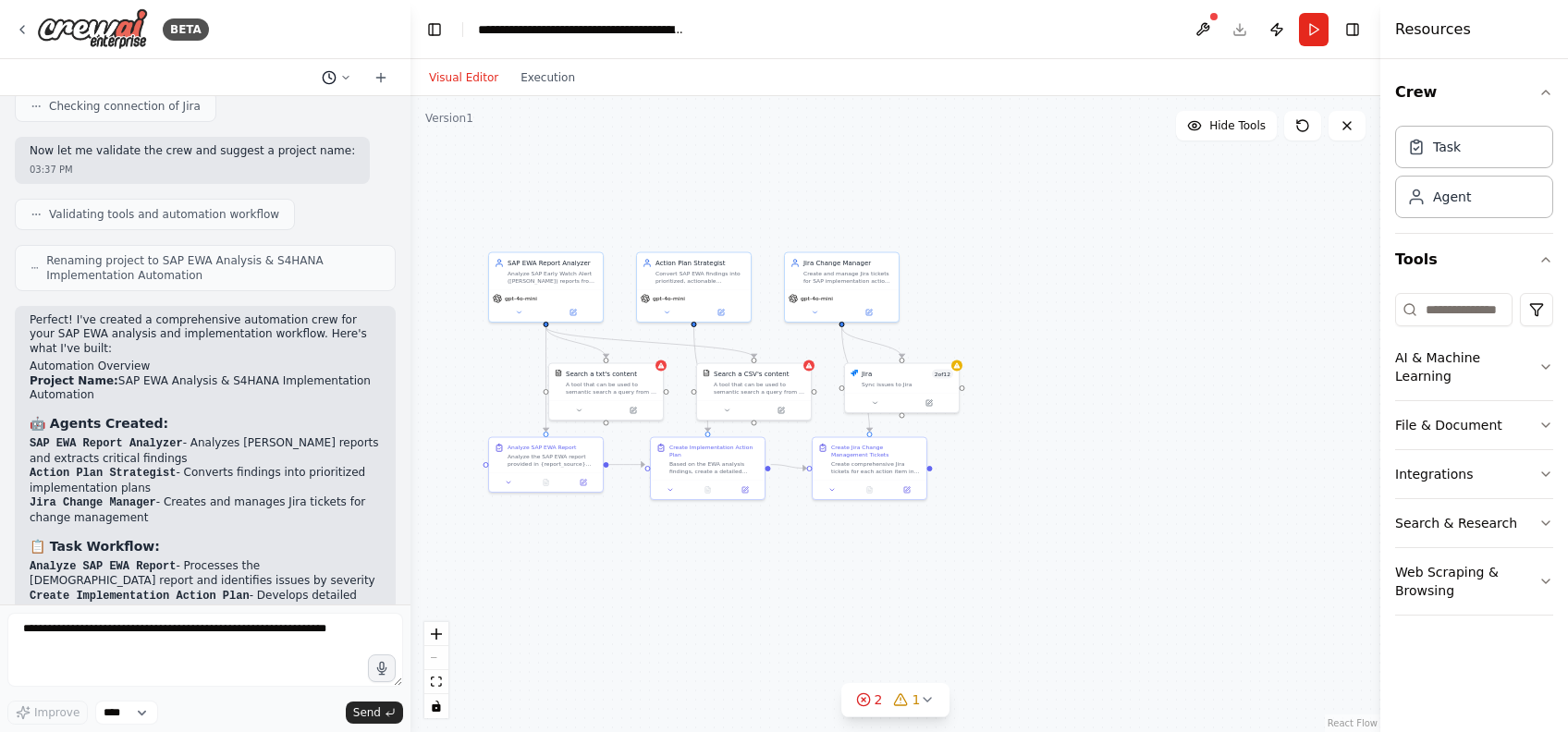
click at [348, 82] on button at bounding box center [336, 77] width 44 height 22
click at [280, 122] on button "Automate SAP EWA analysis report to convert into actionable points and then imp…" at bounding box center [299, 115] width 220 height 29
click at [327, 66] on button at bounding box center [336, 77] width 44 height 22
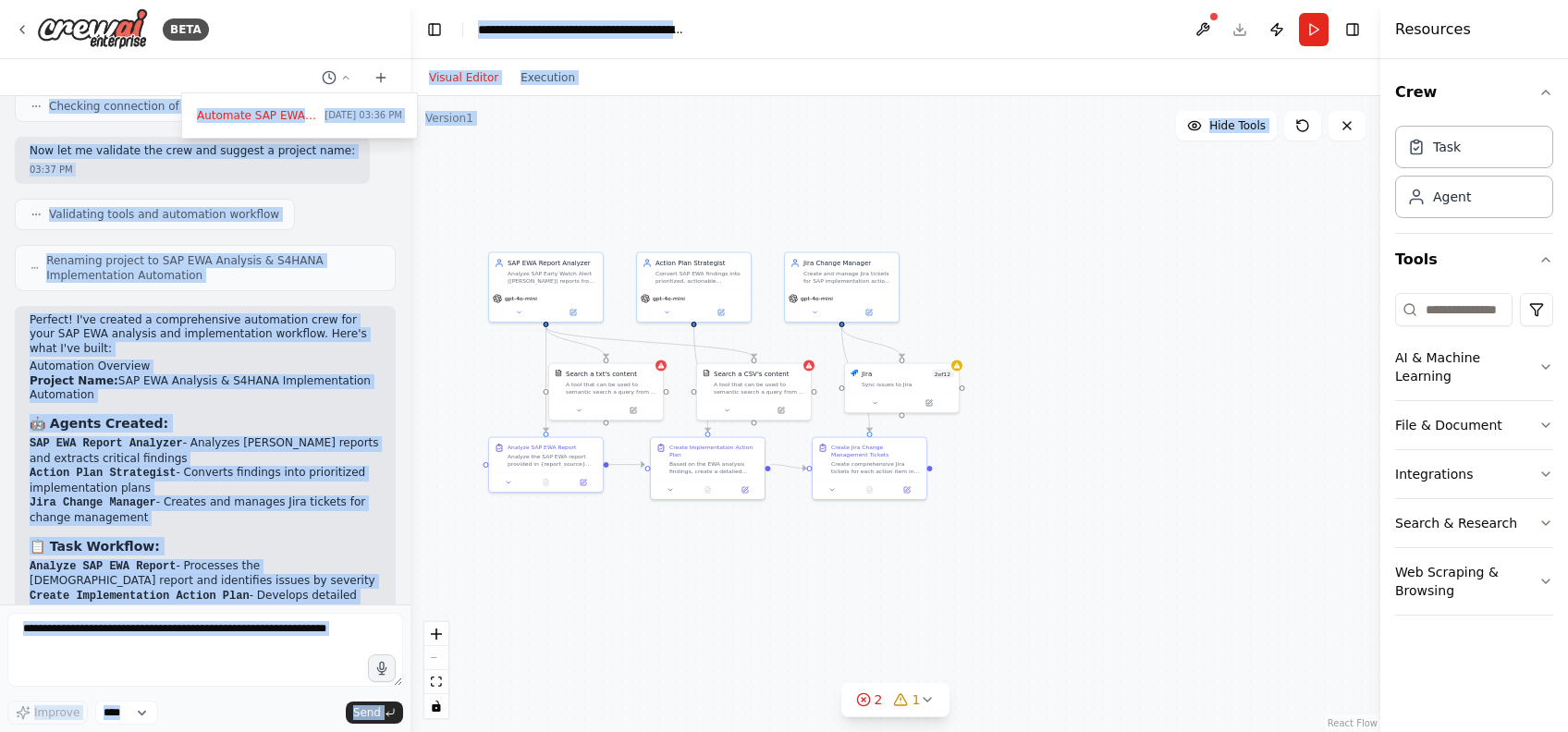
drag, startPoint x: 401, startPoint y: 422, endPoint x: 420, endPoint y: 301, distance: 122.5
click at [420, 301] on div "BETA Automate SAP EWA analysis report to convert into actionable points and the…" at bounding box center [784, 366] width 1568 height 732
drag, startPoint x: 420, startPoint y: 301, endPoint x: 702, endPoint y: 168, distance: 311.8
click at [702, 168] on div ".deletable-edge-delete-btn { width: 20px; height: 20px; border: 0px solid #ffff…" at bounding box center [895, 414] width 970 height 636
click at [405, 292] on div at bounding box center [205, 366] width 410 height 732
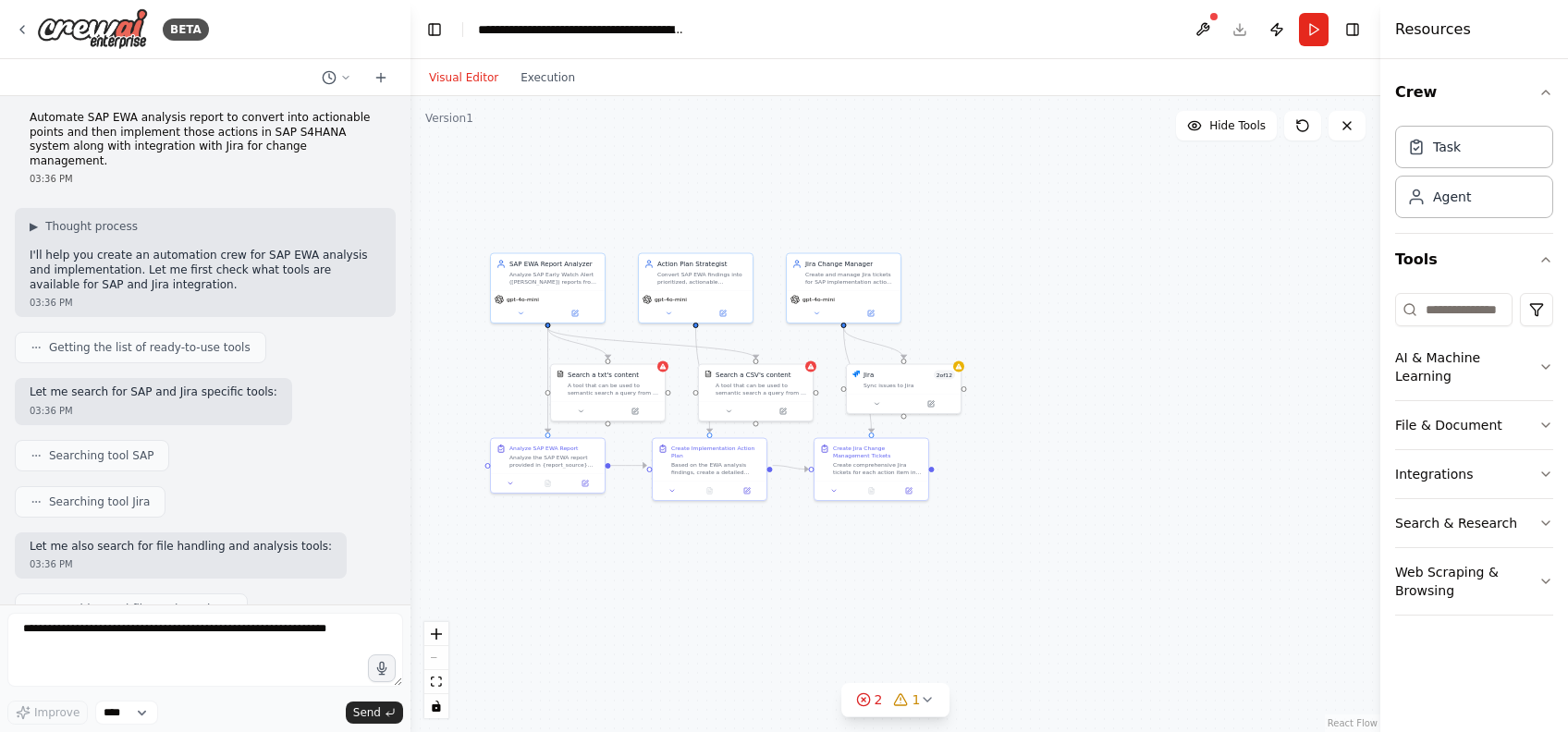
scroll to position [0, 0]
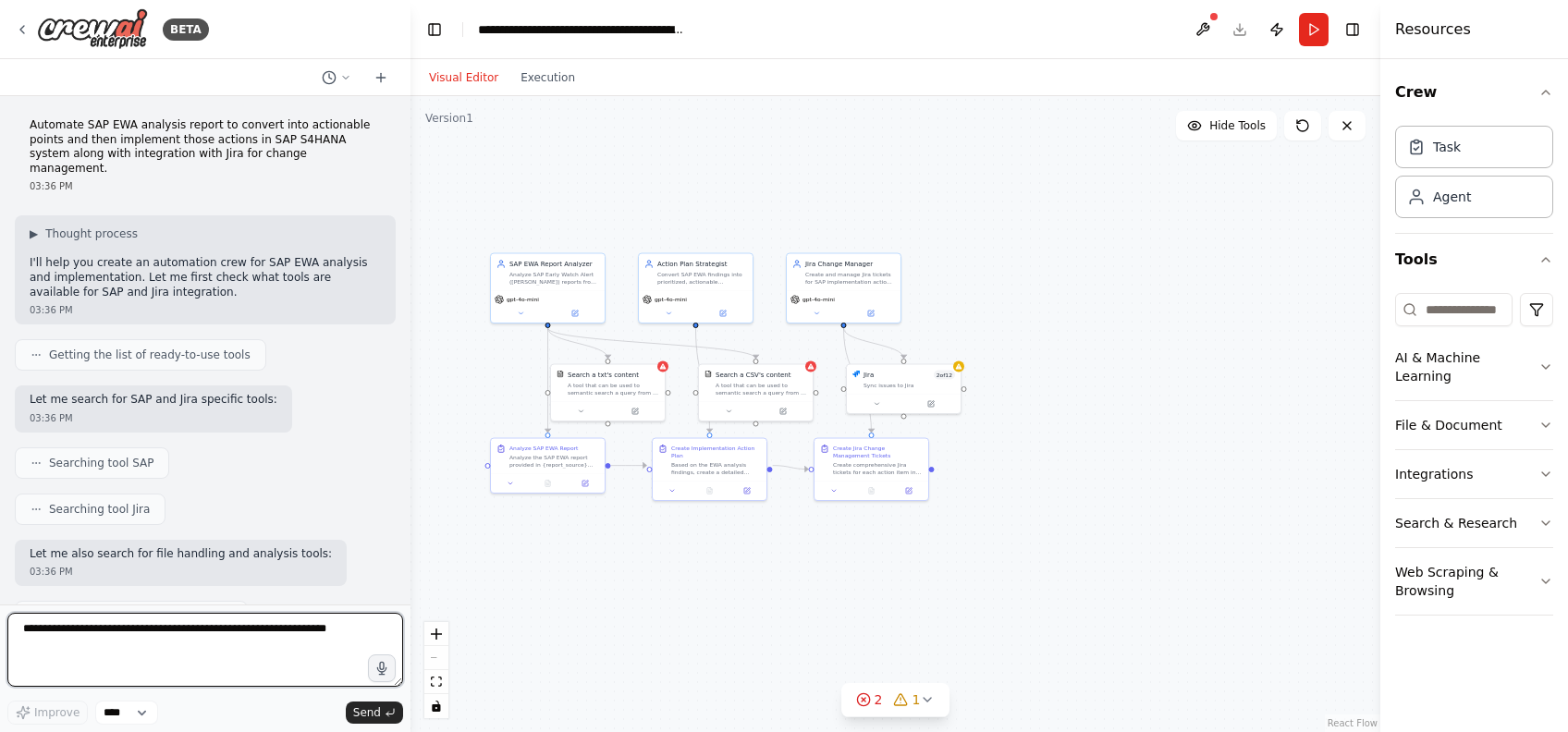
click at [161, 548] on textarea at bounding box center [205, 650] width 396 height 74
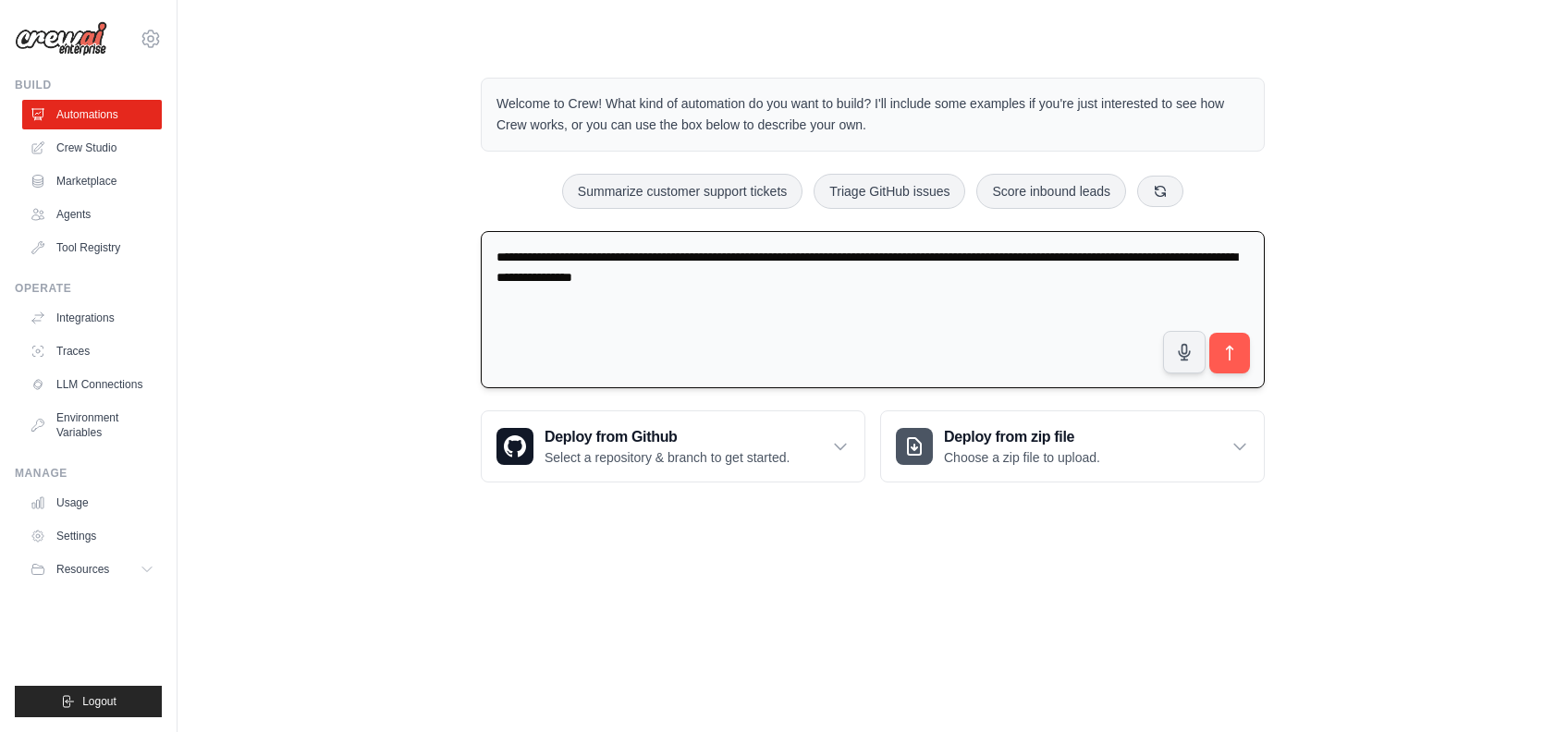
drag, startPoint x: 889, startPoint y: 259, endPoint x: 918, endPoint y: 258, distance: 29.0
click at [918, 258] on textarea "**********" at bounding box center [873, 310] width 784 height 158
click at [919, 258] on textarea "**********" at bounding box center [873, 310] width 784 height 158
drag, startPoint x: 940, startPoint y: 259, endPoint x: 617, endPoint y: 276, distance: 323.4
click at [617, 276] on textarea "**********" at bounding box center [873, 310] width 784 height 158
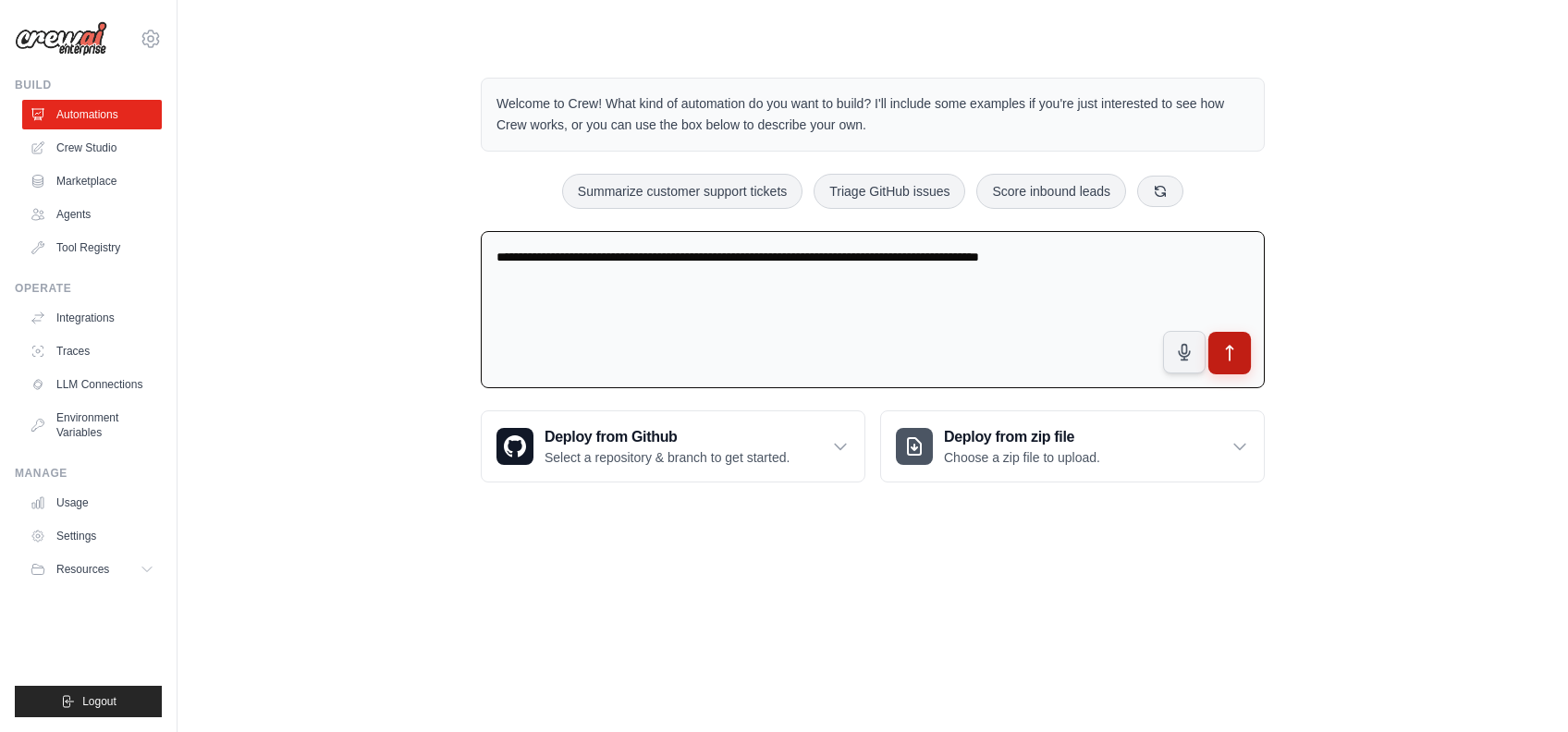
type textarea "**********"
click at [1247, 344] on button "submit" at bounding box center [1229, 352] width 43 height 43
click at [75, 141] on link "Crew Studio" at bounding box center [94, 147] width 140 height 29
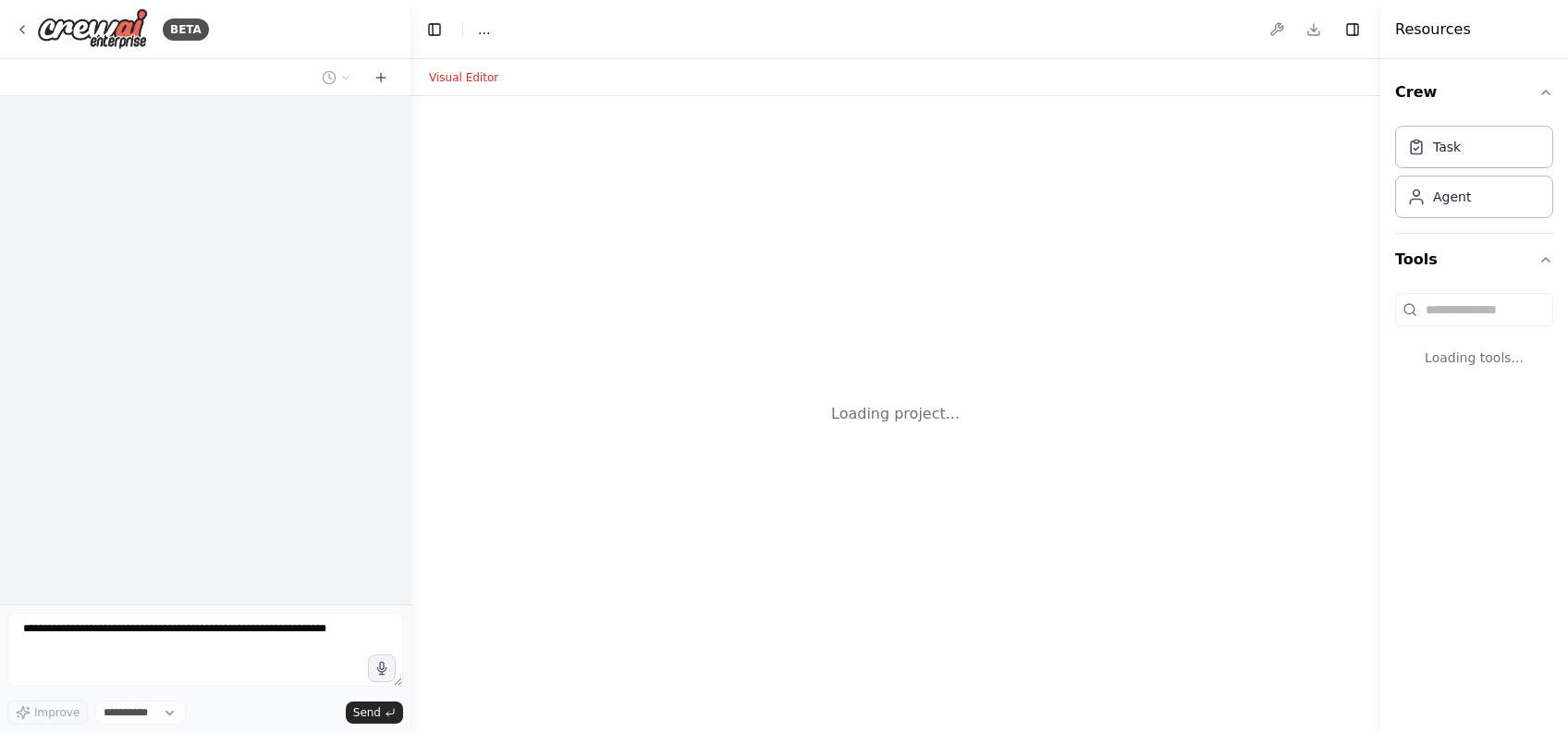
select select "****"
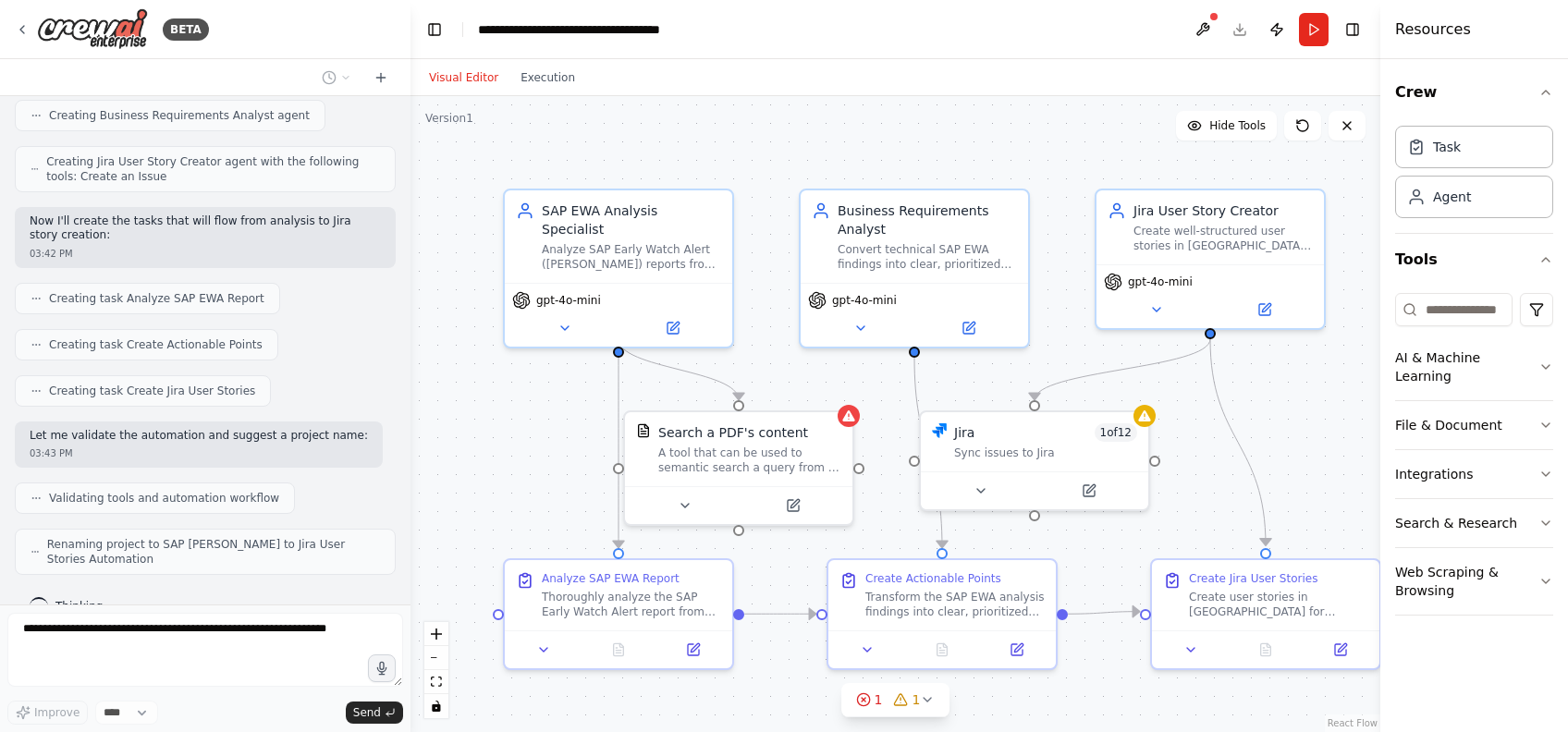
scroll to position [762, 0]
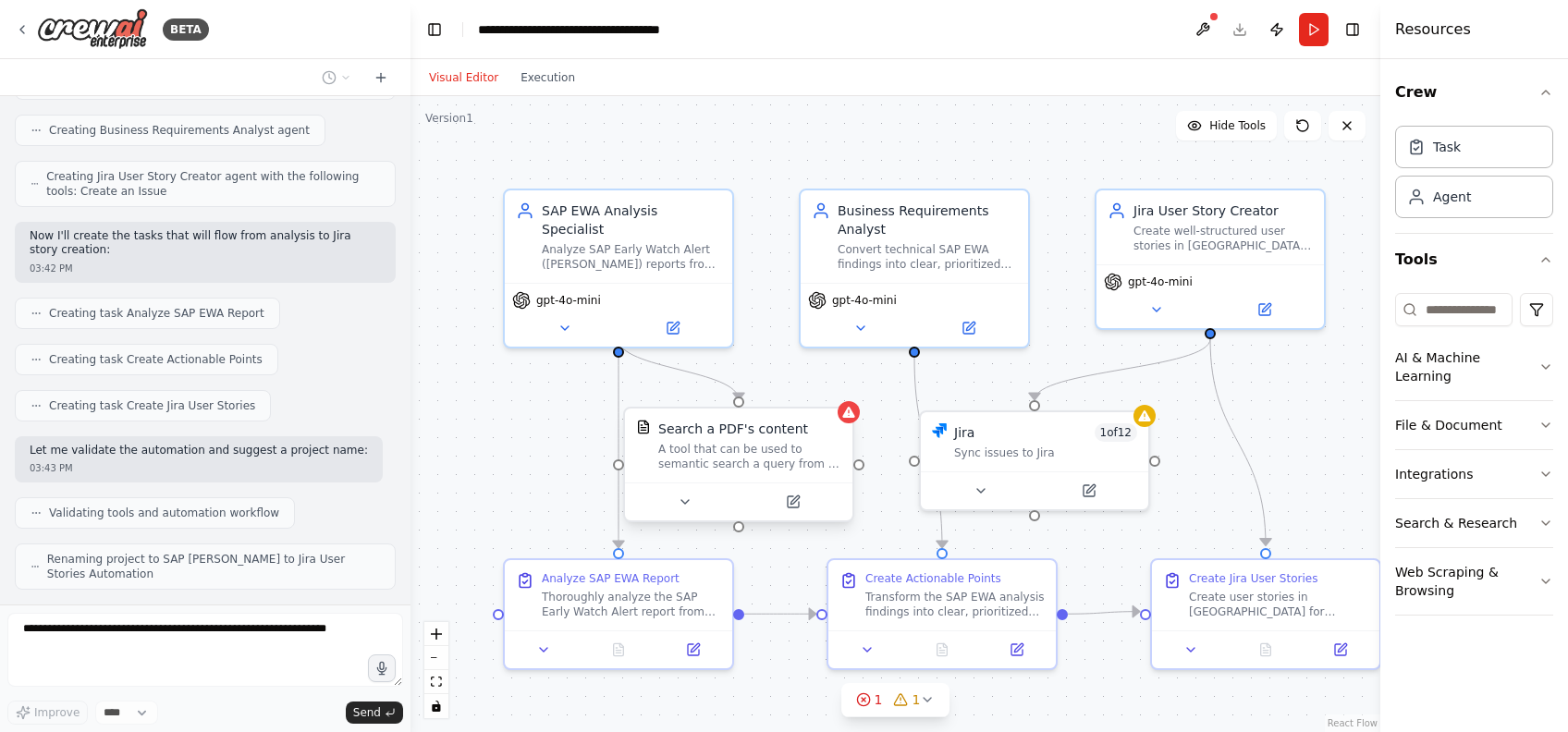
click at [813, 443] on div "A tool that can be used to semantic search a query from a PDF's content." at bounding box center [750, 456] width 183 height 29
click at [852, 421] on div at bounding box center [848, 412] width 22 height 22
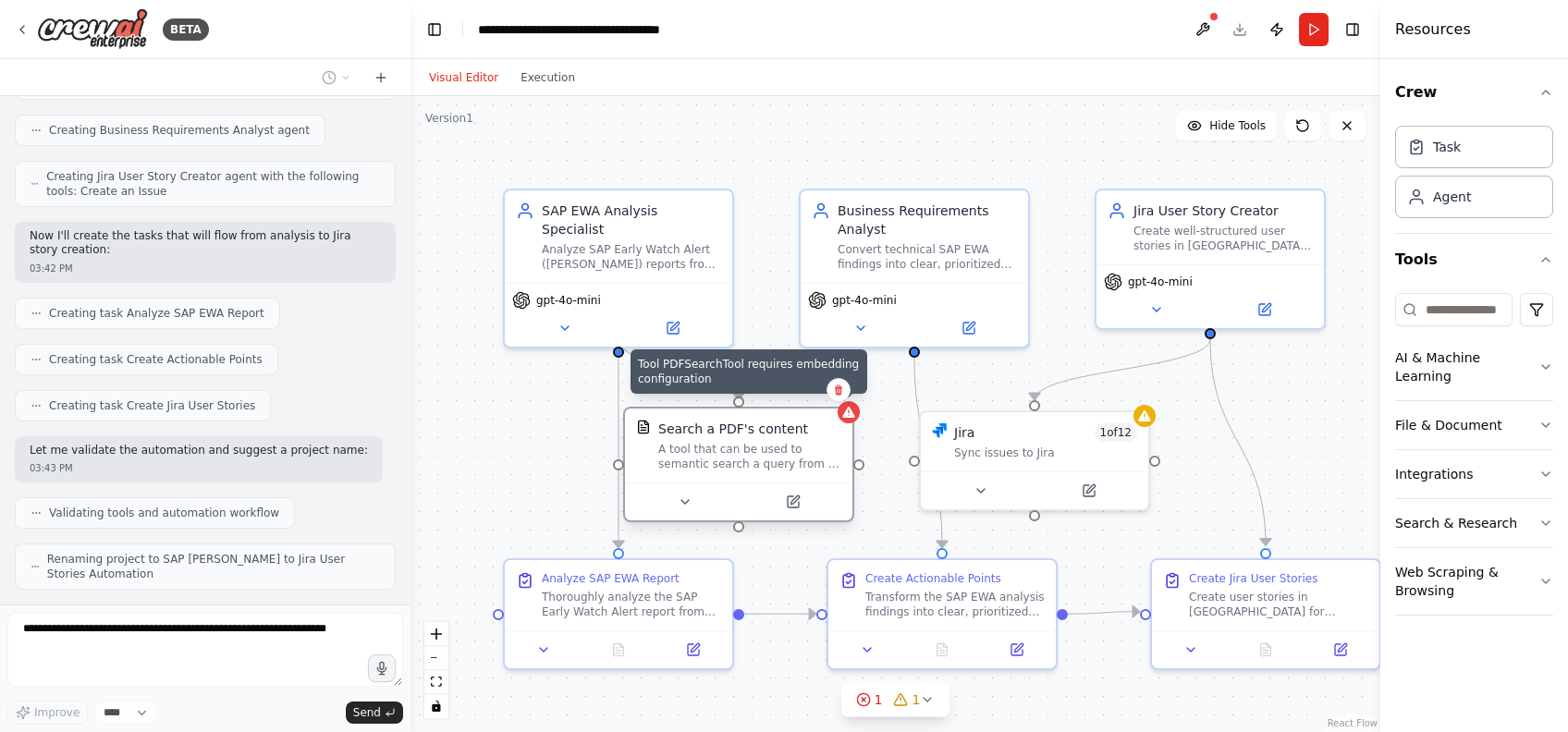
click at [852, 421] on div at bounding box center [848, 412] width 22 height 22
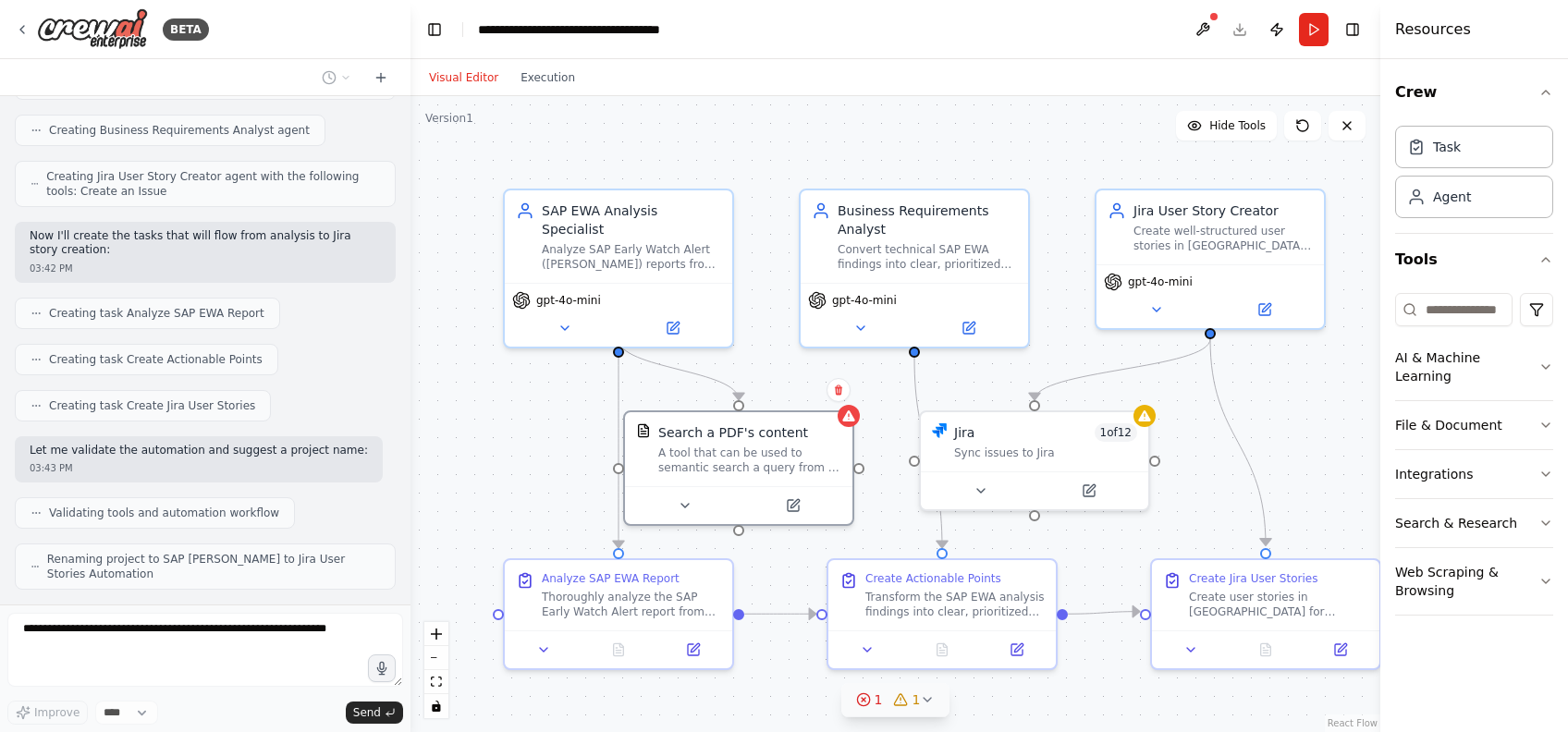
click at [878, 702] on span "1" at bounding box center [878, 700] width 9 height 19
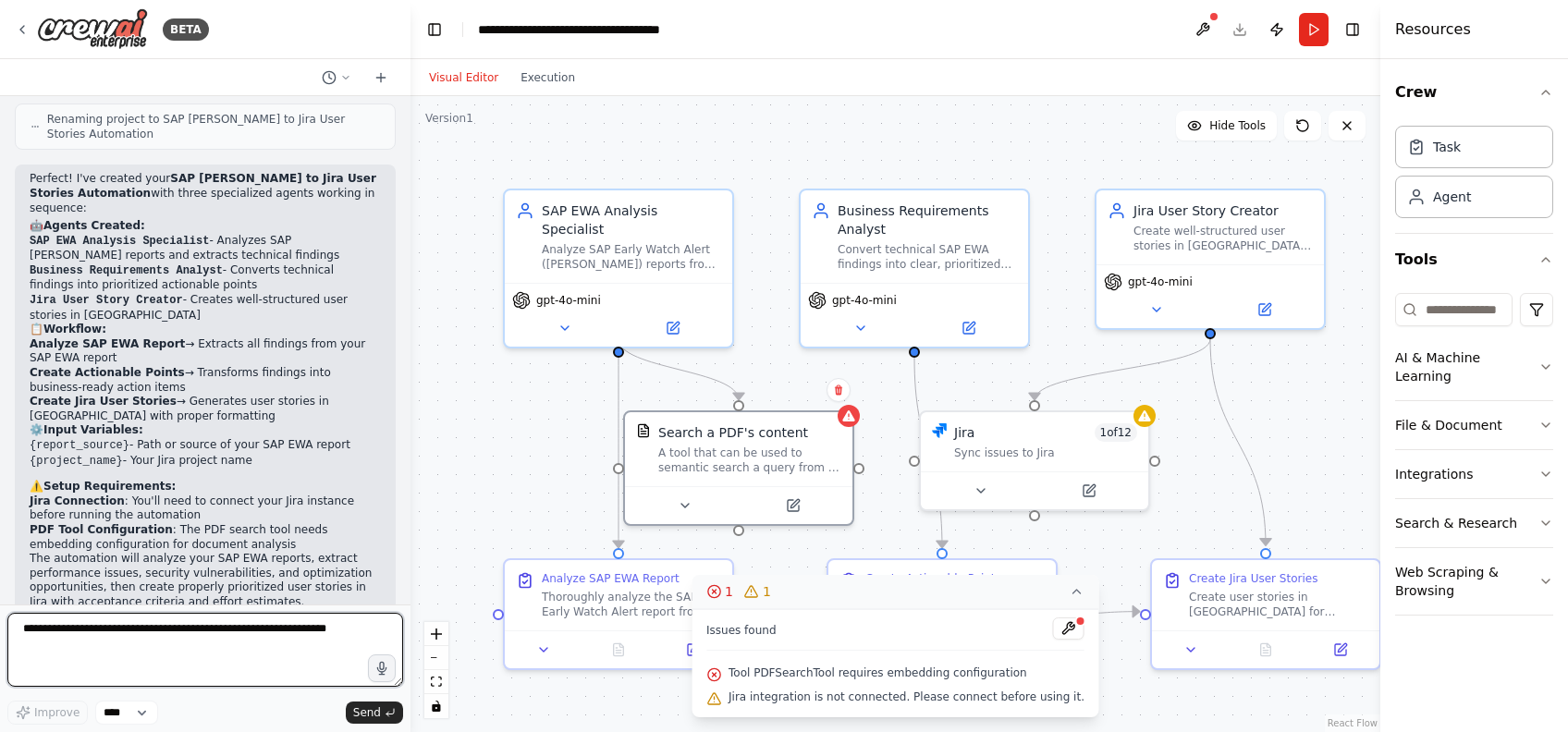
scroll to position [1217, 0]
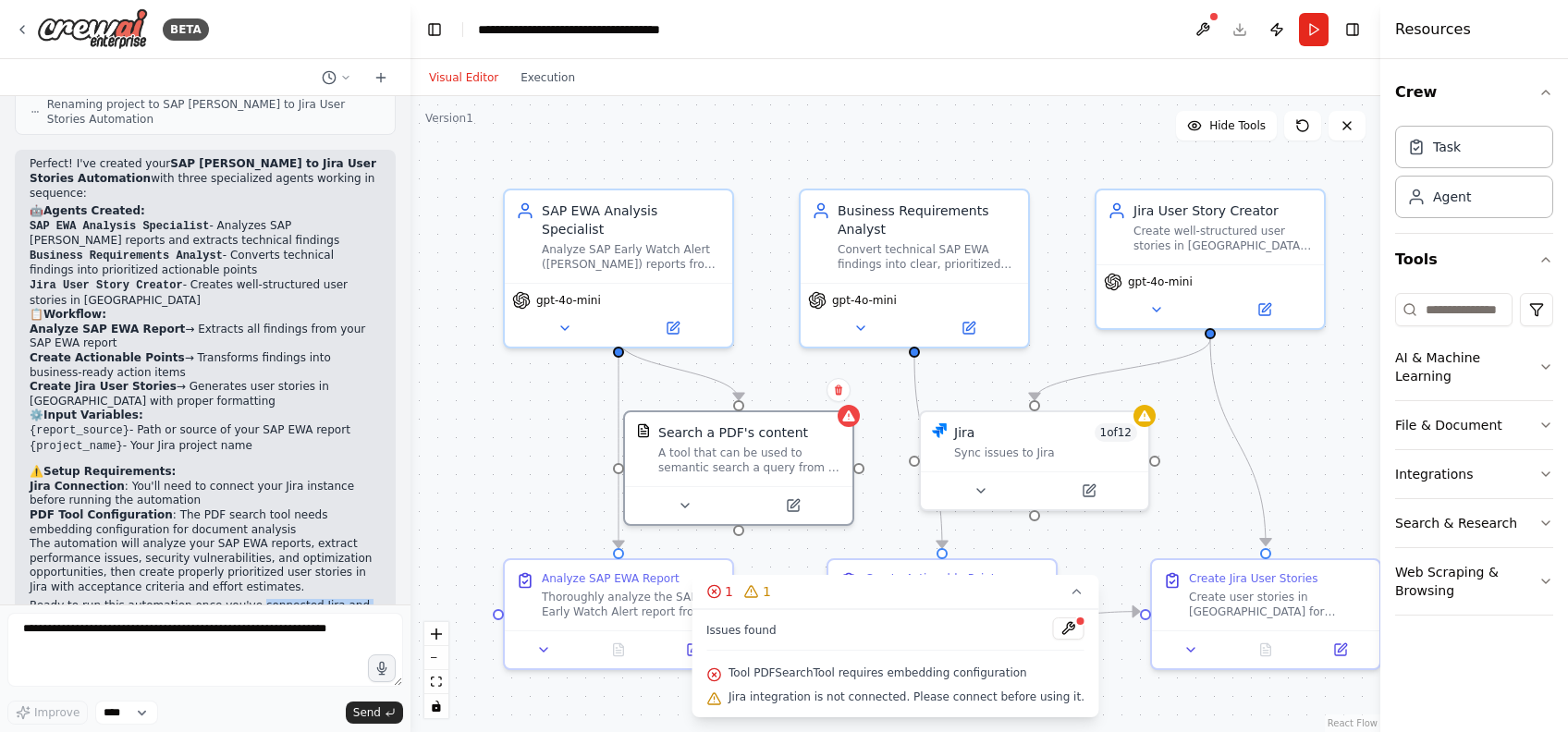
click at [239, 599] on p "Ready to run this automation once you've connected Jira and configured the PDF …" at bounding box center [205, 613] width 351 height 28
copy p "connected Jira and configured the PDF tool!"
click at [213, 661] on textarea at bounding box center [205, 650] width 396 height 74
drag, startPoint x: 236, startPoint y: 550, endPoint x: 246, endPoint y: 564, distance: 17.2
click at [246, 599] on p "Ready to run this automation once you've connected Jira and configured the PDF …" at bounding box center [205, 613] width 351 height 28
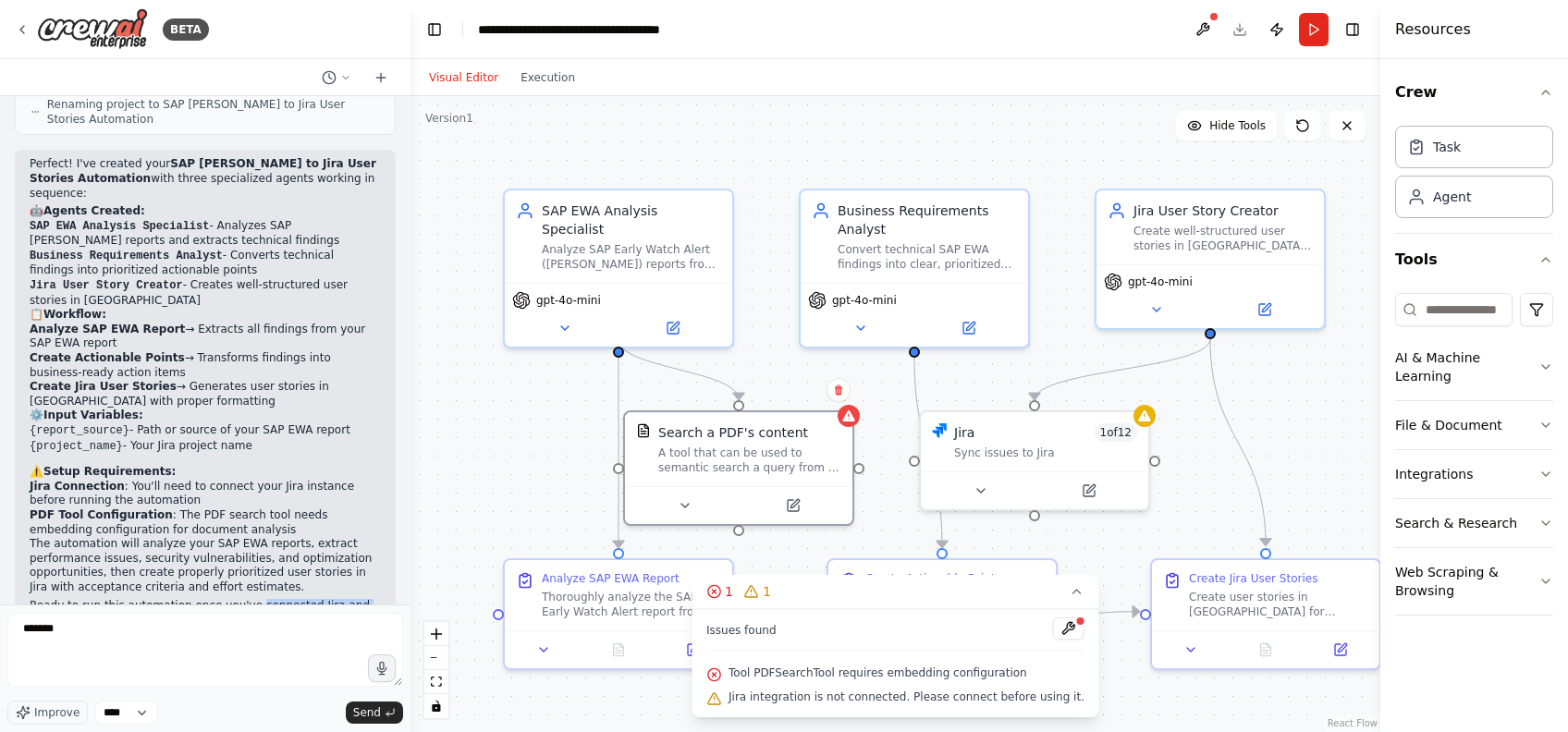
copy p "connected Jira and configured the PDF tool!"
click at [127, 637] on textarea "******" at bounding box center [205, 650] width 396 height 74
paste textarea "**********"
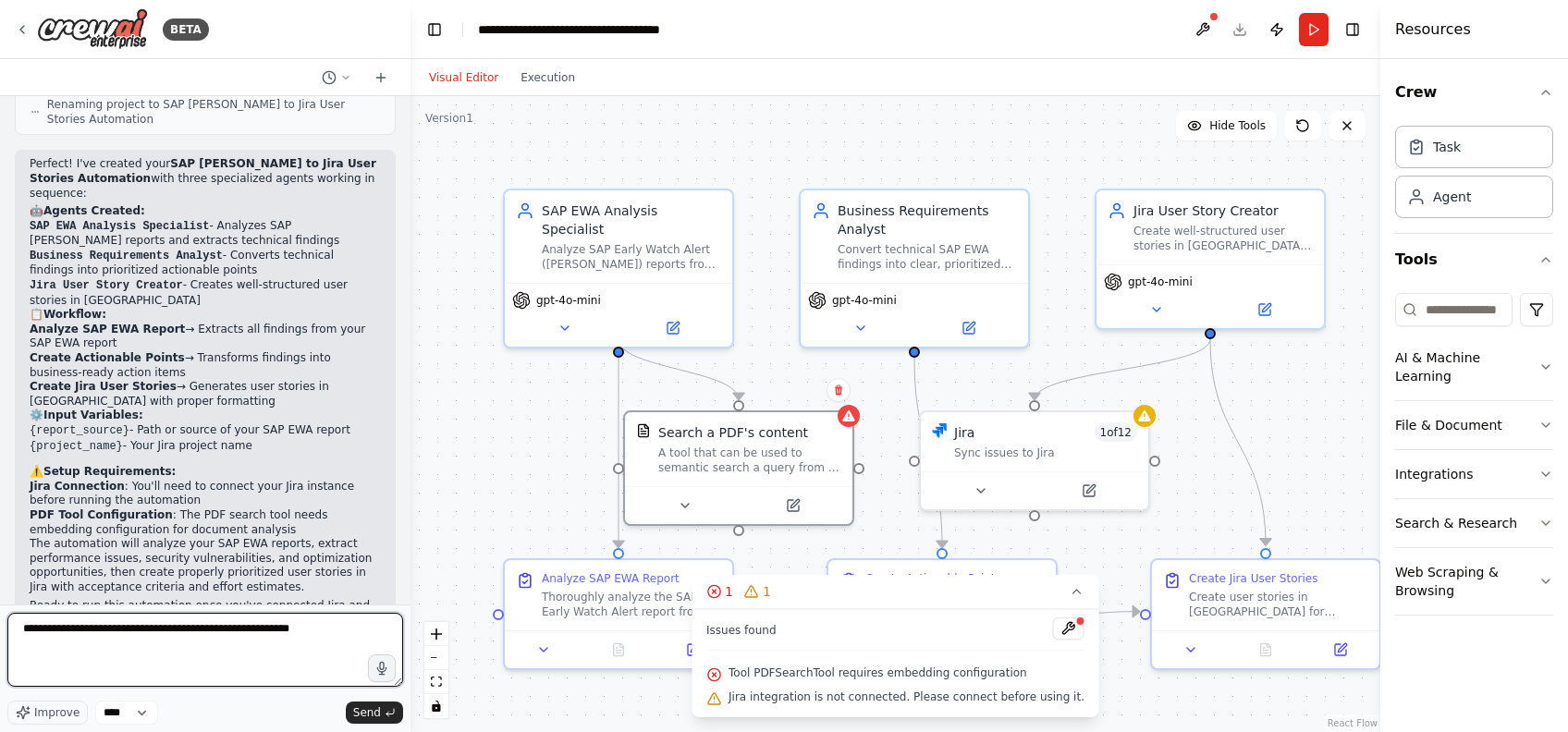
type textarea "**********"
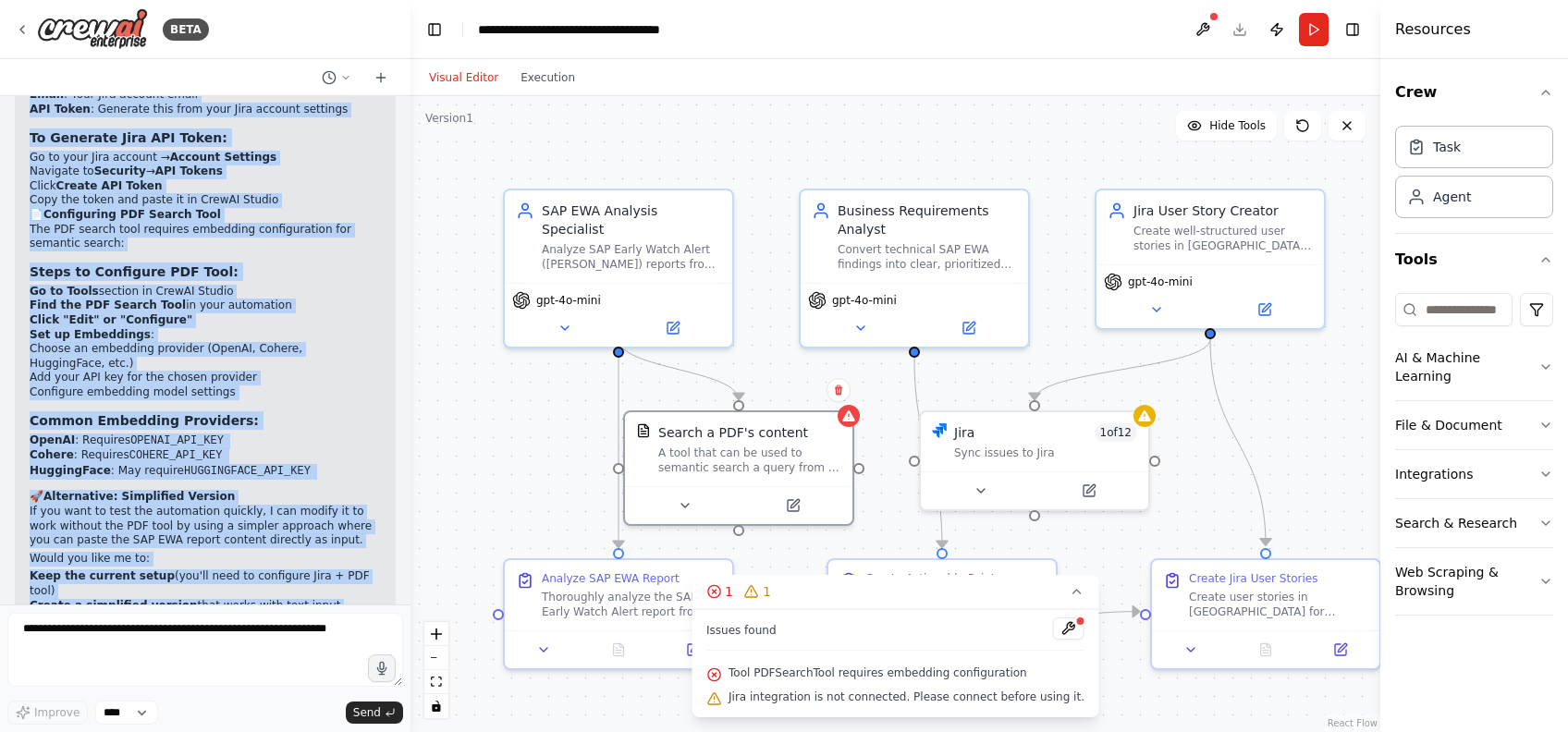
scroll to position [2066, 0]
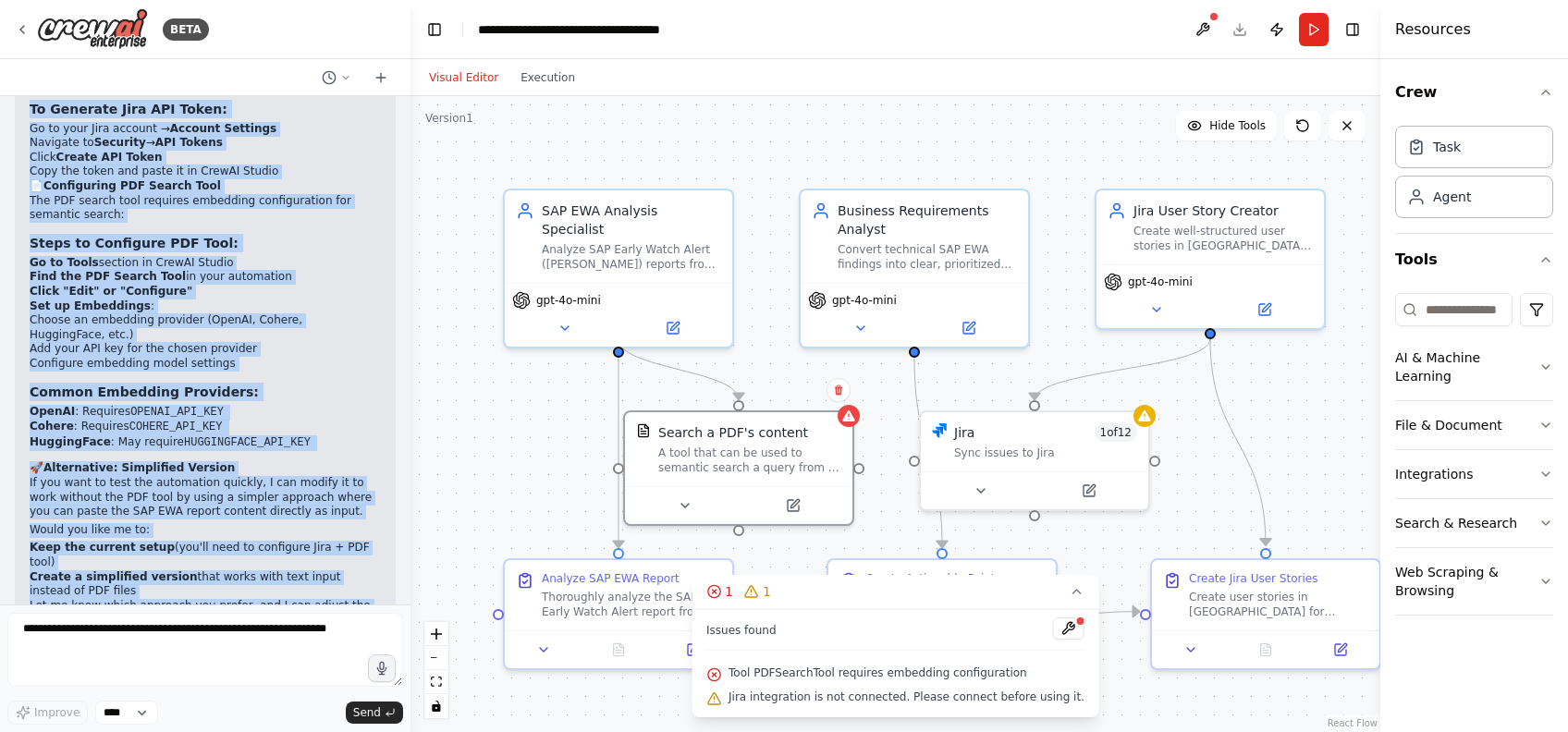
drag, startPoint x: 46, startPoint y: 323, endPoint x: 212, endPoint y: 526, distance: 262.2
click at [212, 526] on div "▶ Thought process I'll guide you through connecting Jira and configuring the PD…" at bounding box center [205, 260] width 351 height 737
copy div "Connecting Jira Integration Steps to Connect Jira: Navigate to Integrations in …"
click at [1490, 152] on div "Task" at bounding box center [1474, 145] width 158 height 43
click at [1485, 196] on div "Agent" at bounding box center [1474, 196] width 158 height 43
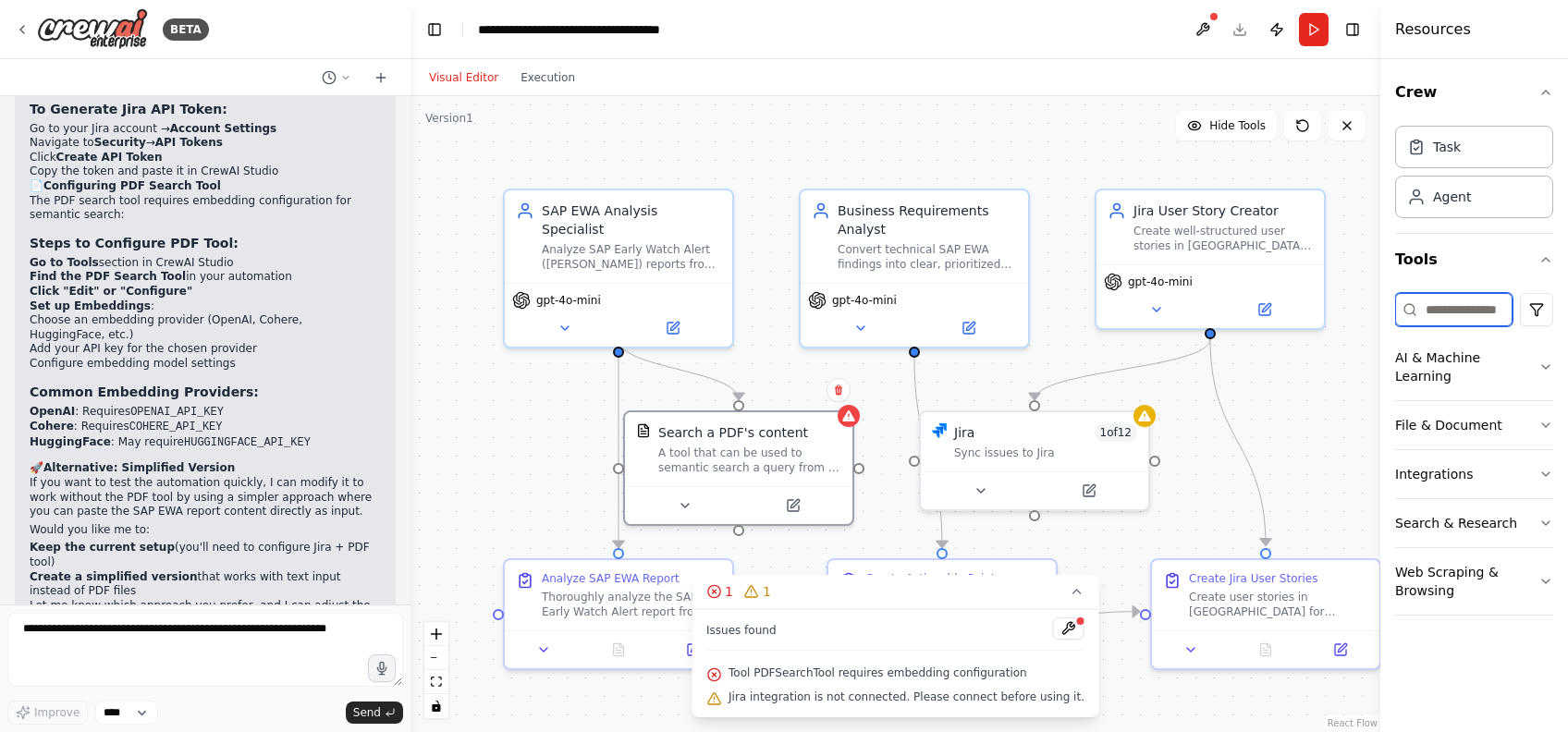
click at [1462, 311] on input at bounding box center [1454, 309] width 117 height 33
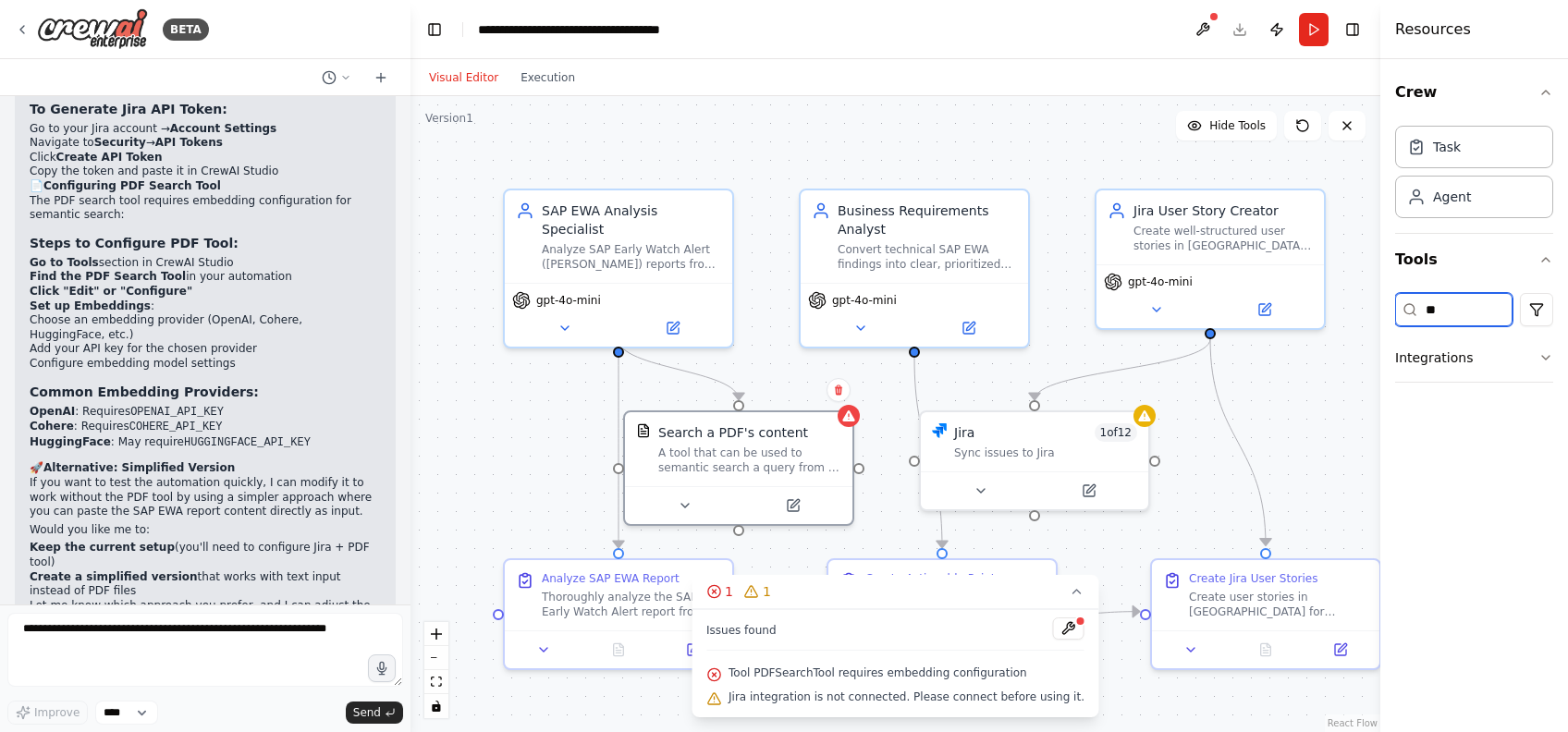
type input "*"
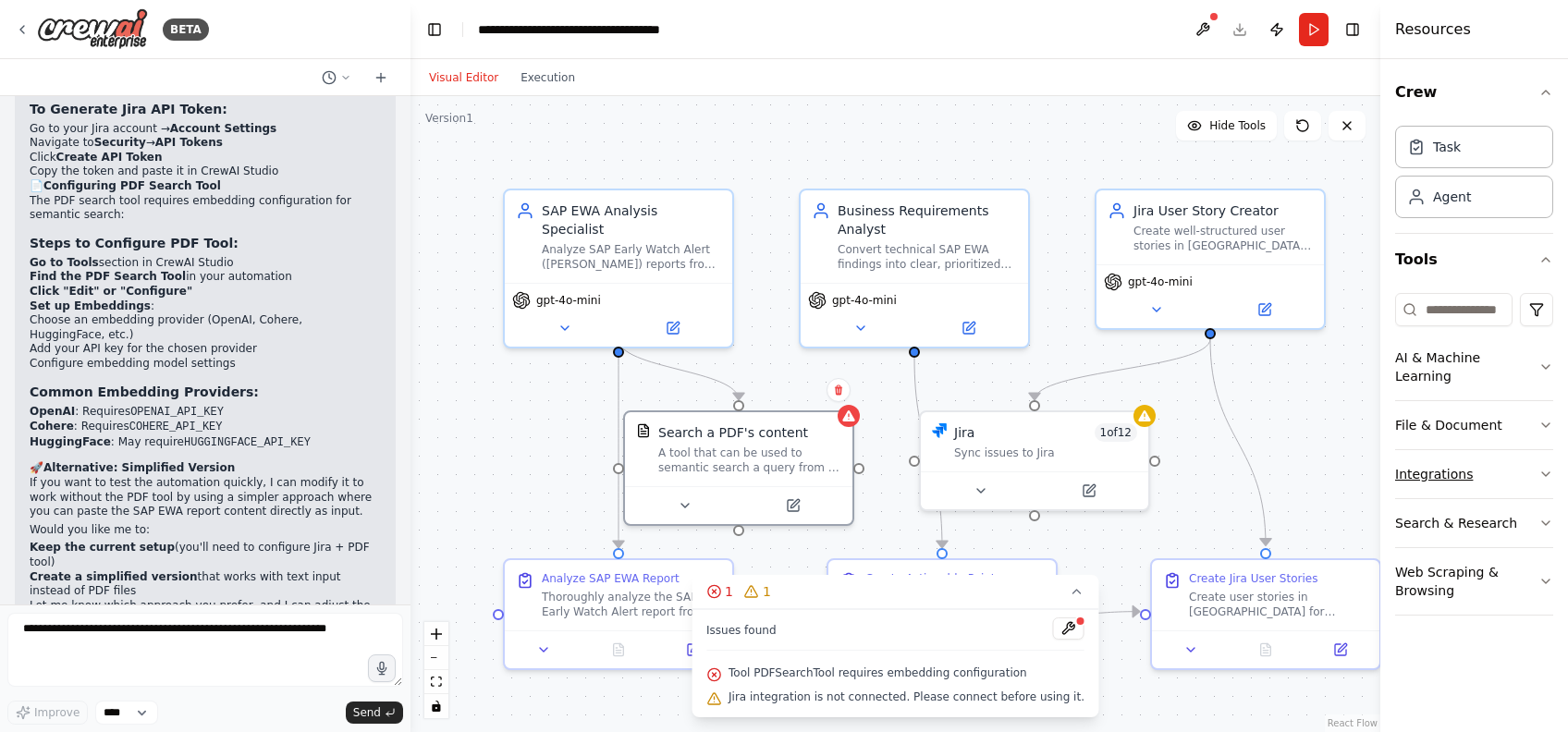
click at [1536, 456] on button "Integrations" at bounding box center [1474, 474] width 158 height 48
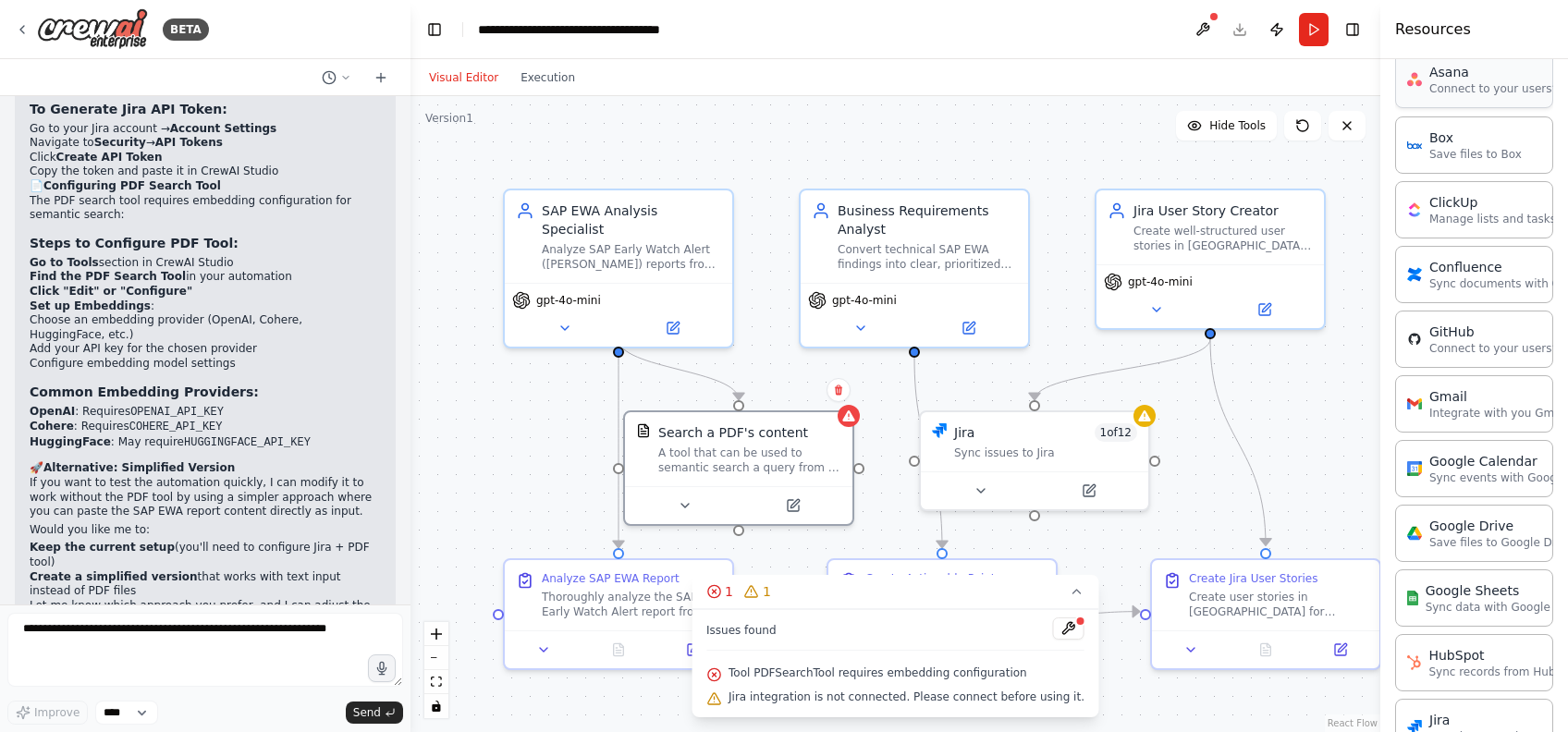
scroll to position [493, 0]
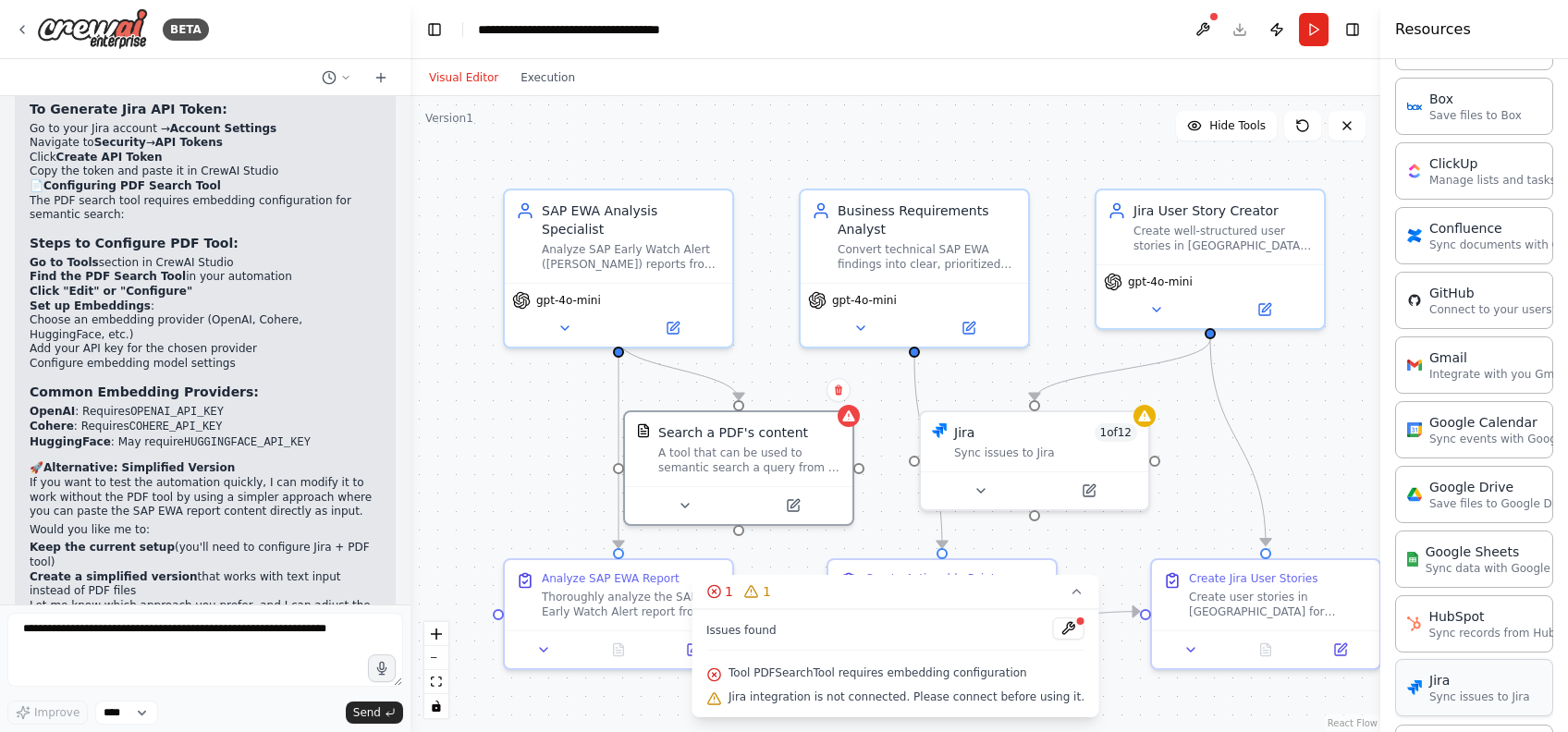
click at [1457, 699] on p "Sync issues to Jira" at bounding box center [1479, 697] width 101 height 15
click at [1487, 689] on p "Sync issues to Jira" at bounding box center [1479, 697] width 101 height 15
click at [1483, 695] on p "Sync issues to Jira" at bounding box center [1479, 697] width 101 height 15
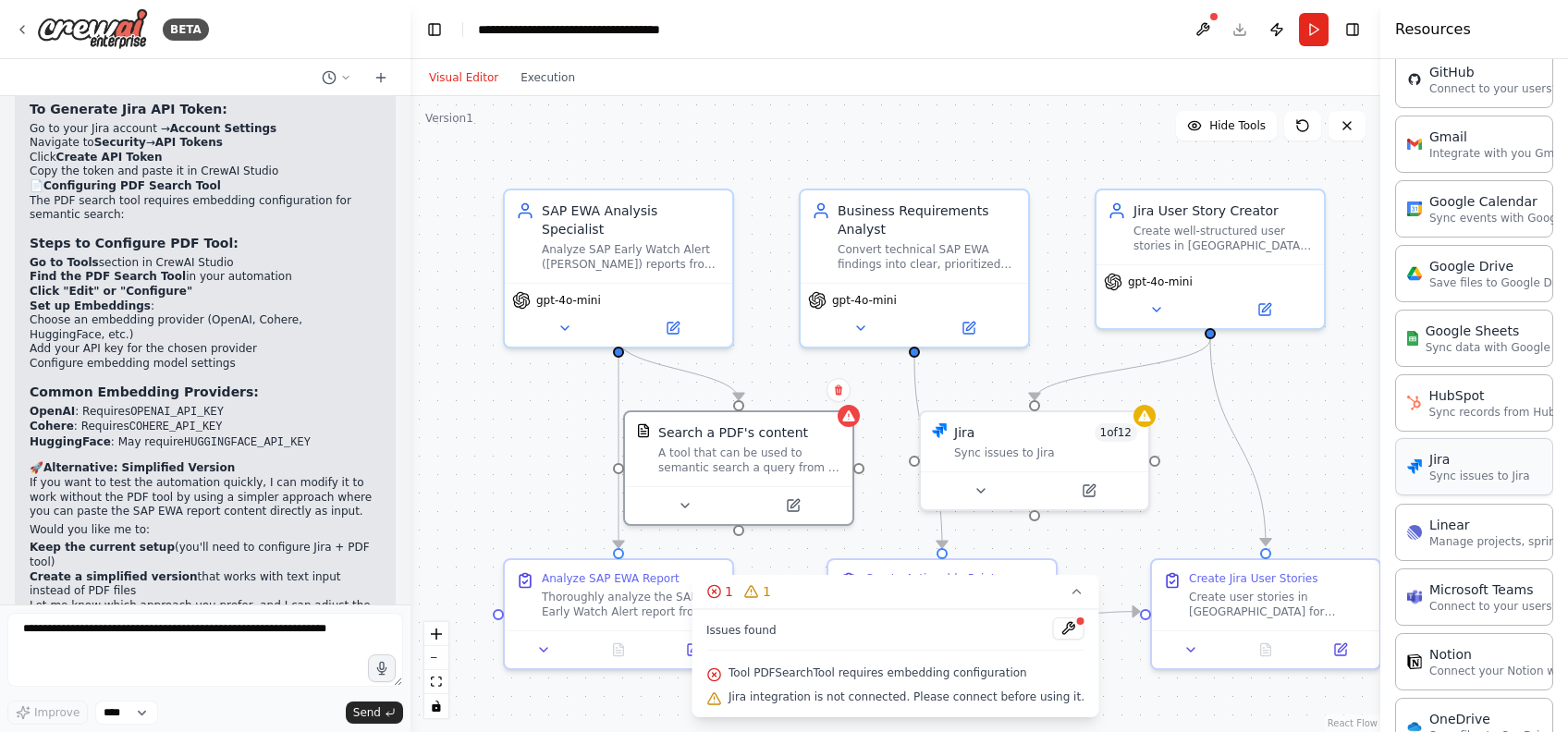
scroll to position [740, 0]
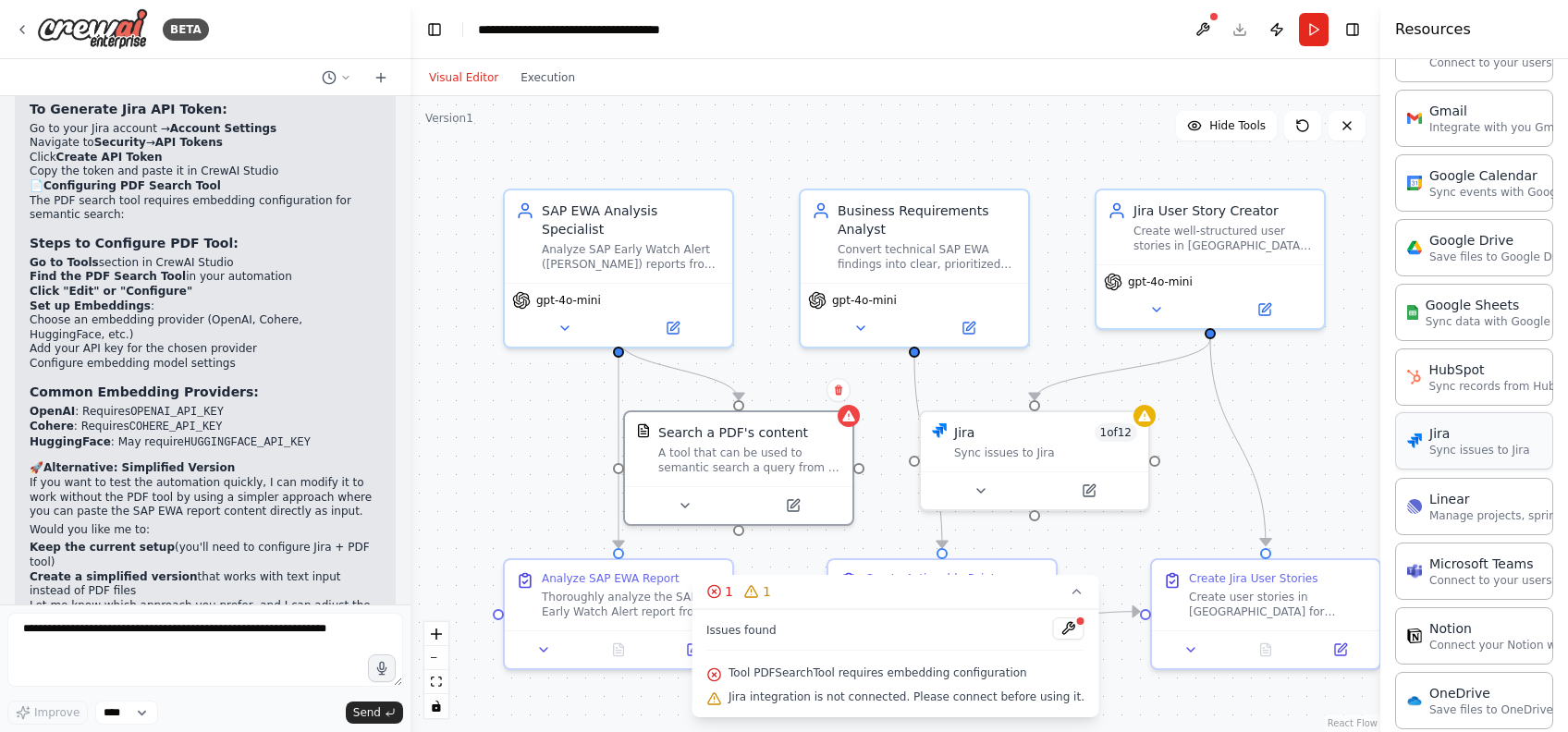
click at [1435, 457] on div "Jira Sync issues to Jira" at bounding box center [1474, 440] width 158 height 58
click at [1446, 428] on div "Jira" at bounding box center [1479, 434] width 101 height 19
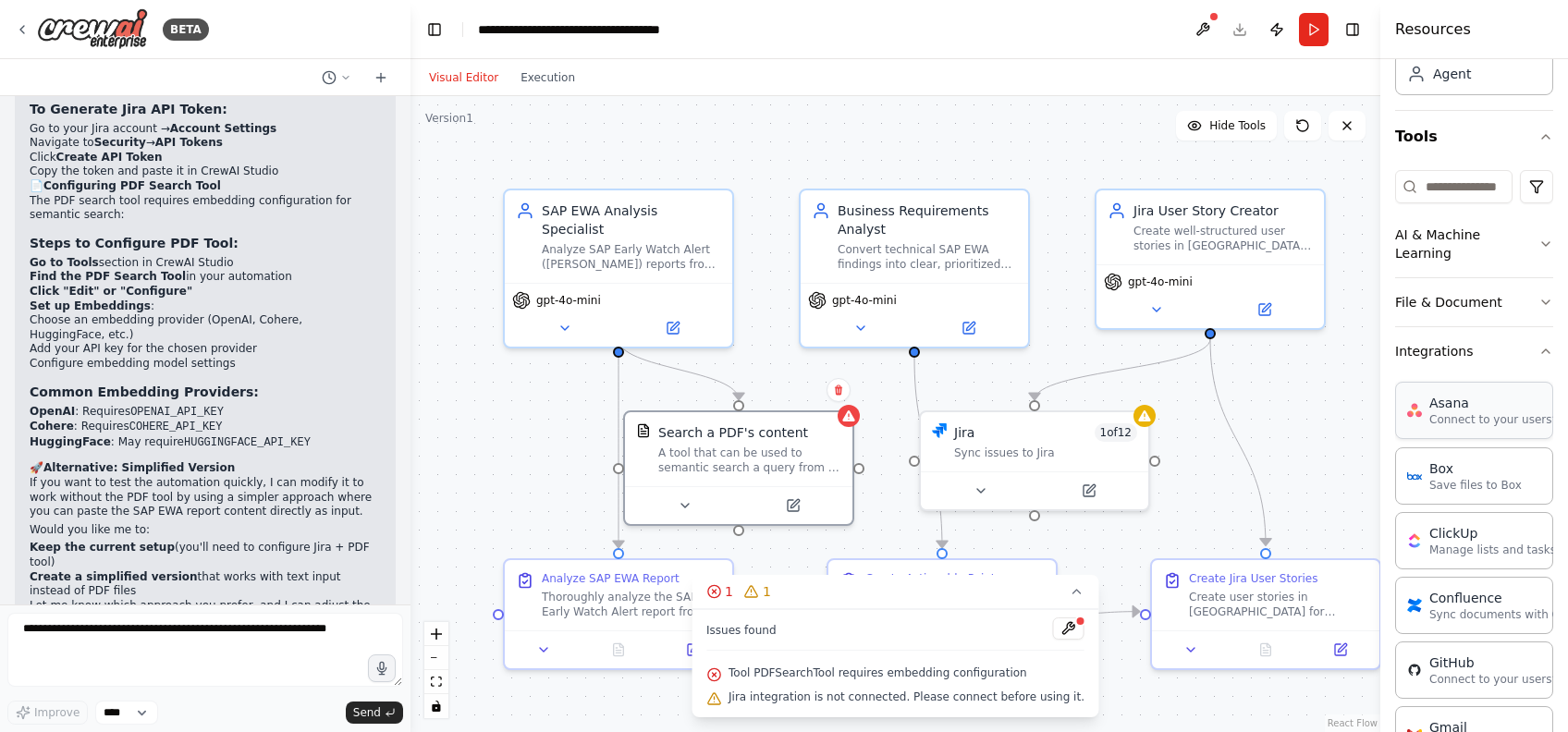
scroll to position [0, 0]
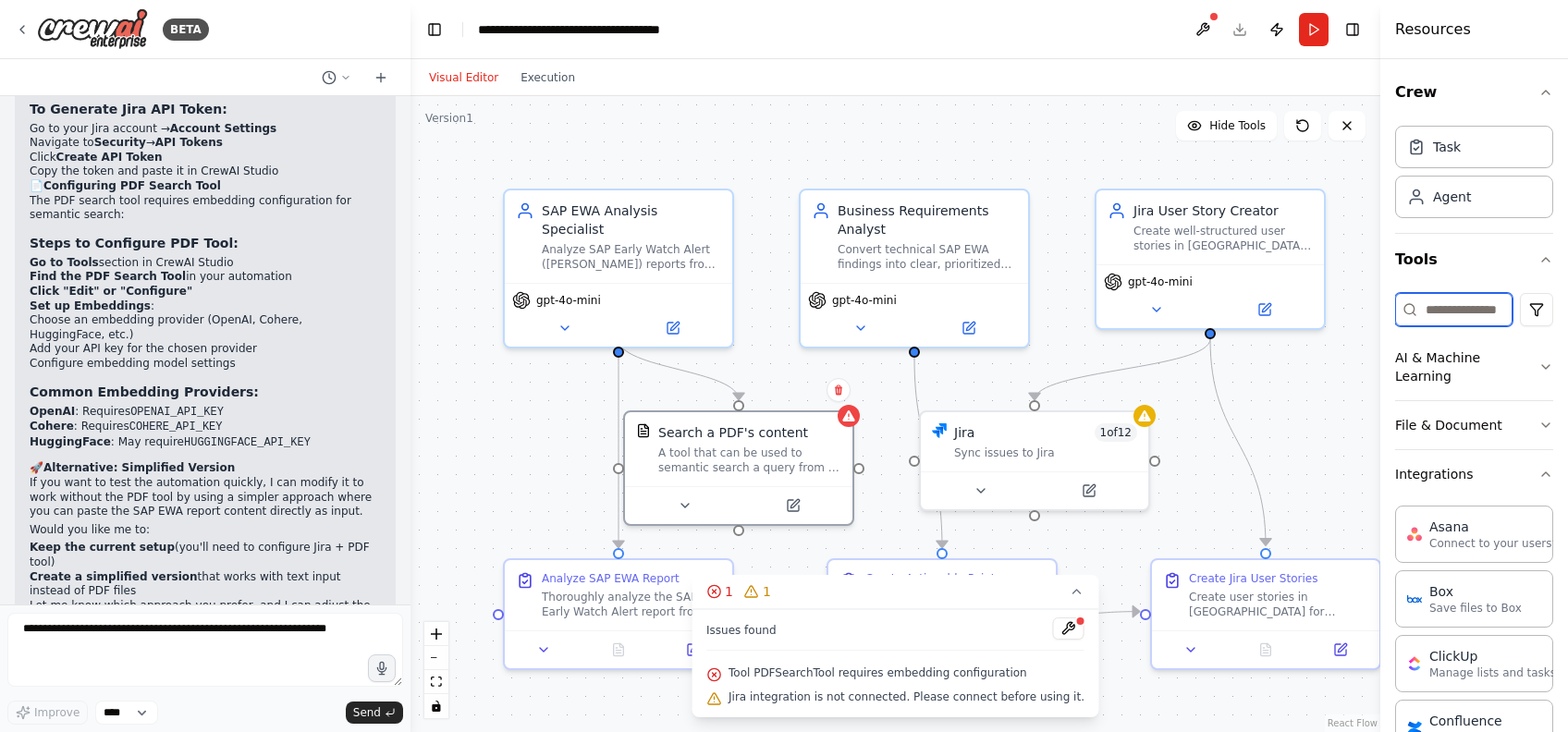
click at [1450, 301] on input at bounding box center [1454, 309] width 117 height 33
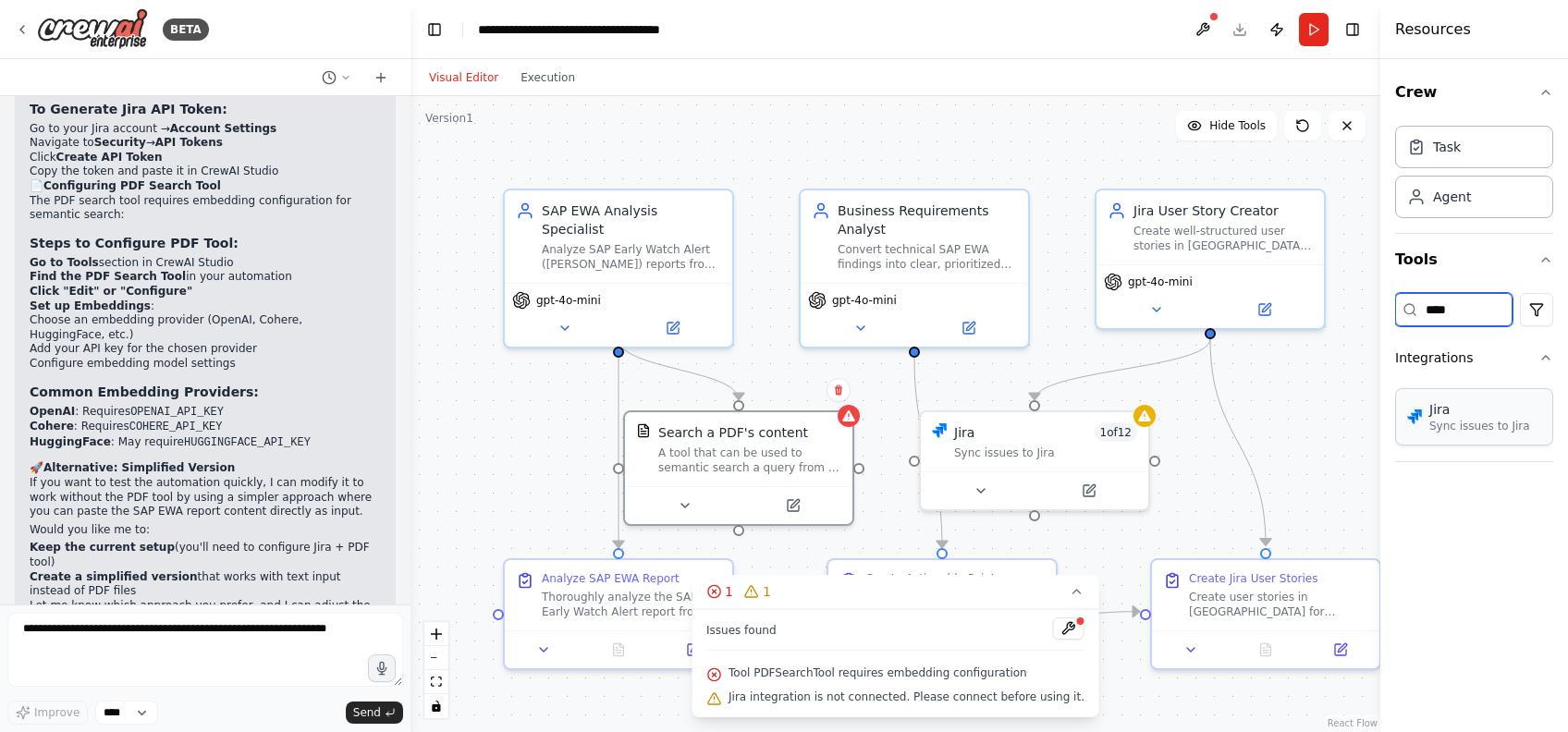
type input "****"
click at [1481, 426] on p "Sync issues to Jira" at bounding box center [1479, 426] width 101 height 15
click at [1487, 426] on p "Sync issues to Jira" at bounding box center [1479, 426] width 101 height 15
click at [1461, 198] on div "Agent" at bounding box center [1452, 196] width 38 height 19
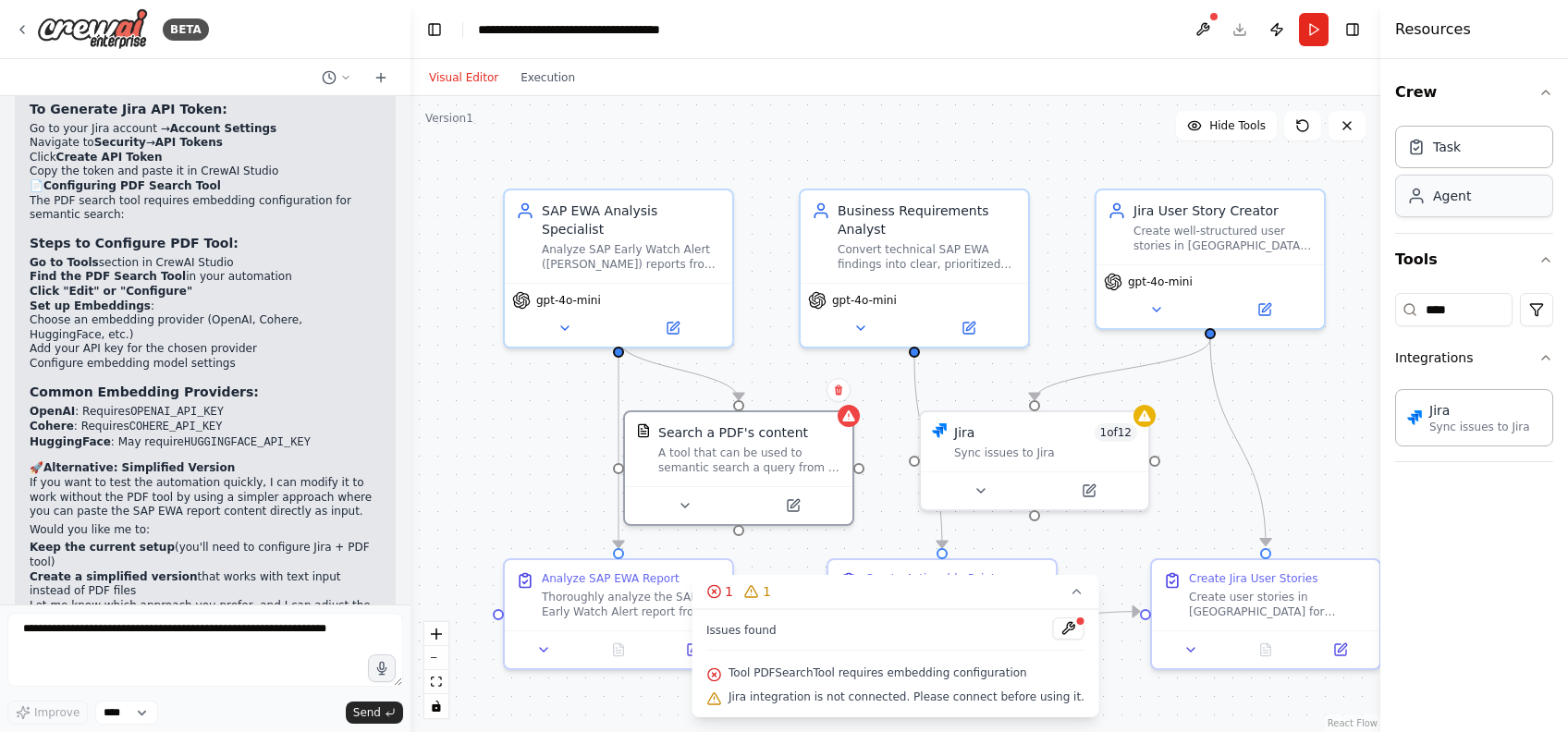
click at [1461, 198] on div "Agent" at bounding box center [1452, 196] width 38 height 19
click at [1551, 92] on icon "button" at bounding box center [1545, 93] width 15 height 15
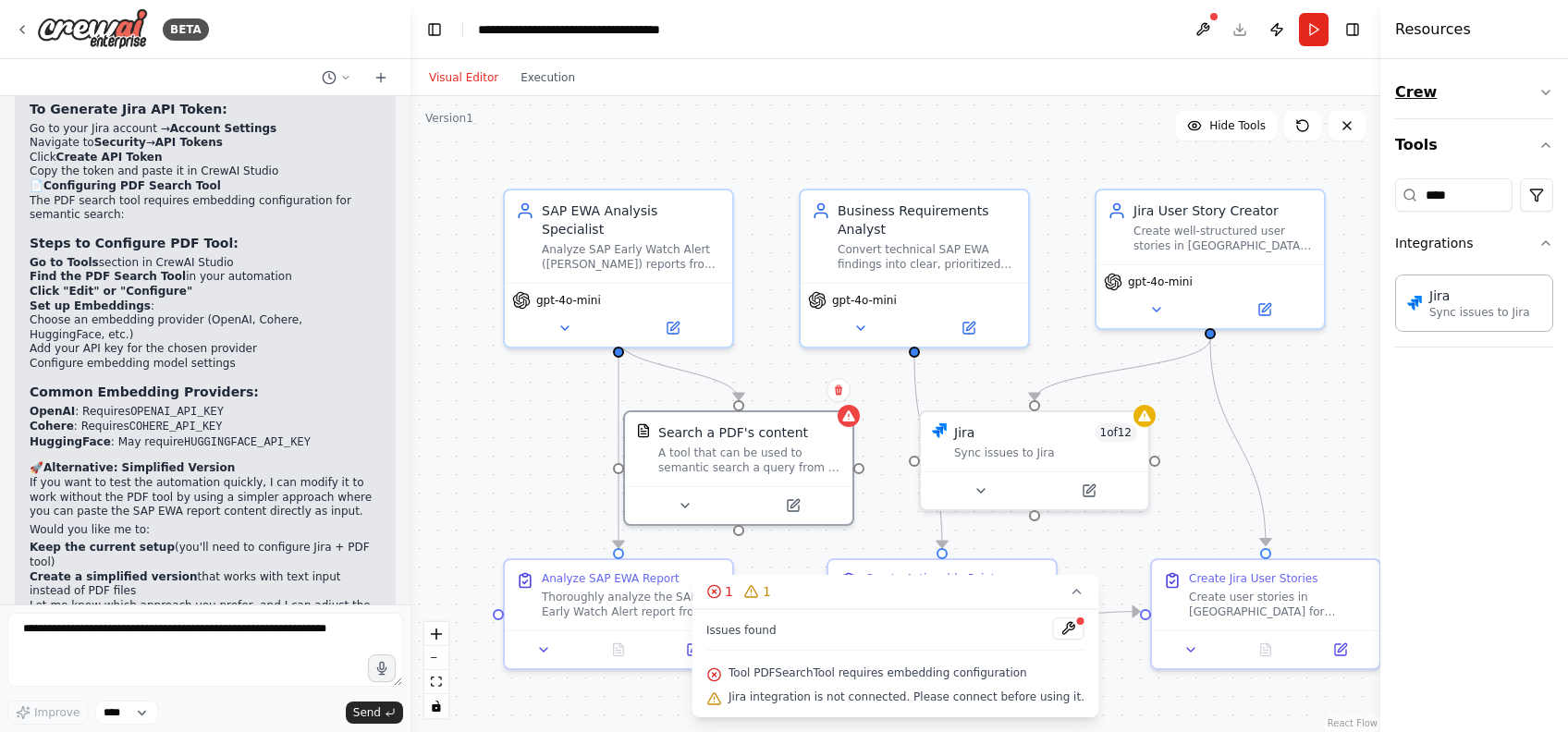
click at [1421, 91] on button "Crew" at bounding box center [1474, 92] width 158 height 52
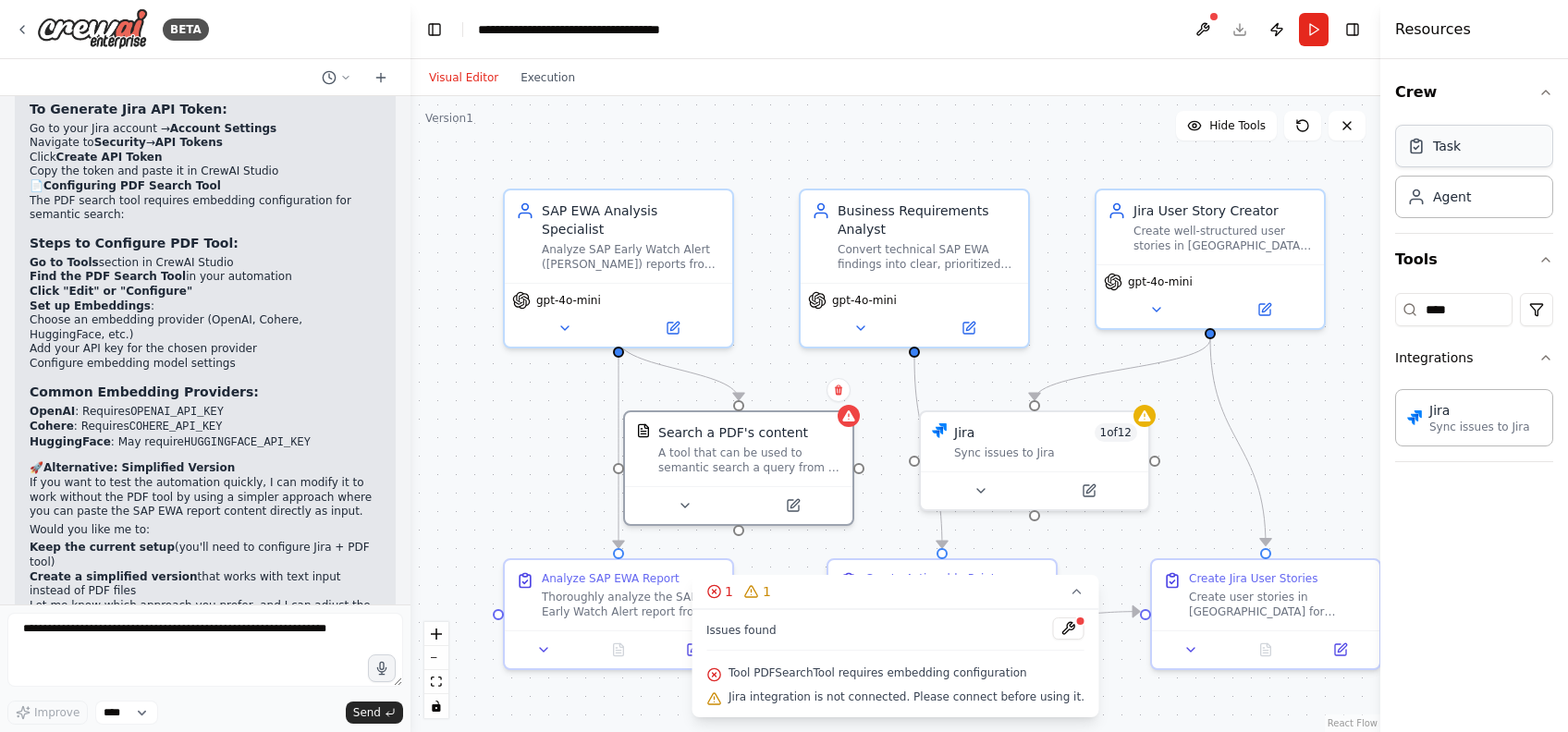
click at [1469, 159] on div "Task" at bounding box center [1474, 145] width 158 height 43
click at [1471, 196] on div "Agent" at bounding box center [1474, 196] width 158 height 43
click at [16, 24] on icon at bounding box center [23, 29] width 15 height 15
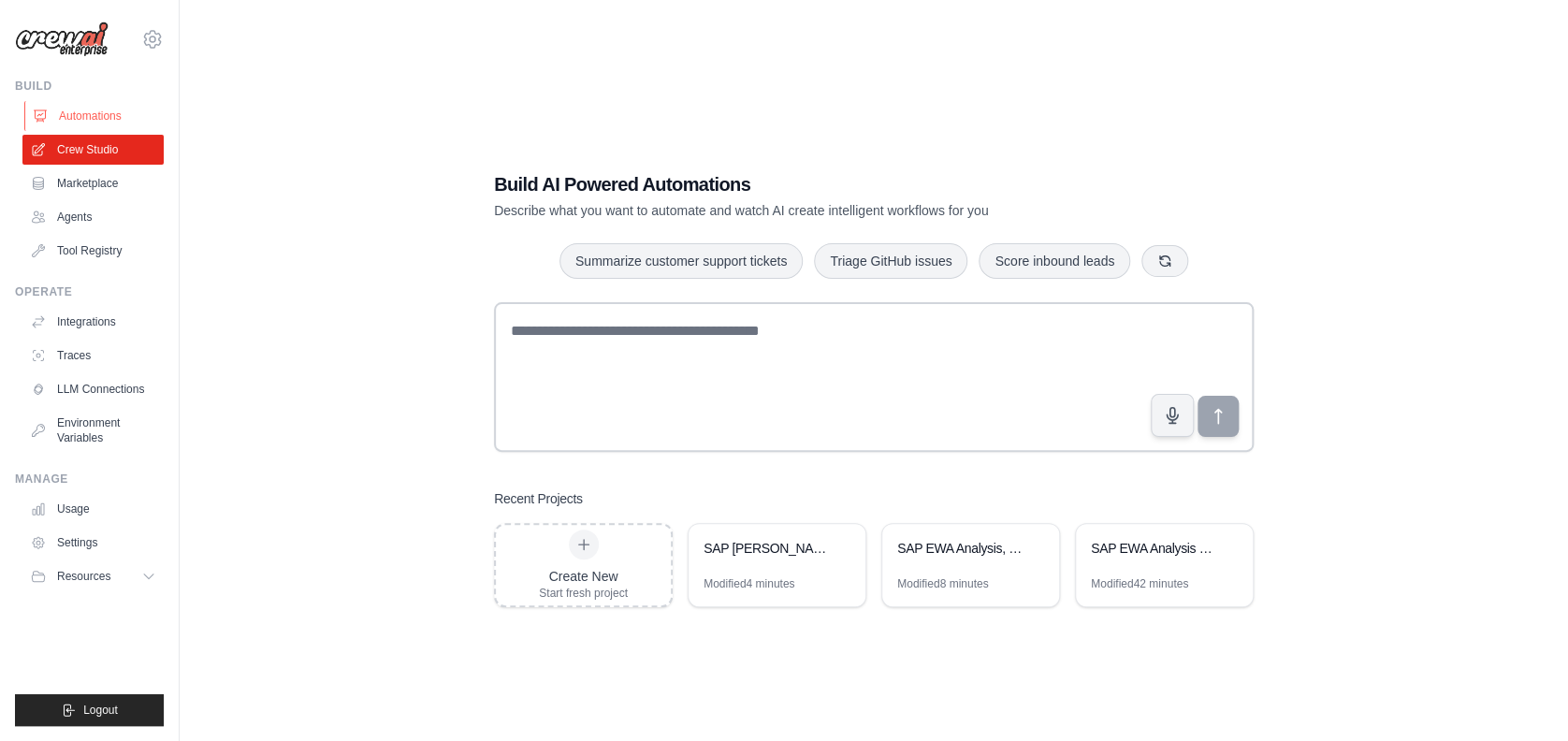
click at [89, 112] on link "Automations" at bounding box center [95, 116] width 142 height 30
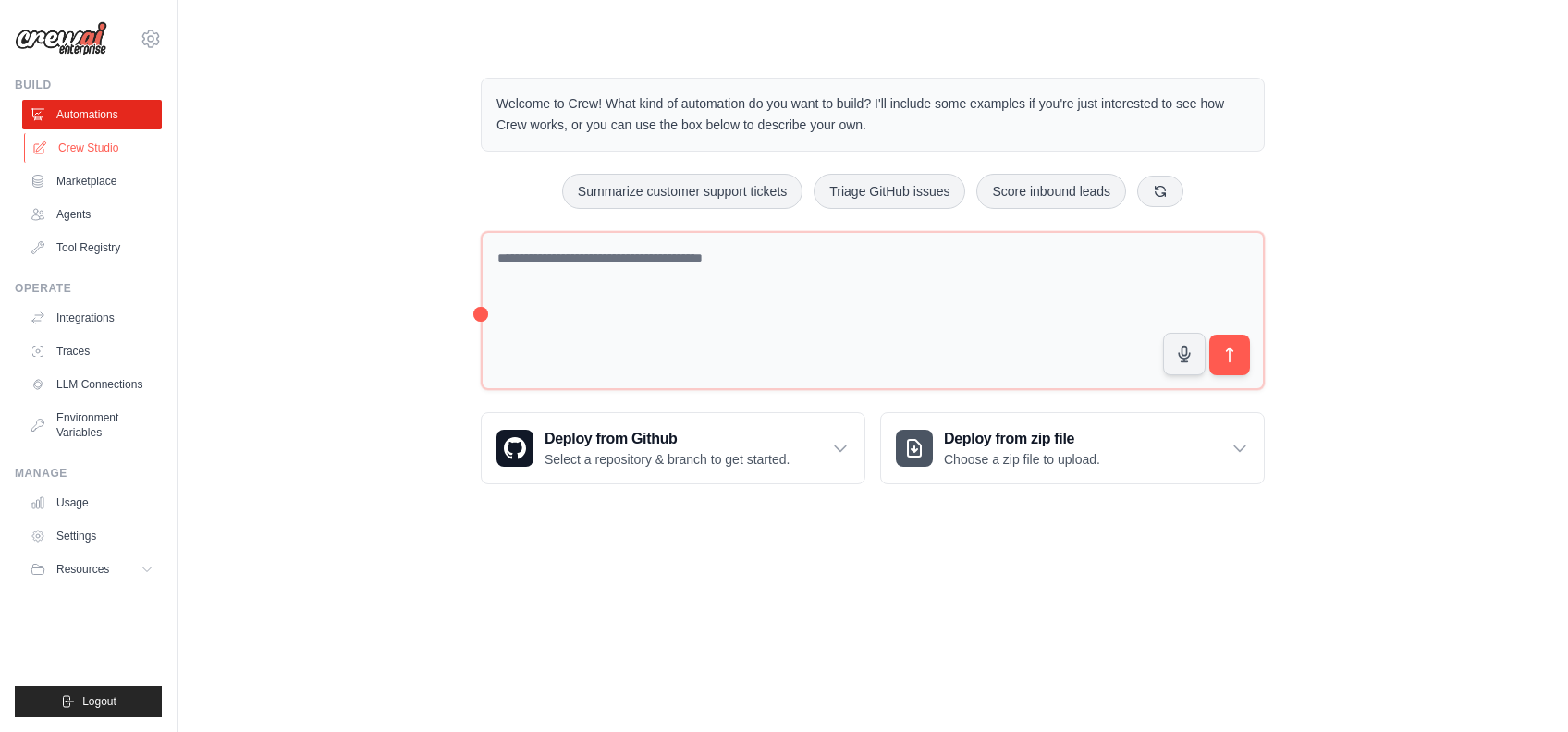
click at [86, 148] on link "Crew Studio" at bounding box center [94, 147] width 140 height 29
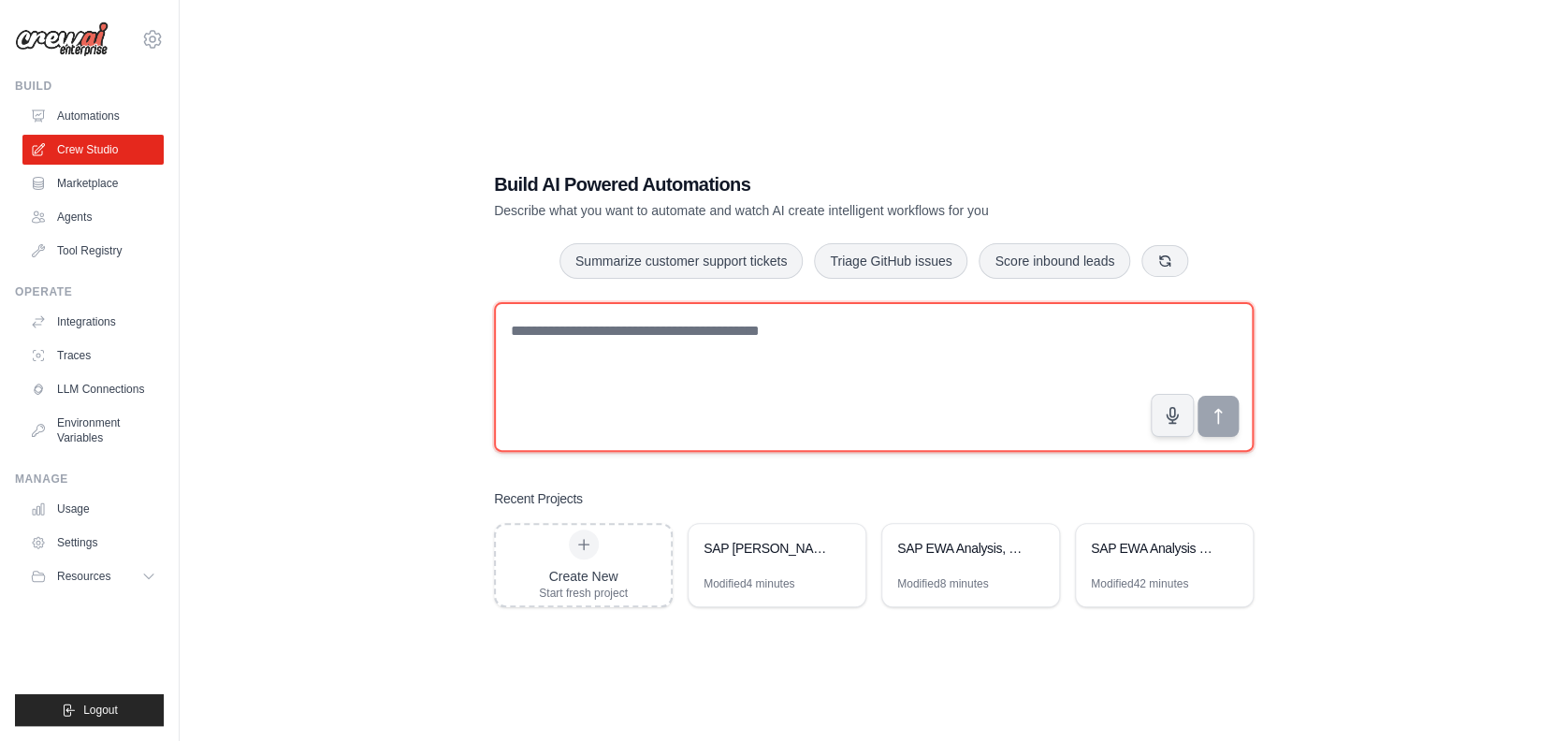
click at [659, 356] on textarea at bounding box center [874, 377] width 760 height 150
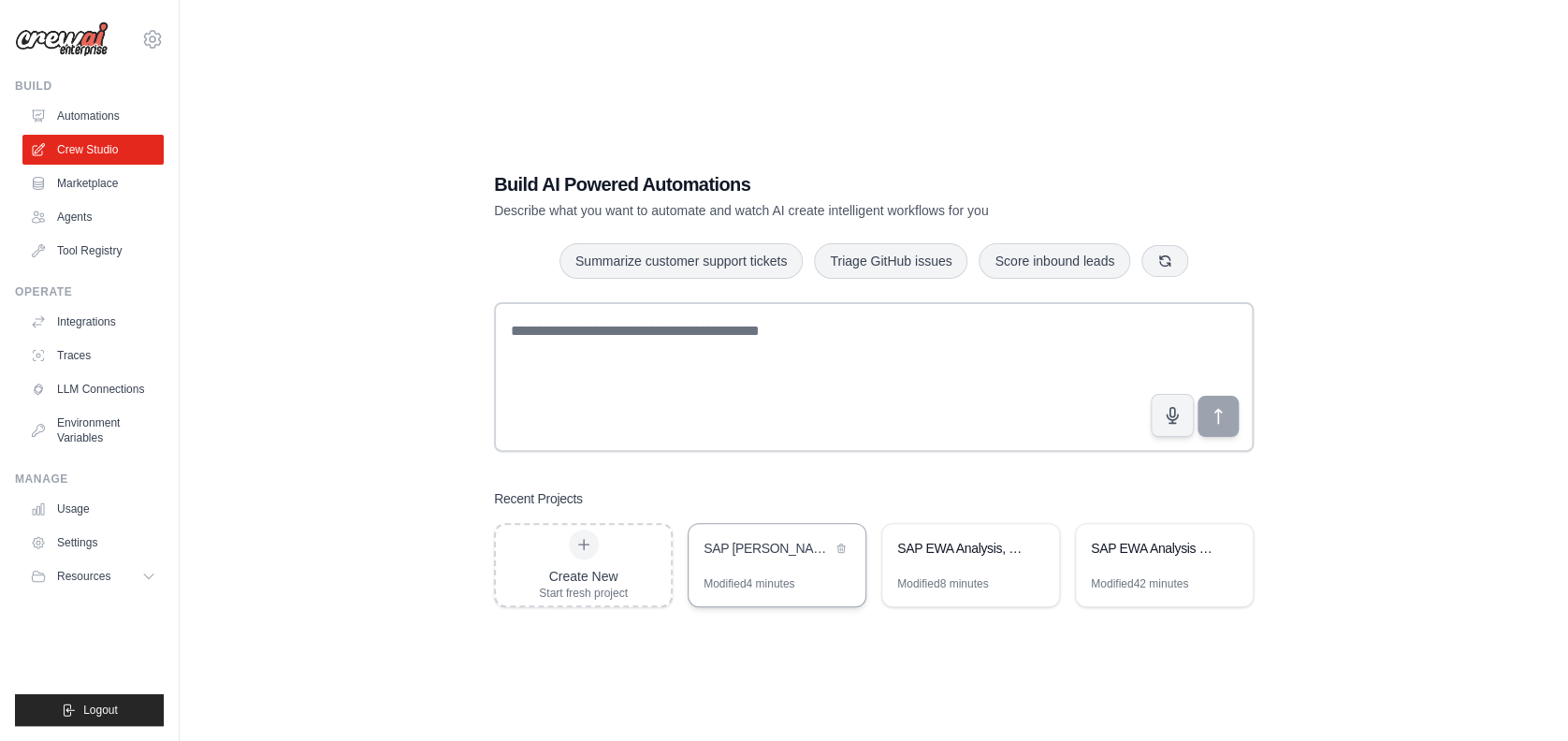
click at [773, 574] on div "SAP [PERSON_NAME] to Jira User Stories Automation" at bounding box center [776, 550] width 177 height 53
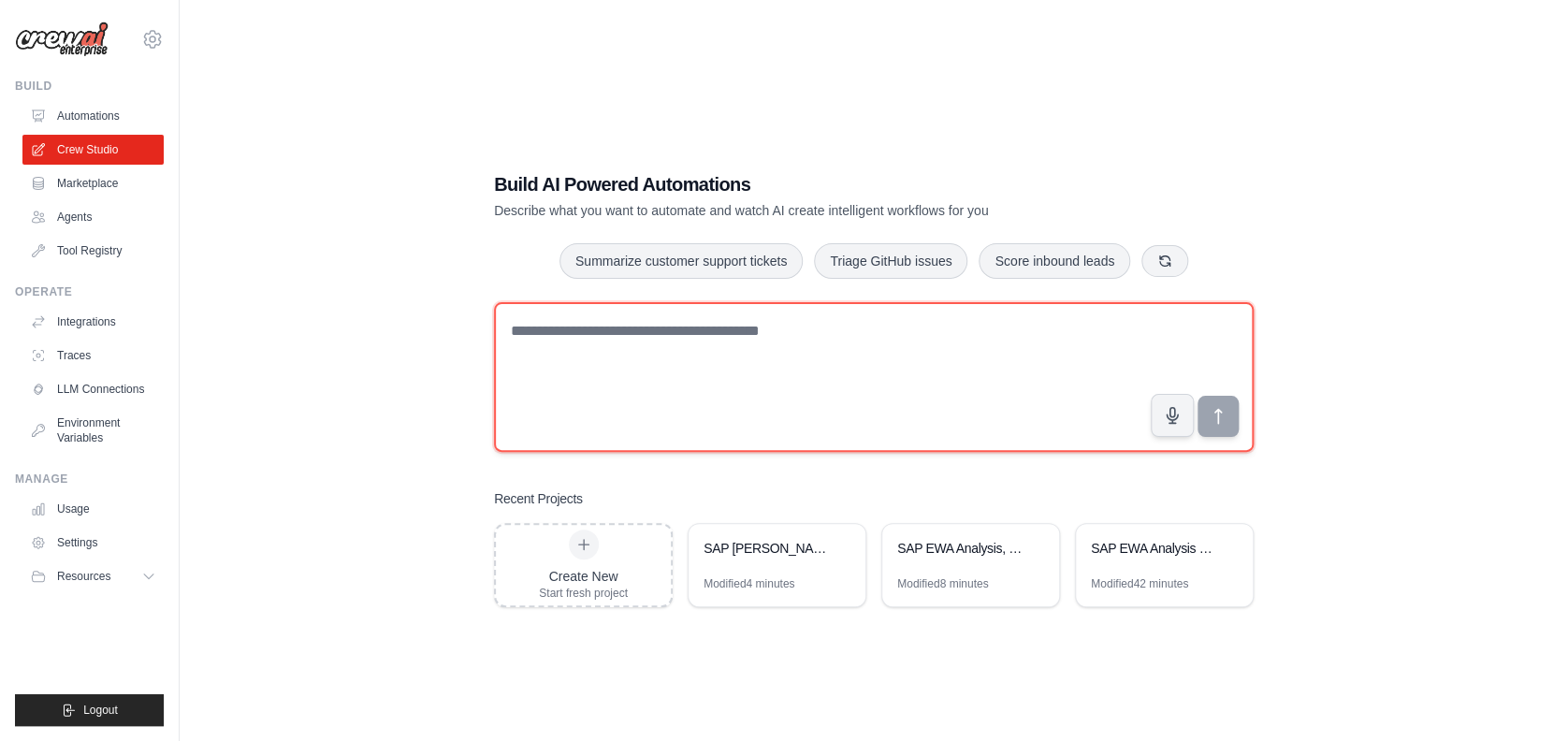
click at [603, 375] on textarea at bounding box center [874, 377] width 760 height 150
paste textarea "**********"
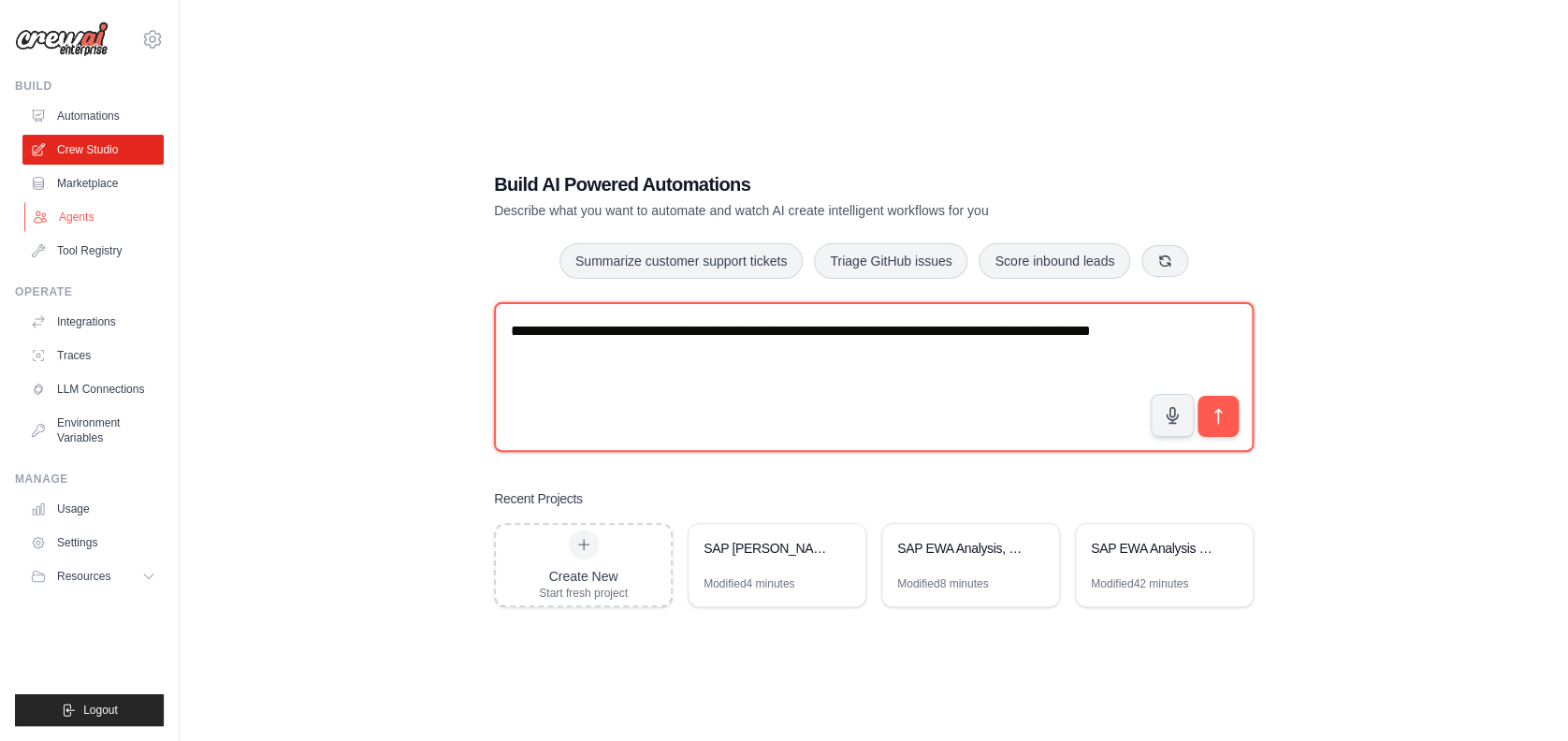
type textarea "**********"
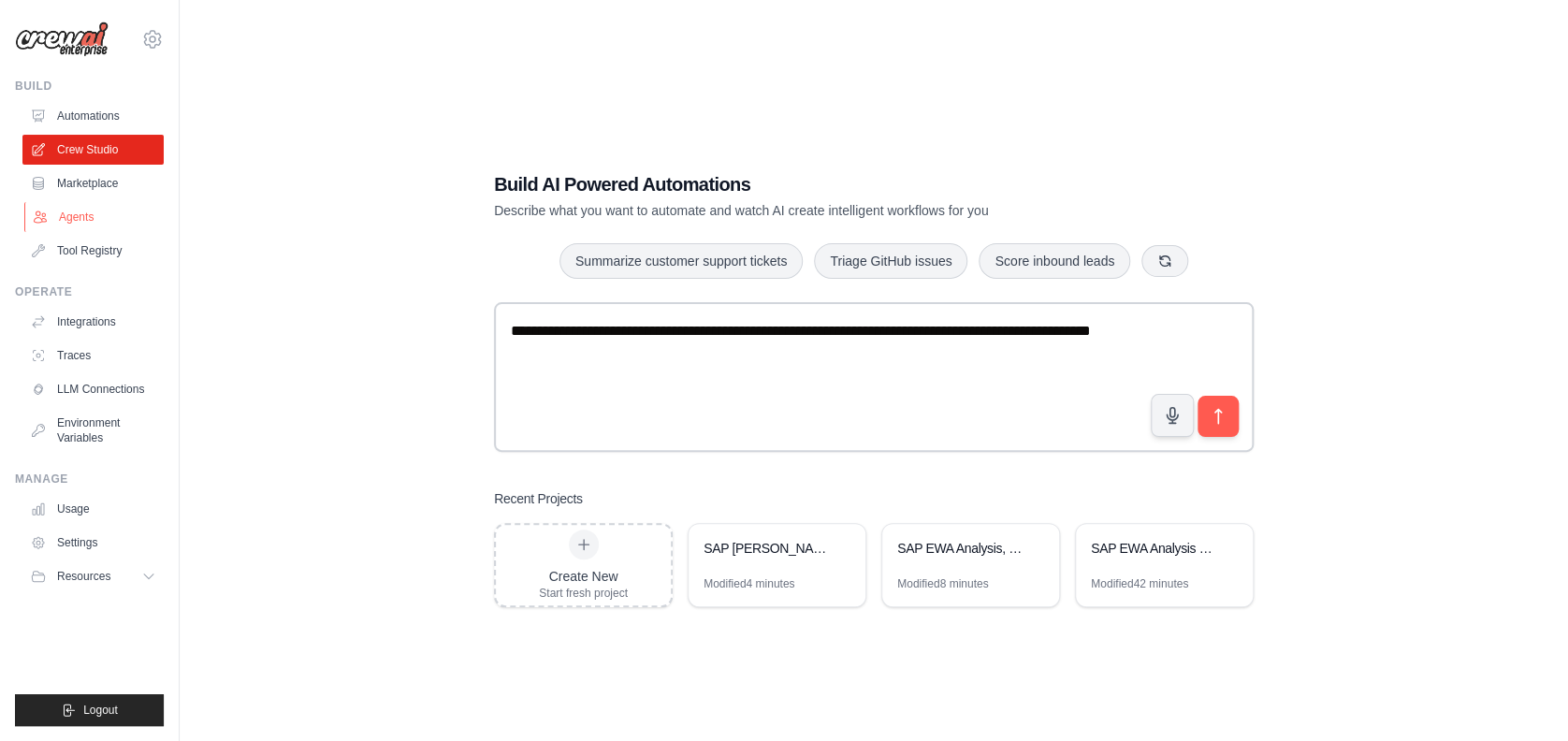
click at [81, 209] on link "Agents" at bounding box center [95, 216] width 142 height 30
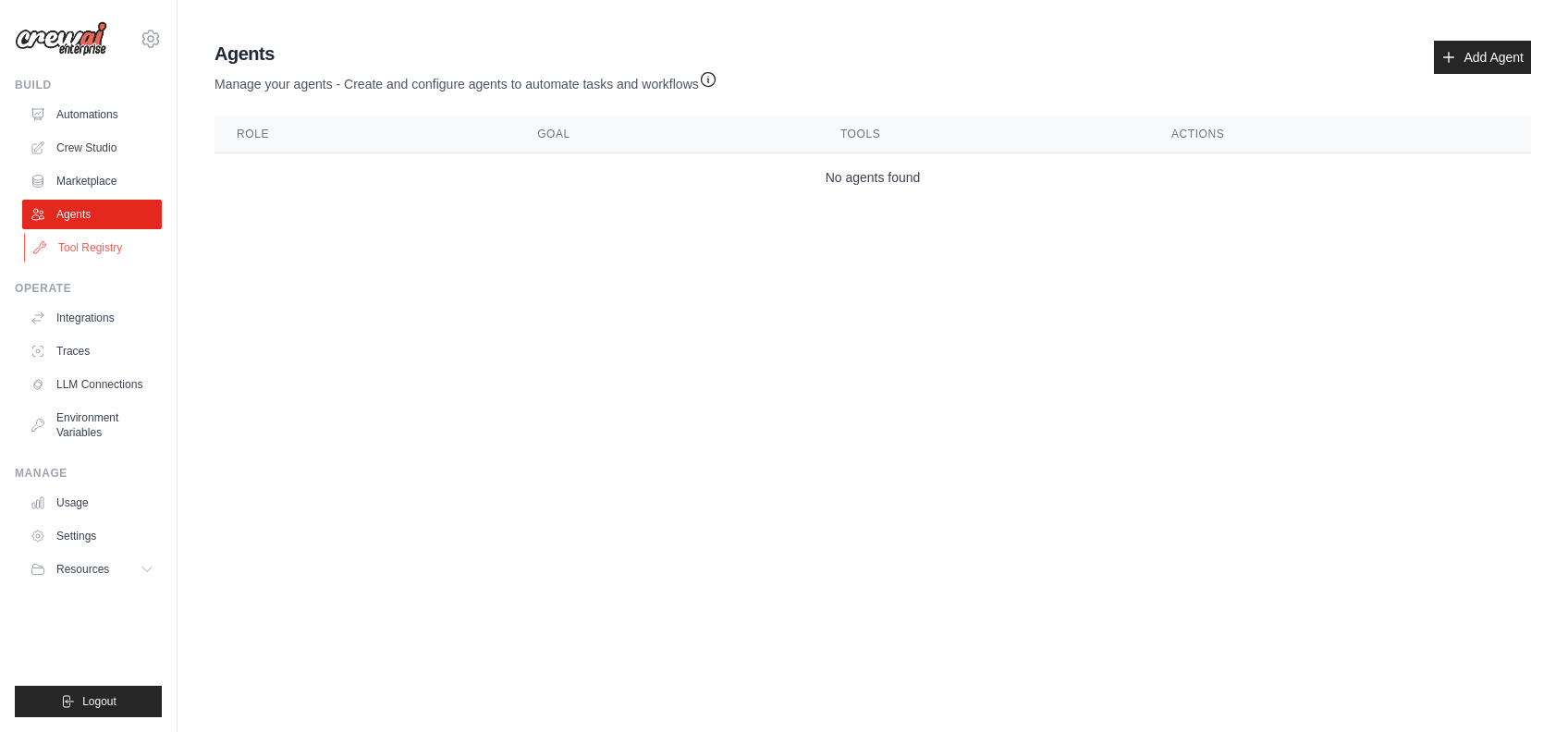
click at [102, 245] on link "Tool Registry" at bounding box center [94, 247] width 140 height 29
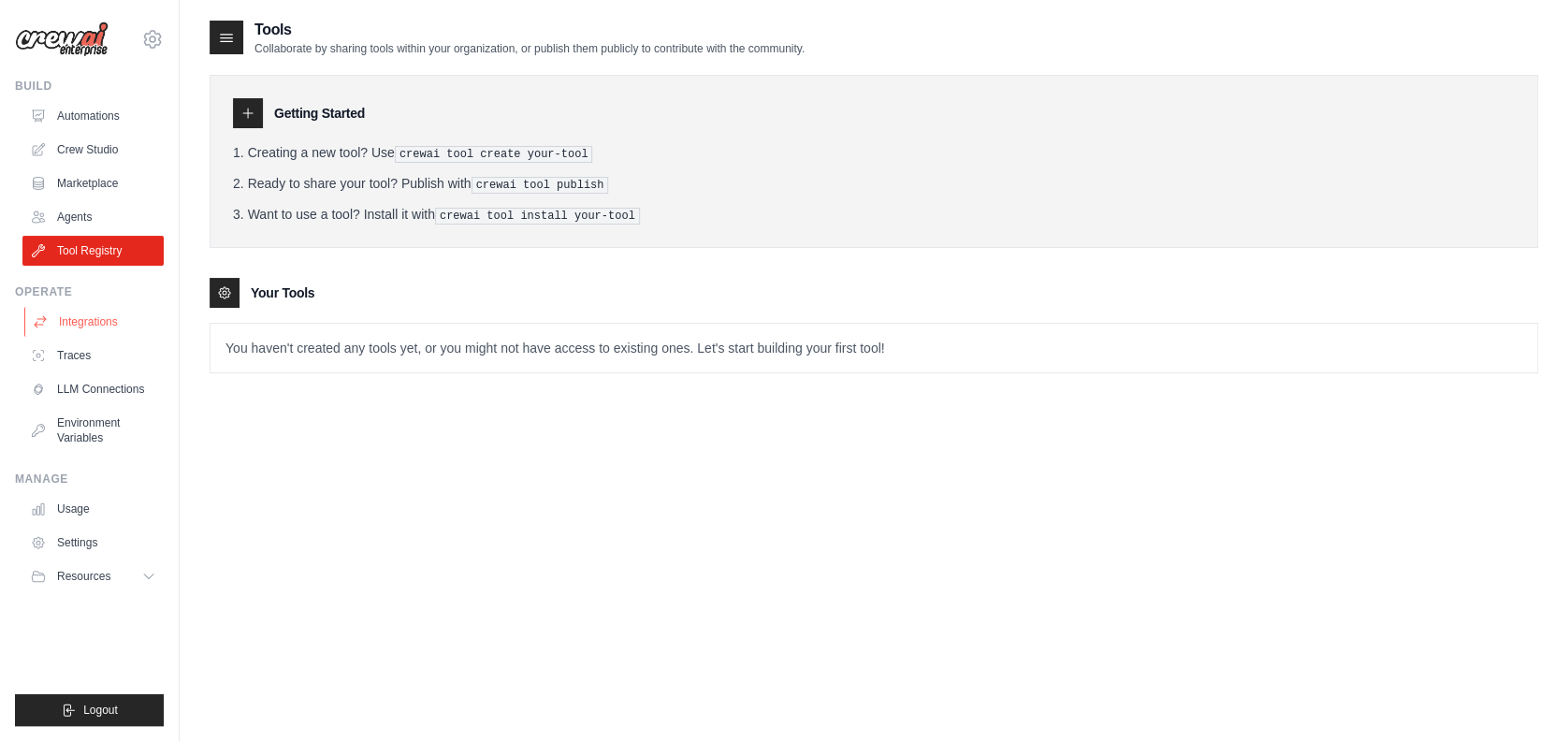
click at [88, 318] on link "Integrations" at bounding box center [95, 321] width 142 height 30
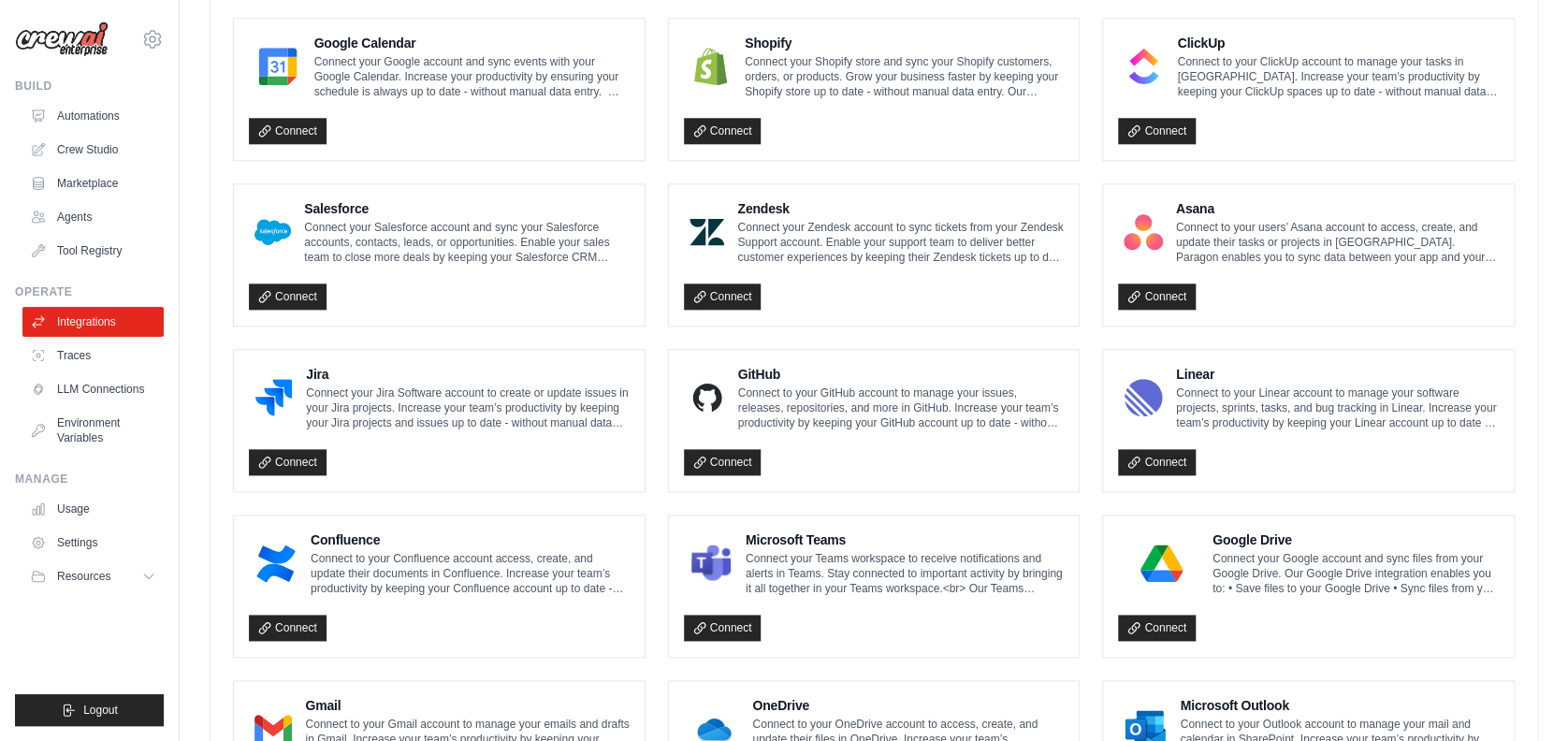
scroll to position [873, 0]
click at [298, 452] on link "Connect" at bounding box center [287, 461] width 77 height 26
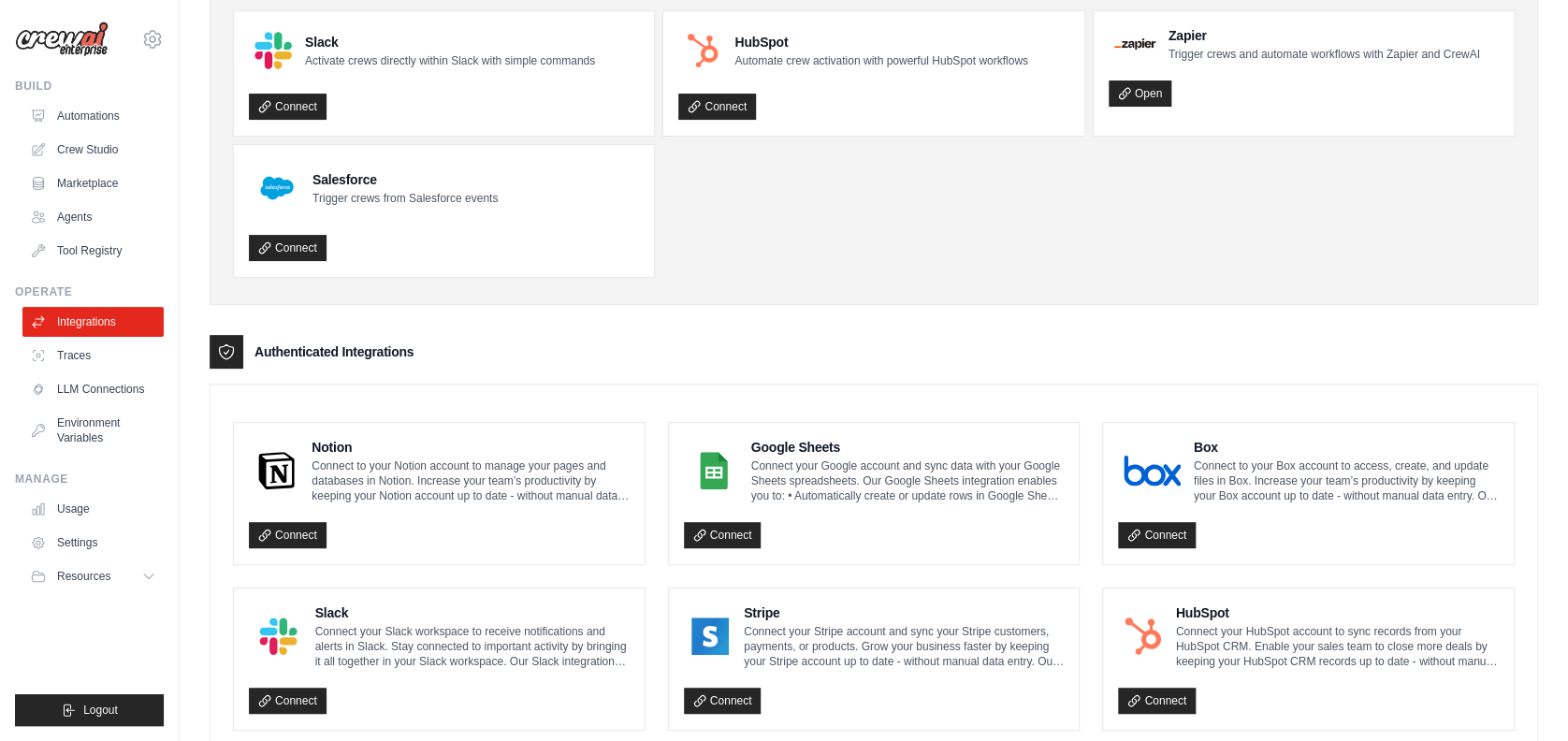
scroll to position [0, 0]
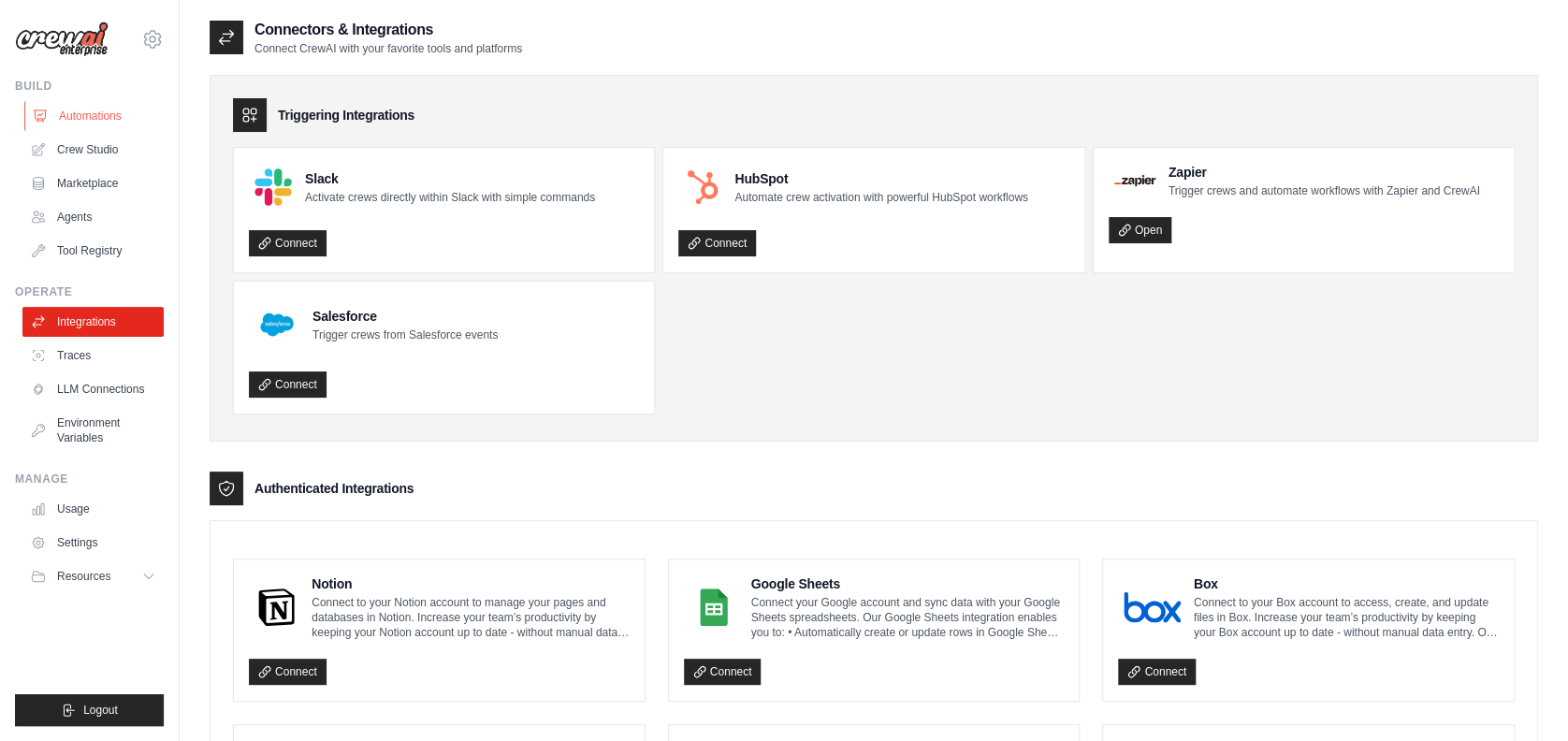
click at [112, 115] on link "Automations" at bounding box center [95, 116] width 142 height 30
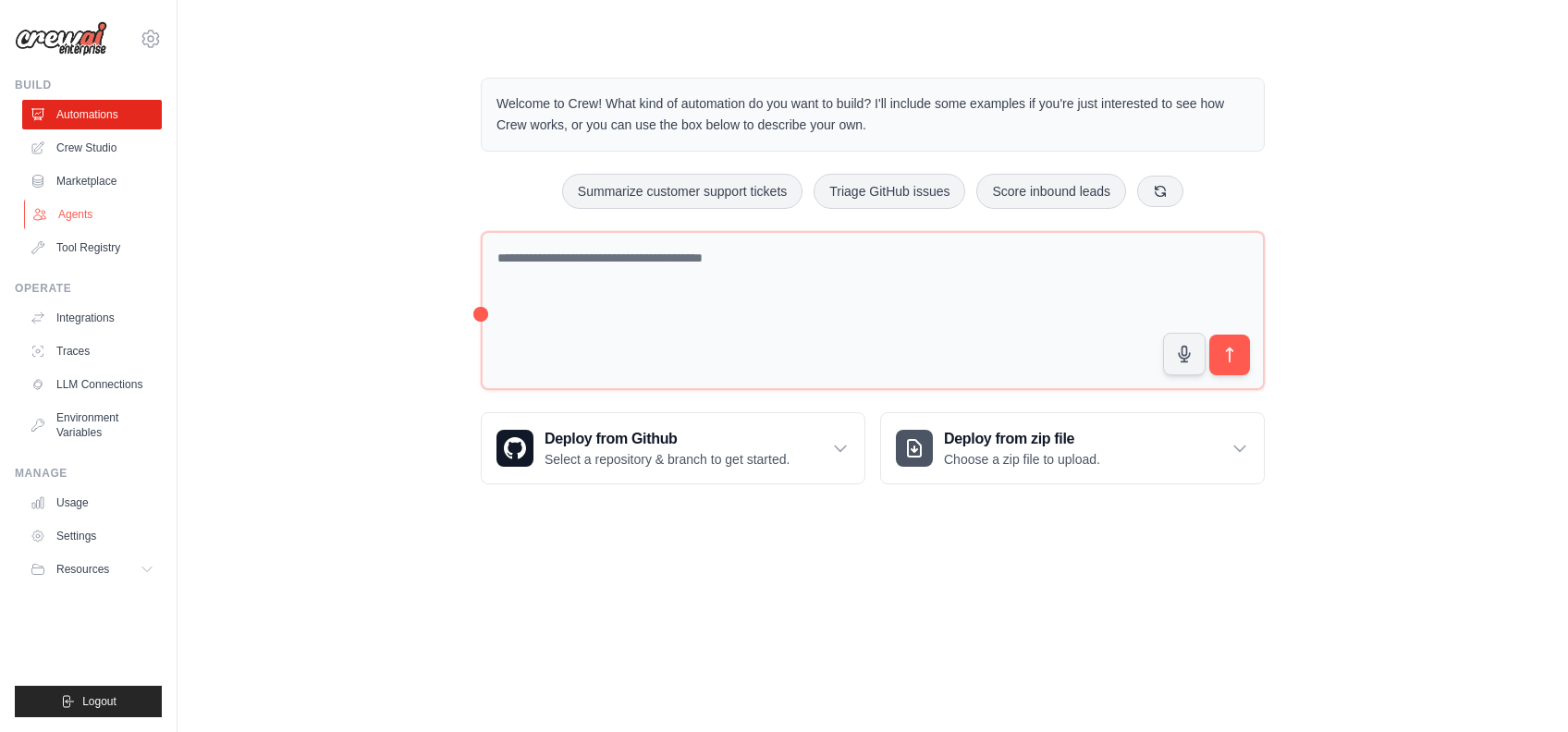
click at [88, 216] on link "Agents" at bounding box center [94, 213] width 140 height 29
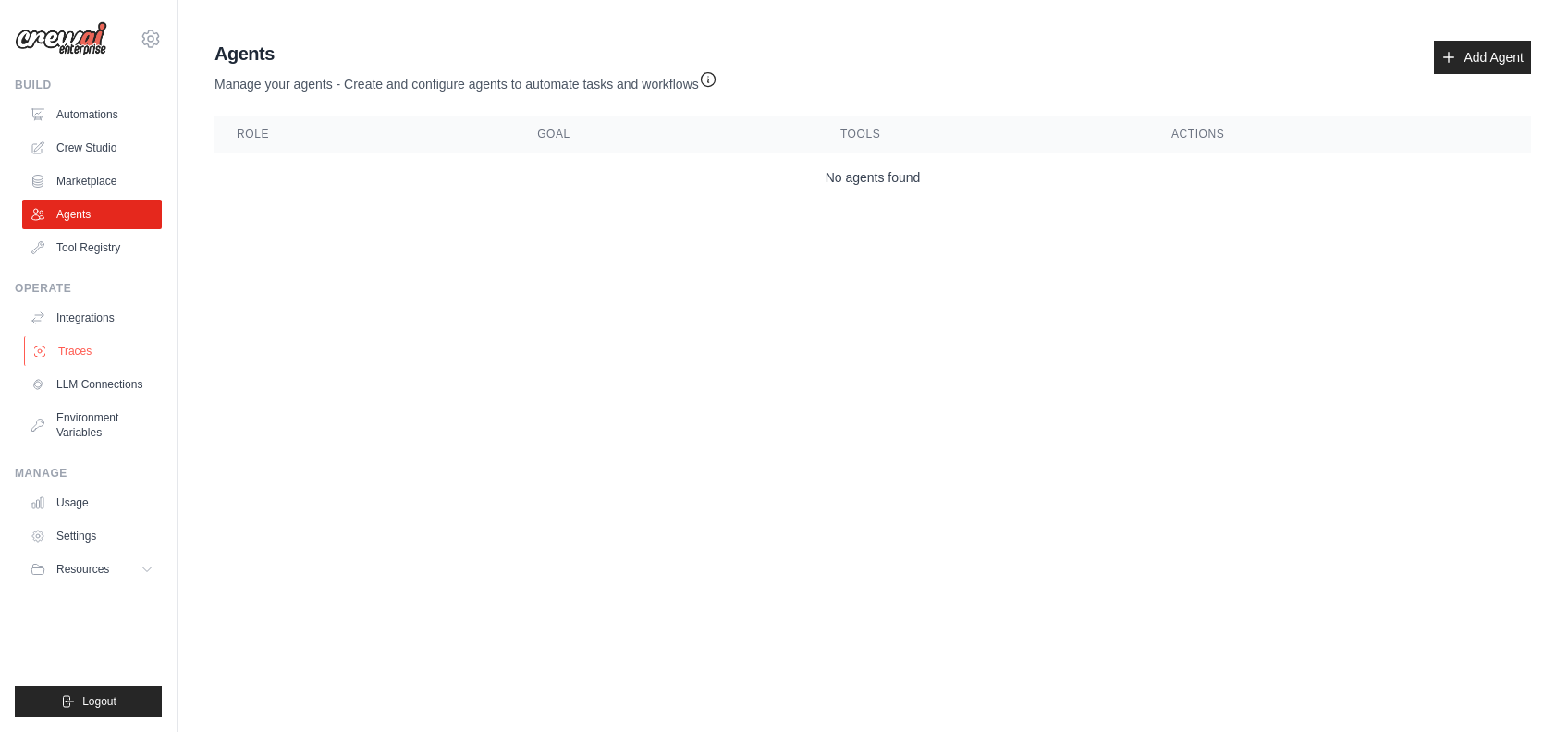
click at [95, 357] on link "Traces" at bounding box center [94, 350] width 140 height 29
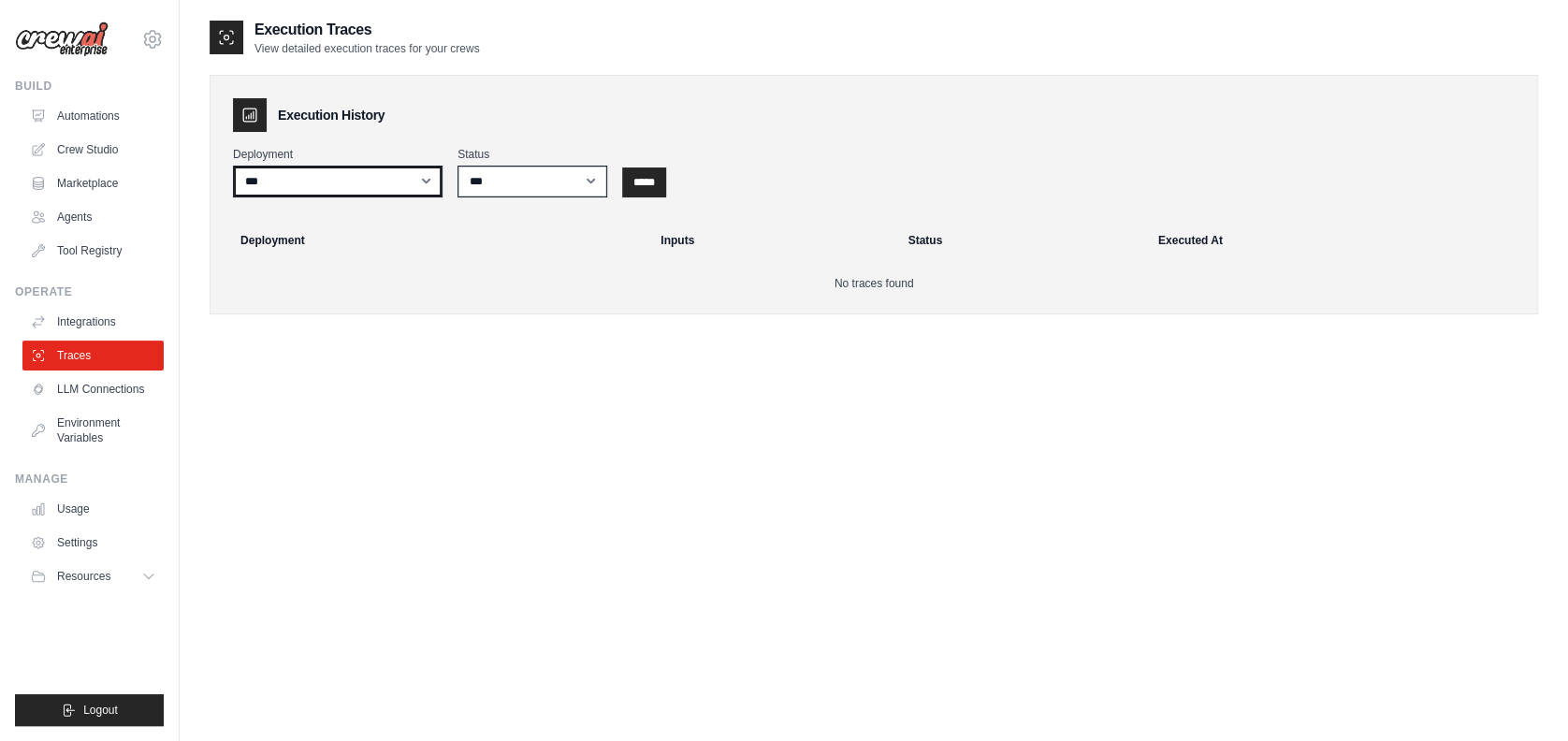
click at [419, 180] on select "***" at bounding box center [338, 181] width 209 height 32
click at [98, 397] on link "LLM Connections" at bounding box center [95, 388] width 142 height 30
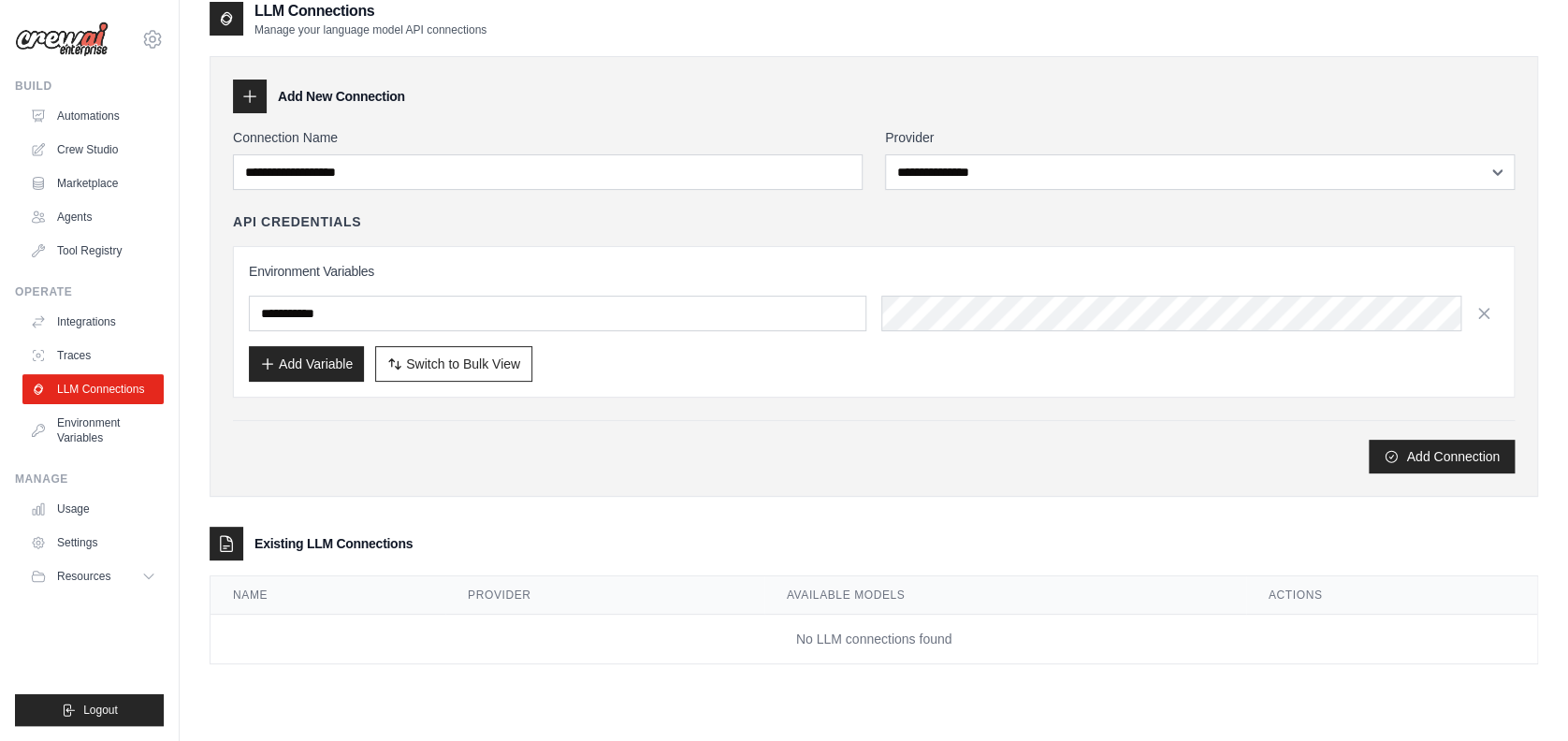
scroll to position [37, 0]
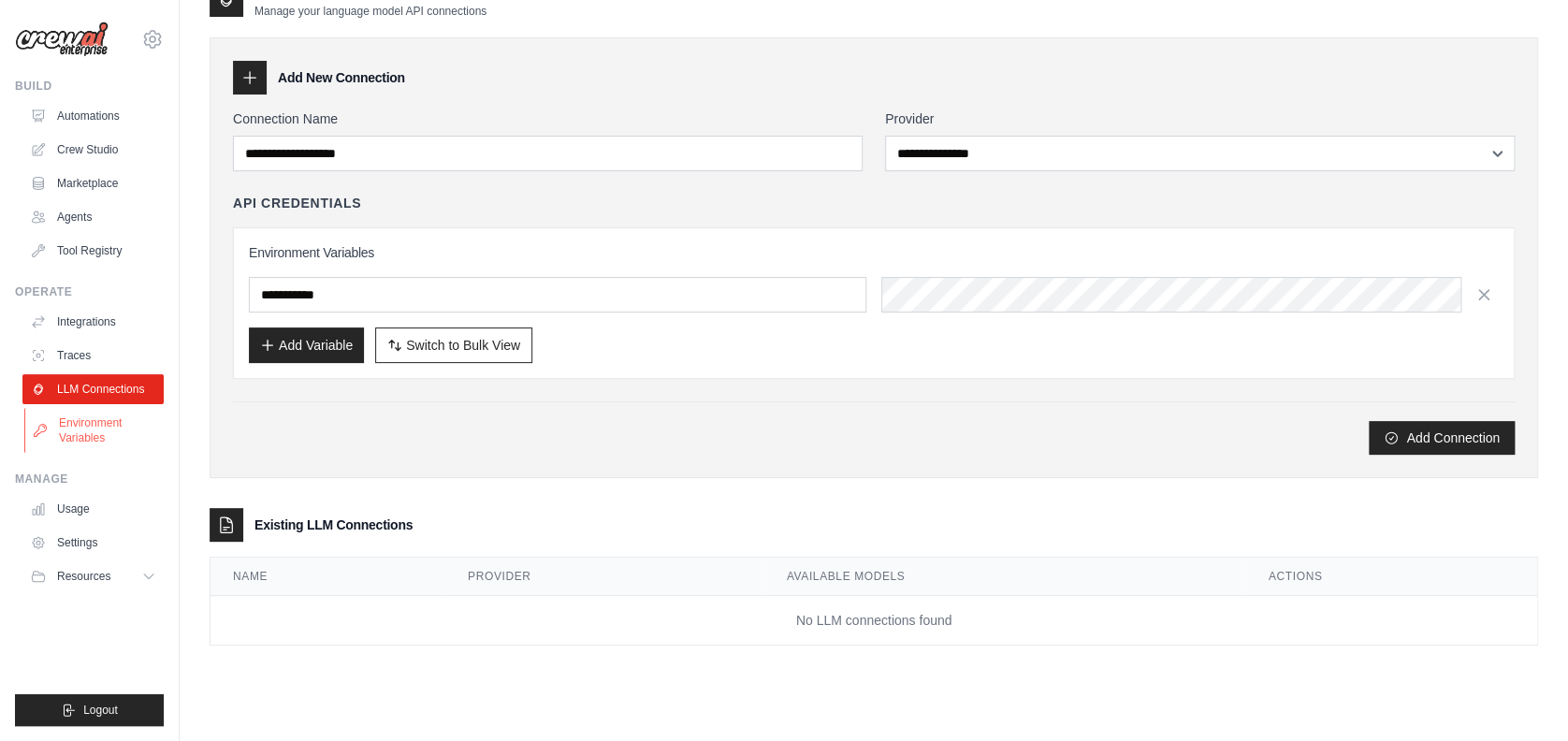
click at [104, 420] on link "Environment Variables" at bounding box center [95, 430] width 142 height 45
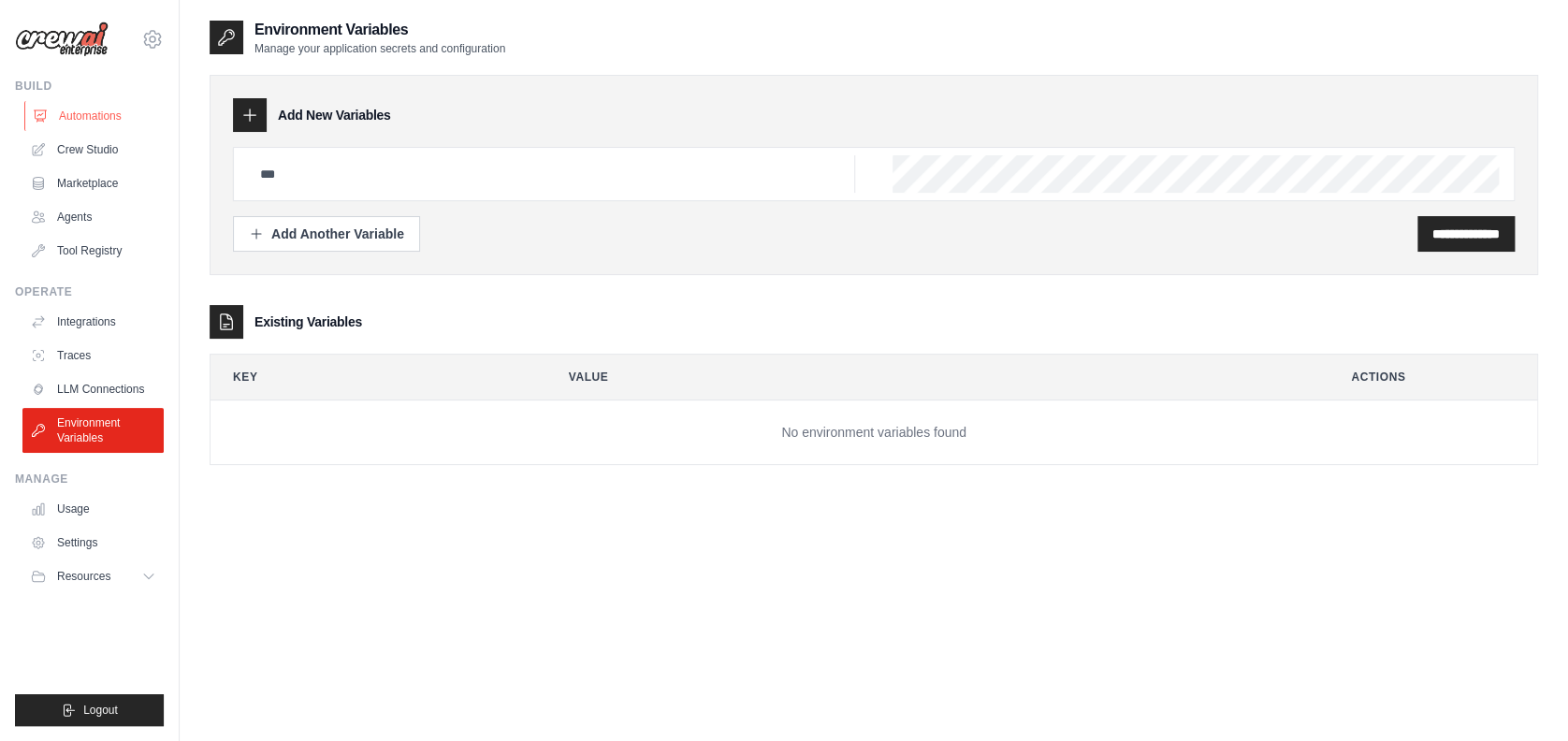
click at [117, 110] on link "Automations" at bounding box center [95, 116] width 142 height 30
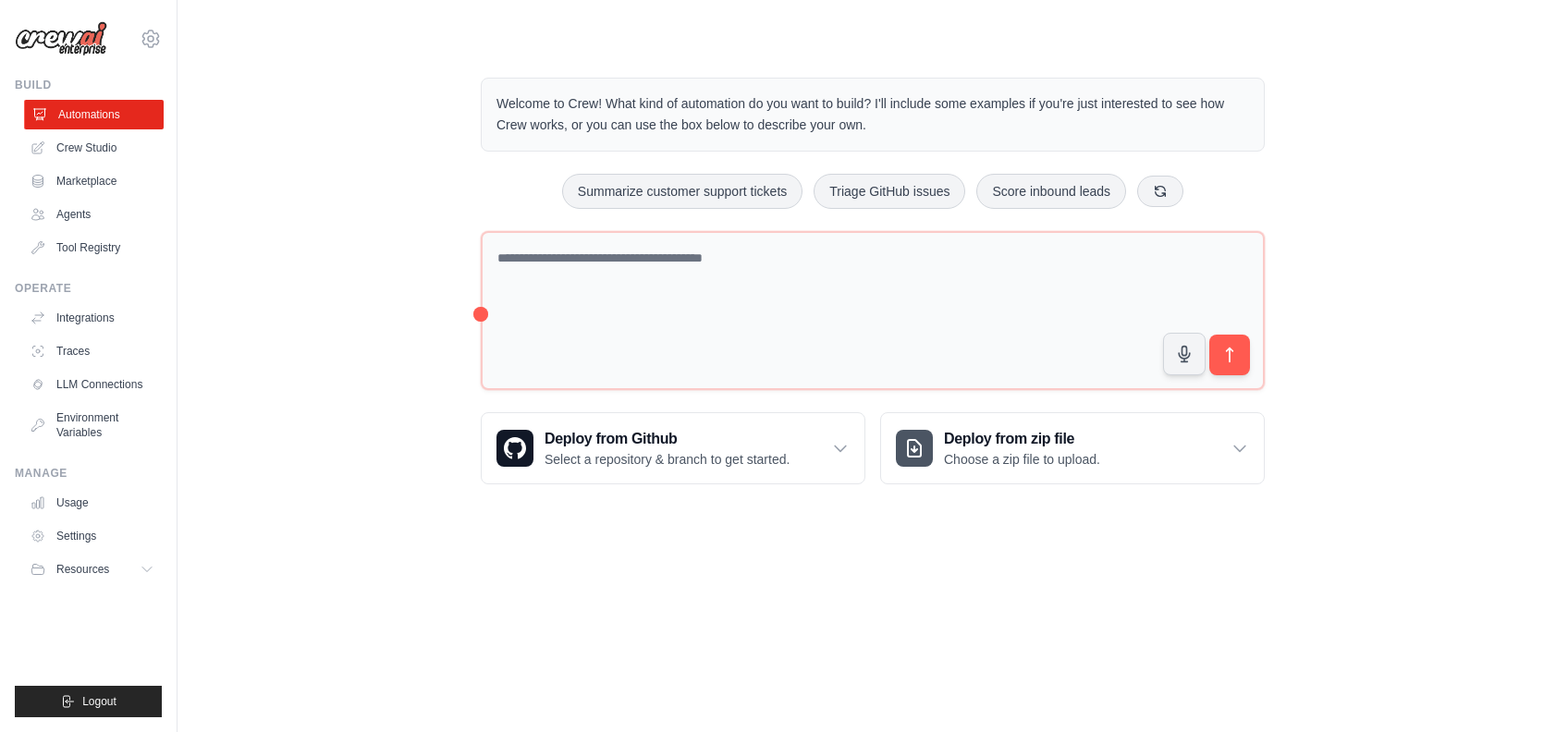
click at [81, 111] on link "Automations" at bounding box center [94, 114] width 140 height 29
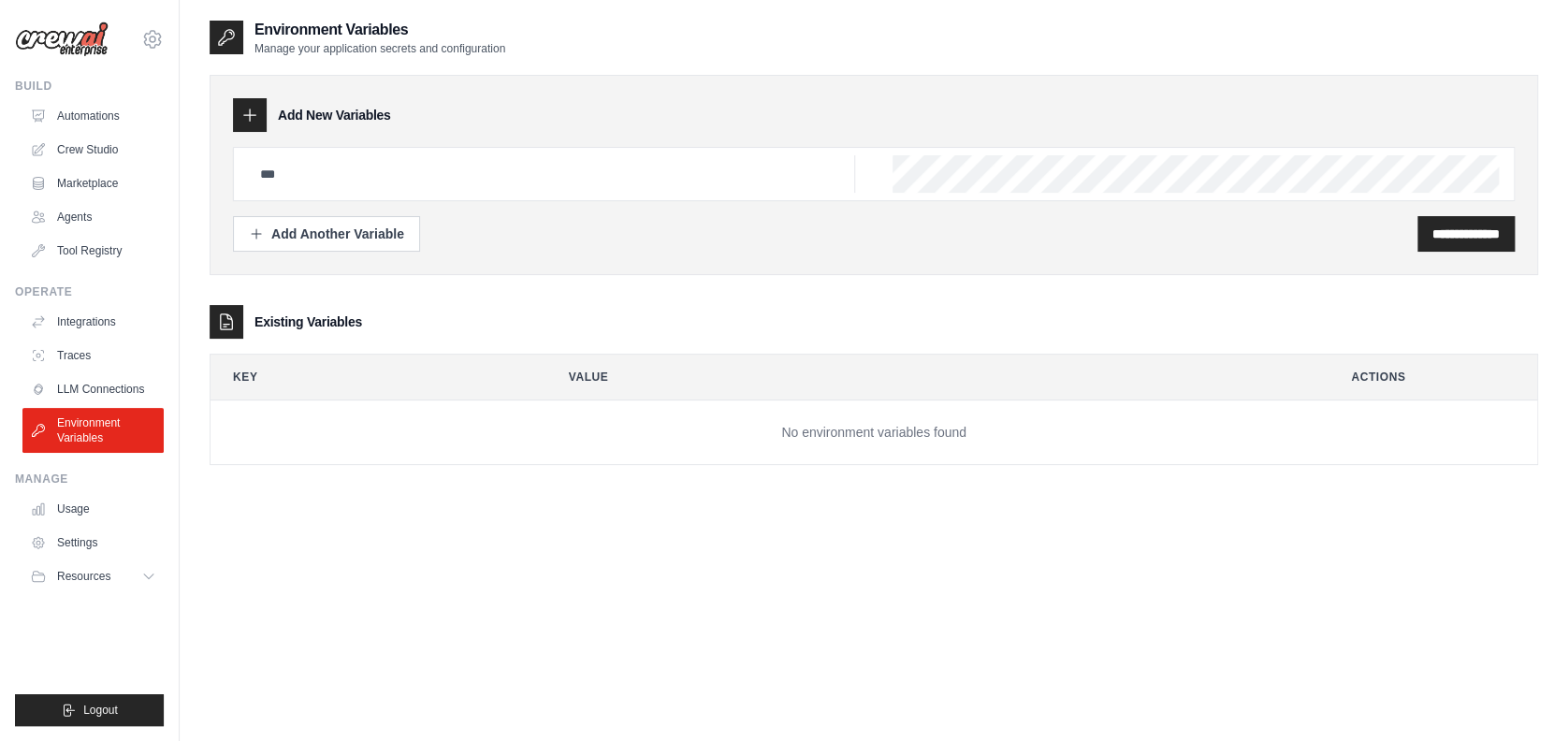
scroll to position [37, 0]
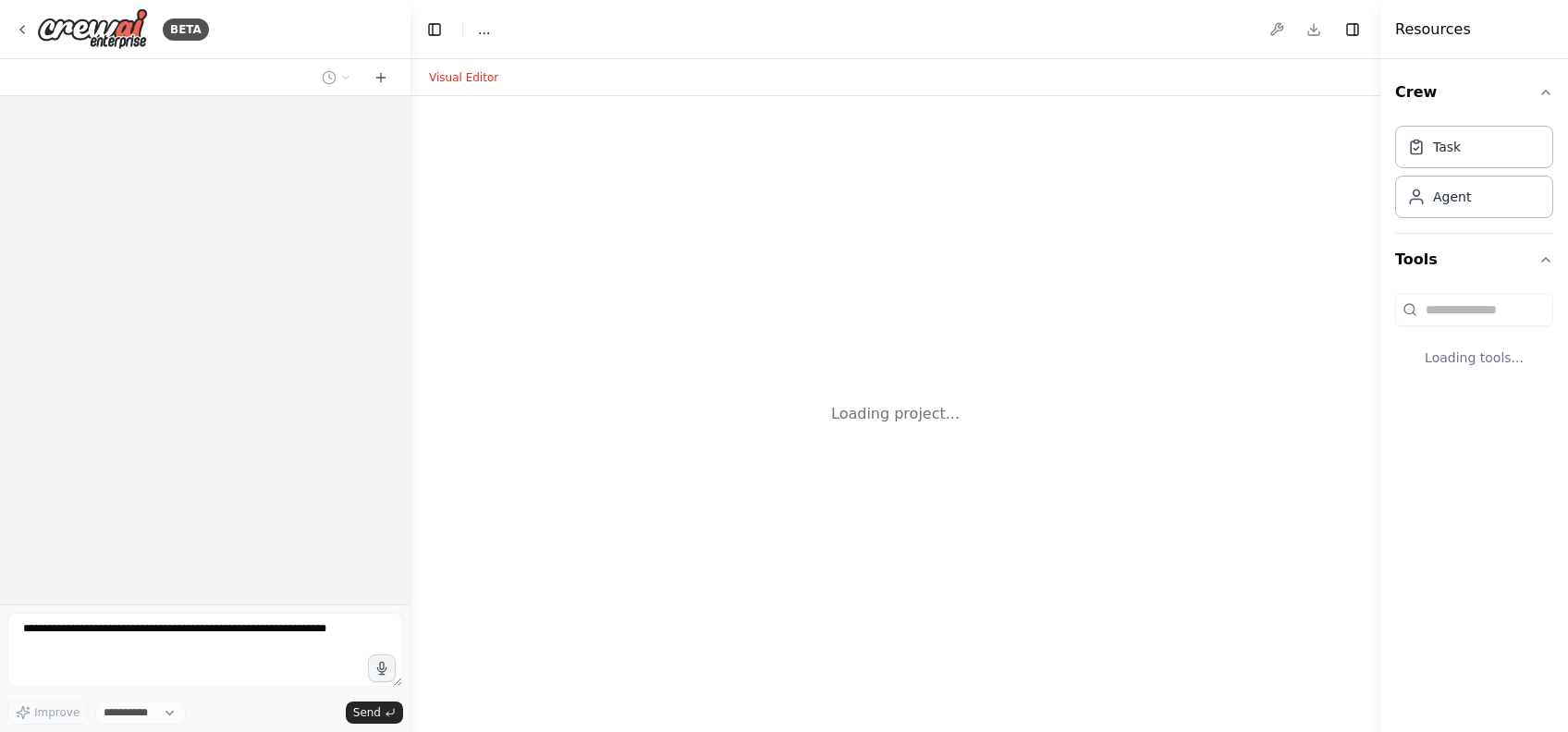
click at [769, 539] on div "Loading project..." at bounding box center [895, 414] width 970 height 636
select select "****"
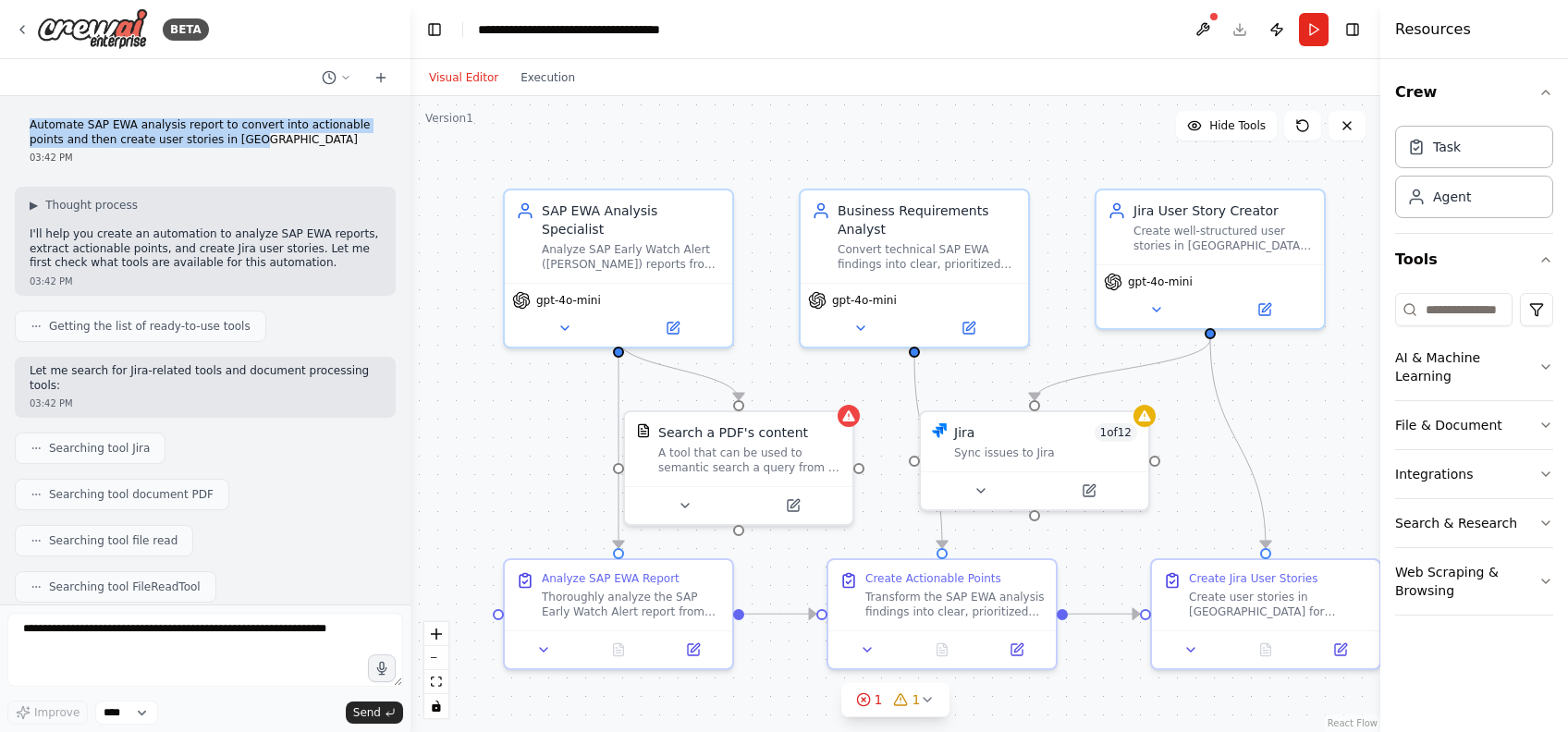
drag, startPoint x: 29, startPoint y: 128, endPoint x: 236, endPoint y: 141, distance: 207.4
click at [236, 141] on p "Automate SAP EWA analysis report to convert into actionable points and then cre…" at bounding box center [205, 132] width 351 height 28
copy p "Automate SAP EWA analysis report to convert into actionable points and then cre…"
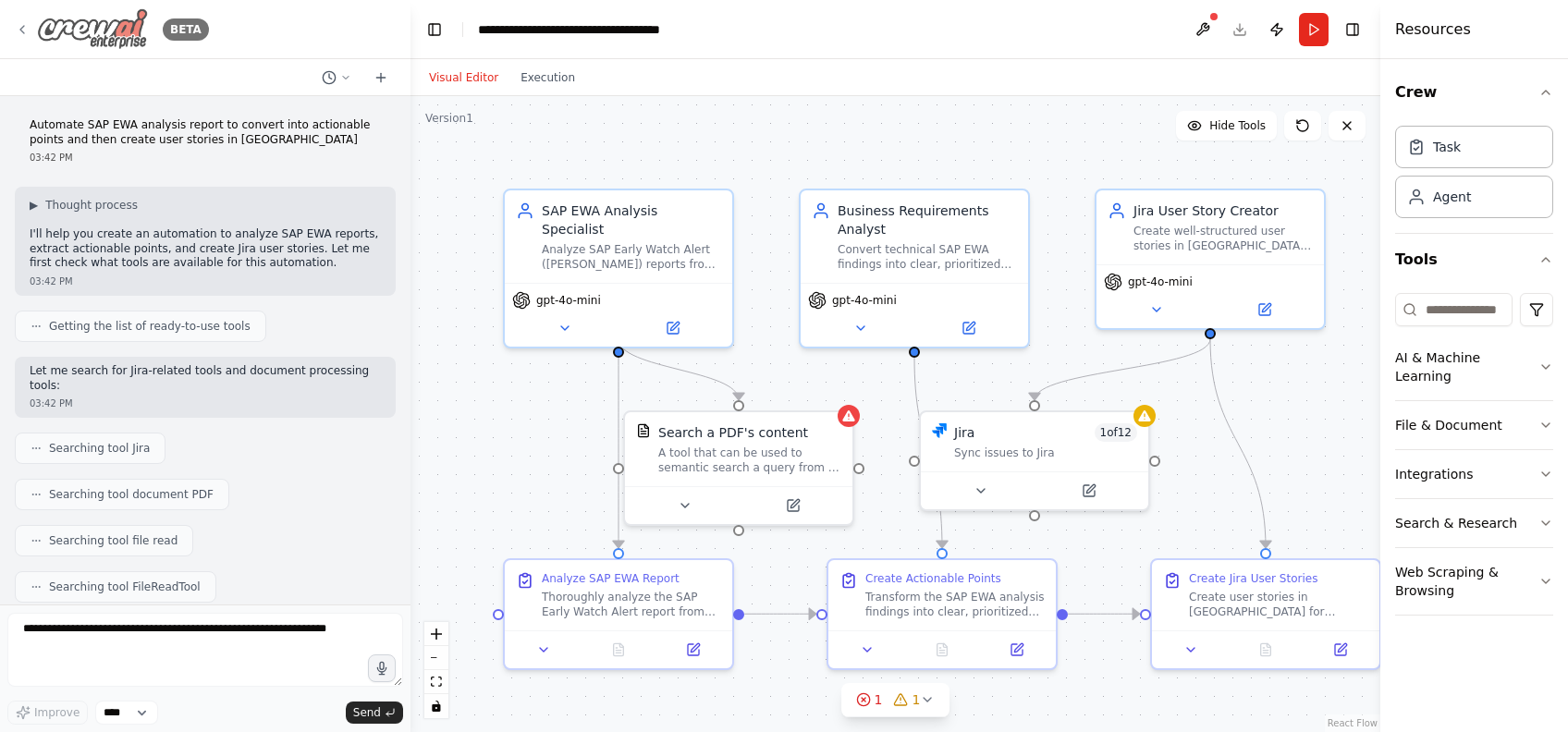
click at [20, 28] on icon at bounding box center [23, 29] width 15 height 15
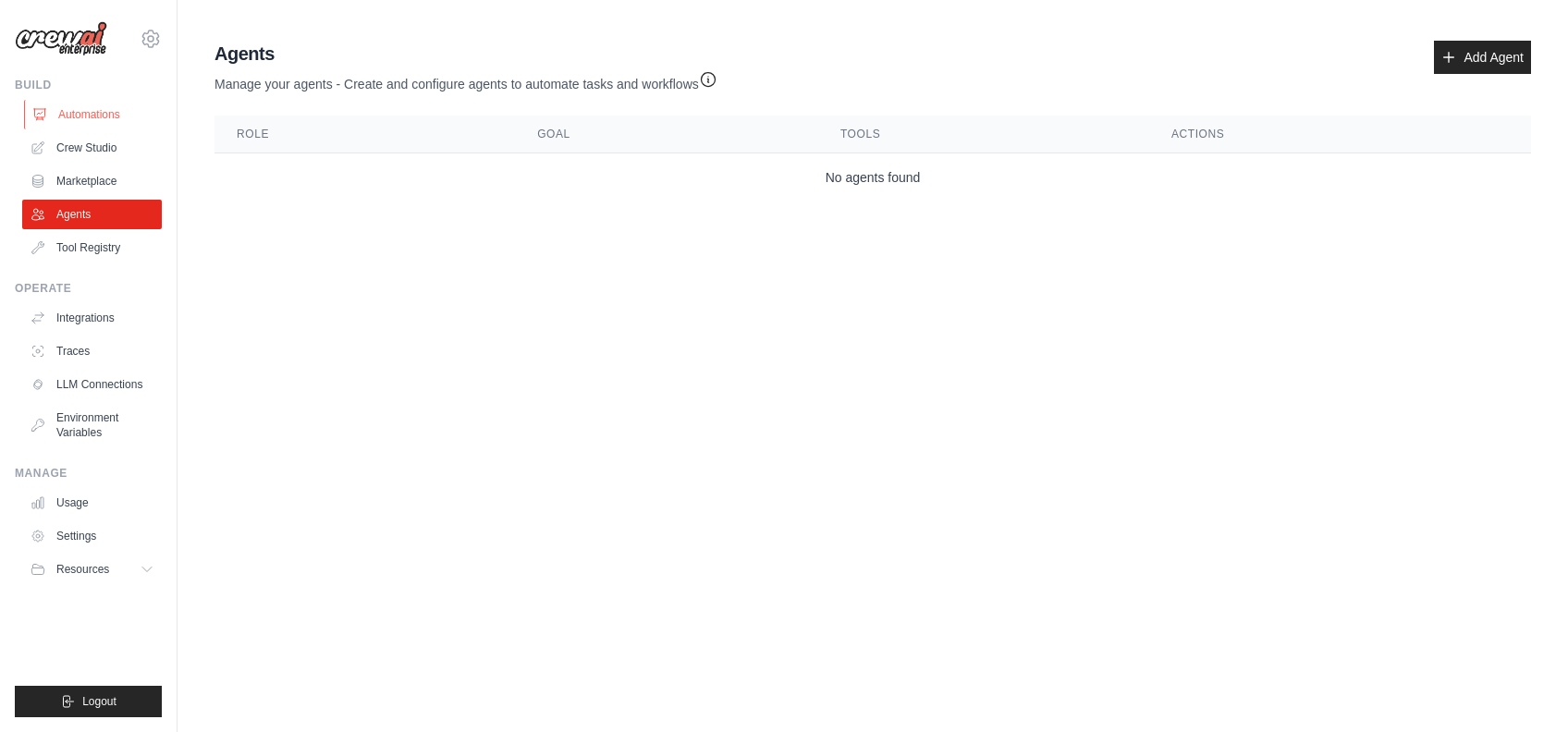
click at [87, 120] on link "Automations" at bounding box center [94, 114] width 140 height 29
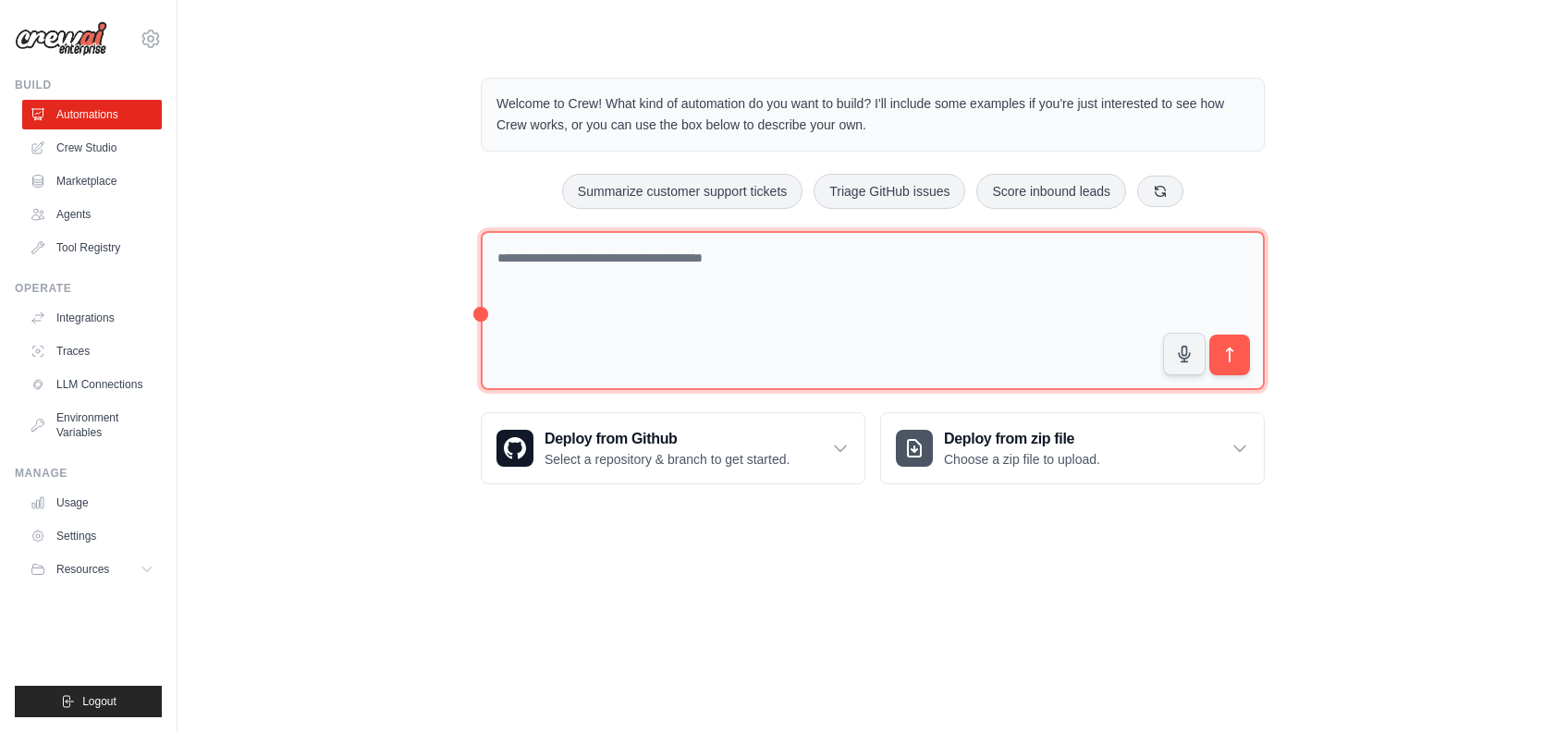
click at [719, 311] on textarea at bounding box center [873, 311] width 784 height 160
paste textarea "**********"
click at [940, 266] on textarea "**********" at bounding box center [873, 311] width 784 height 160
type textarea "**********"
